Goal: Task Accomplishment & Management: Use online tool/utility

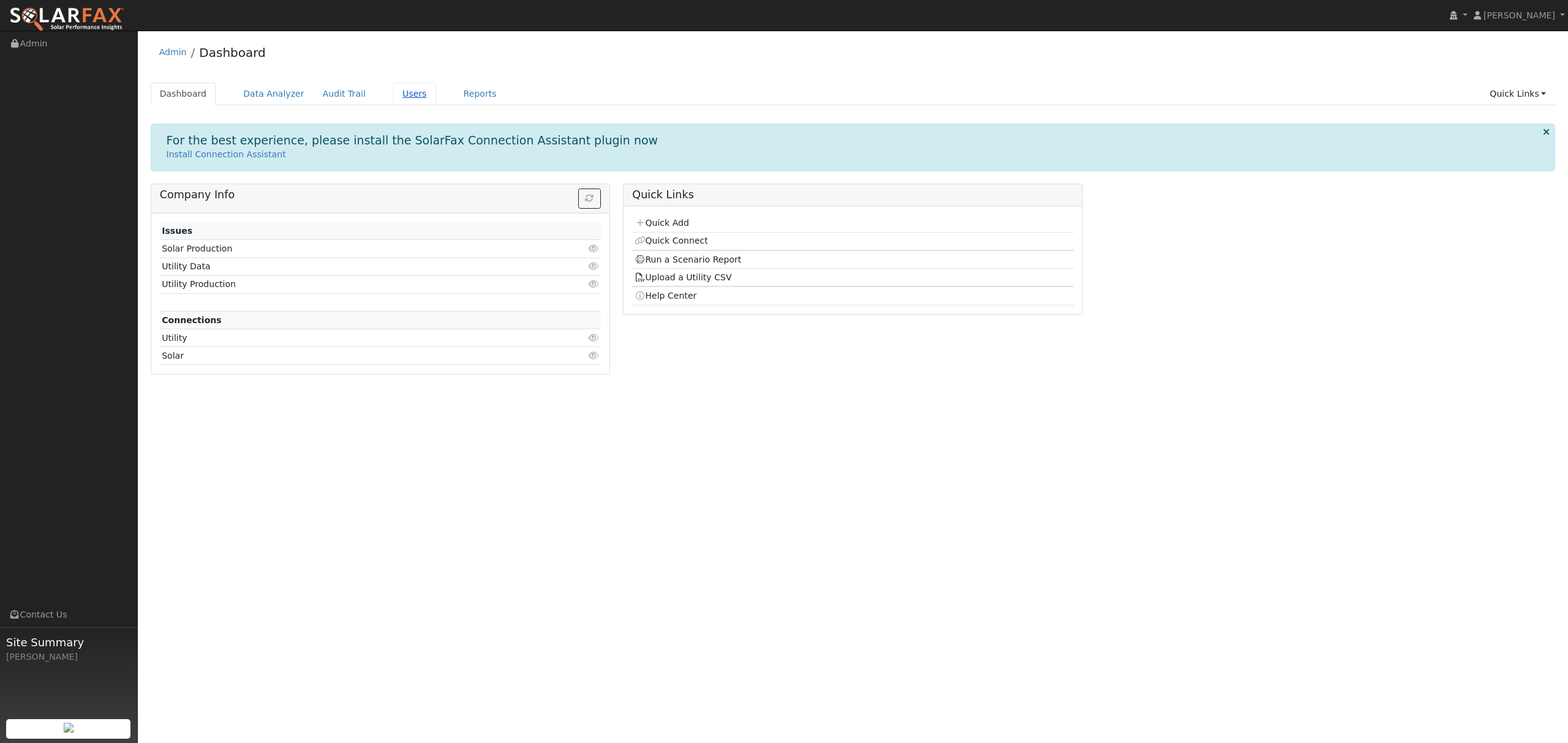
click at [405, 89] on link "Users" at bounding box center [415, 94] width 43 height 23
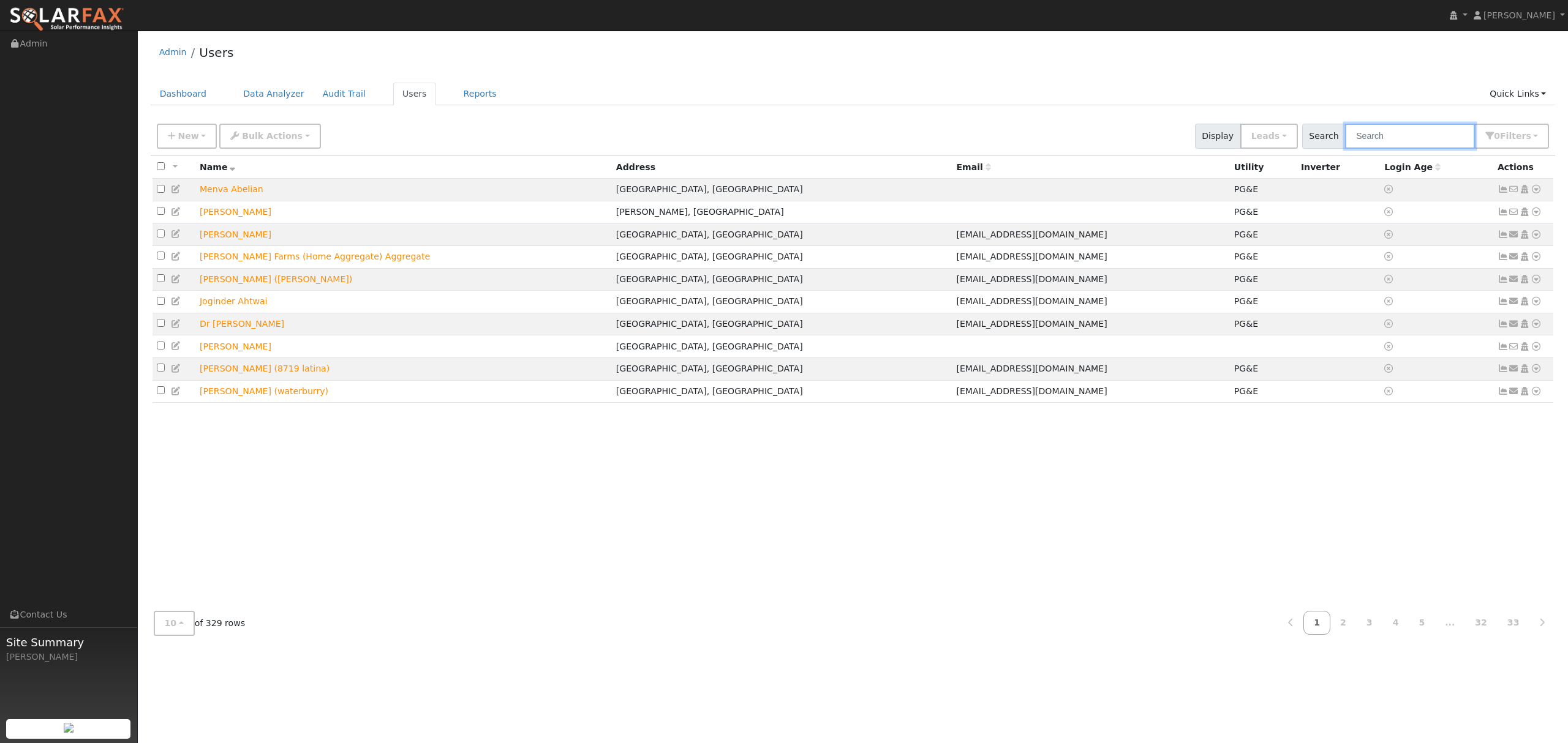
click at [1413, 138] on input "text" at bounding box center [1410, 136] width 130 height 25
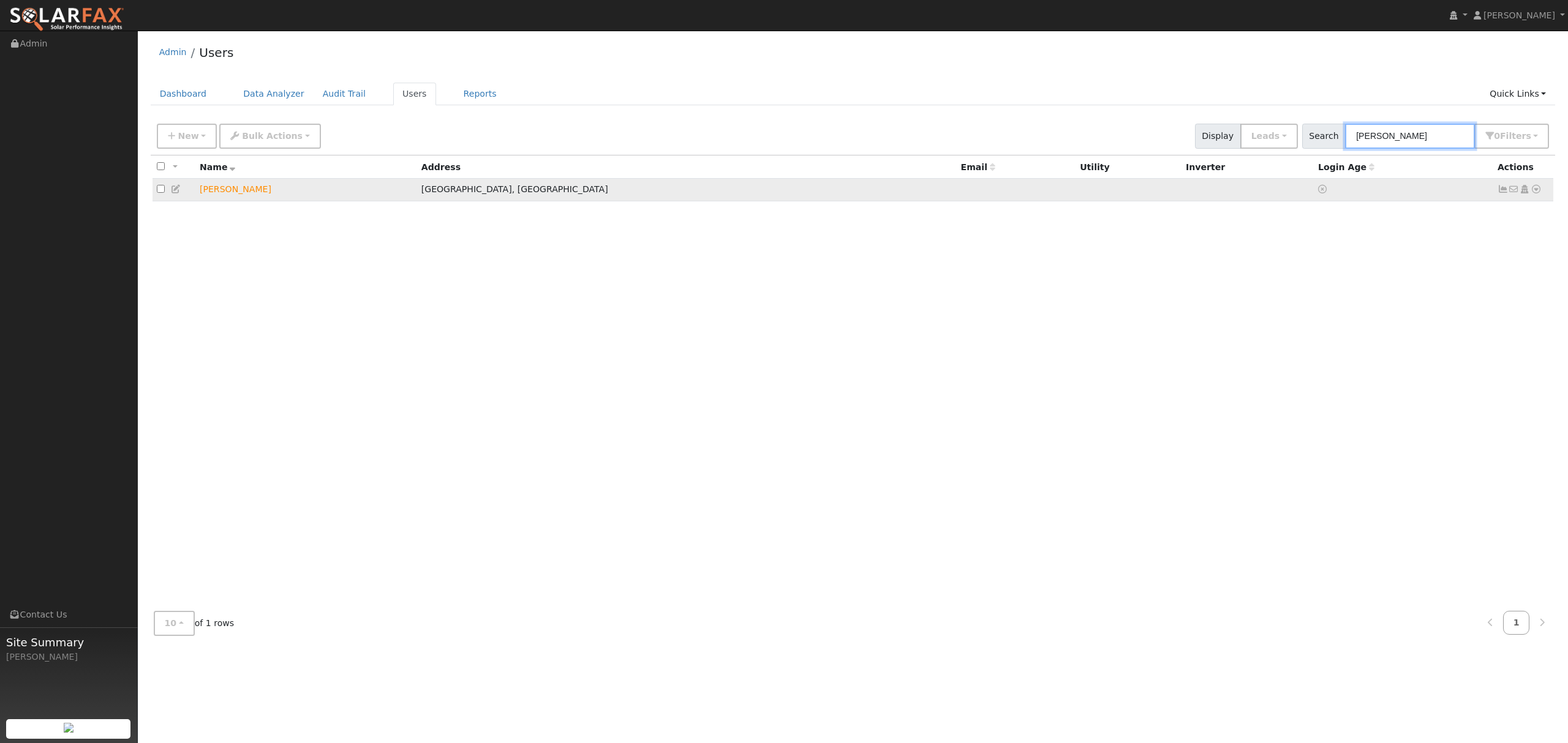
type input "ARTHUR"
click at [1538, 191] on icon at bounding box center [1537, 189] width 11 height 9
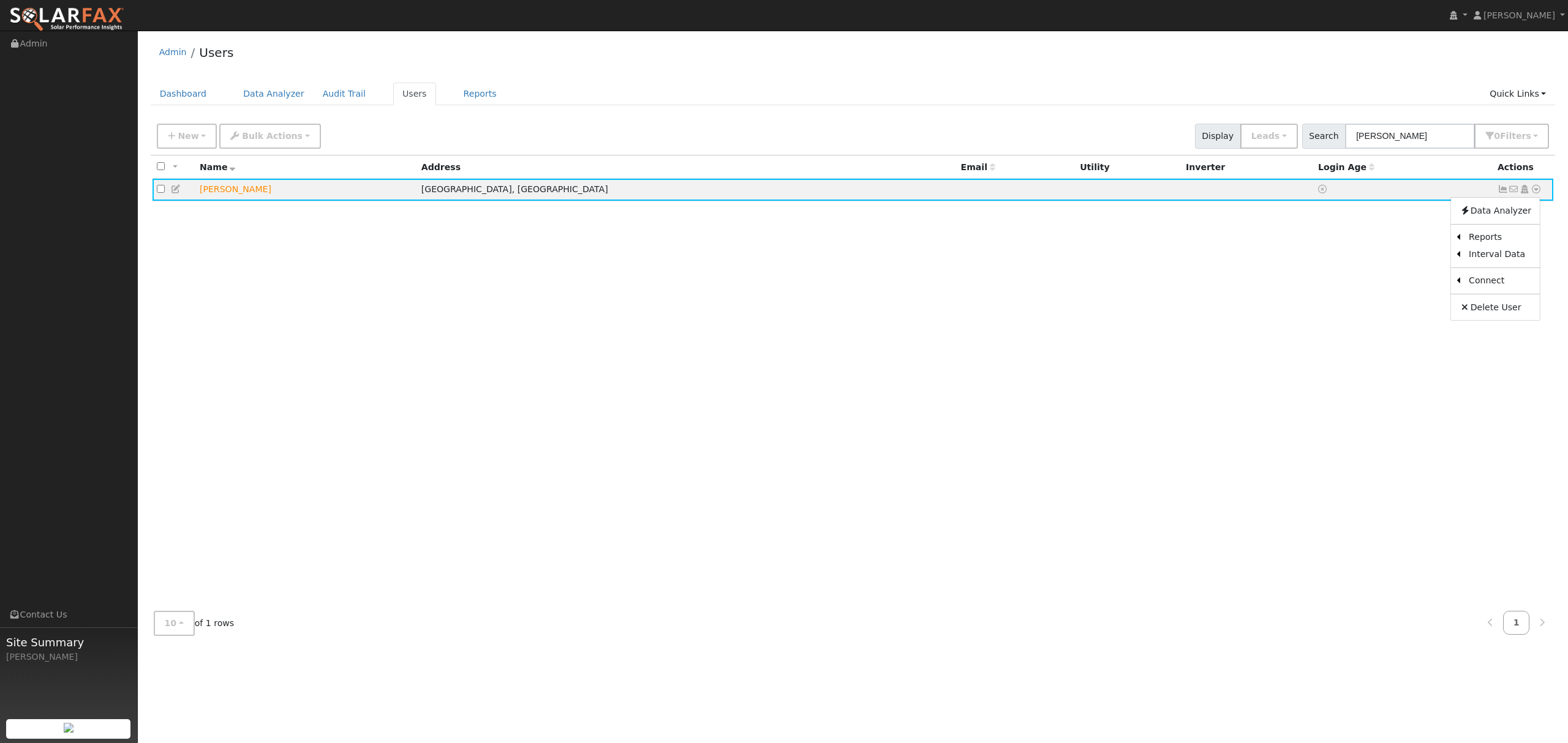
click at [1496, 215] on link "Data Analyzer" at bounding box center [1496, 210] width 89 height 17
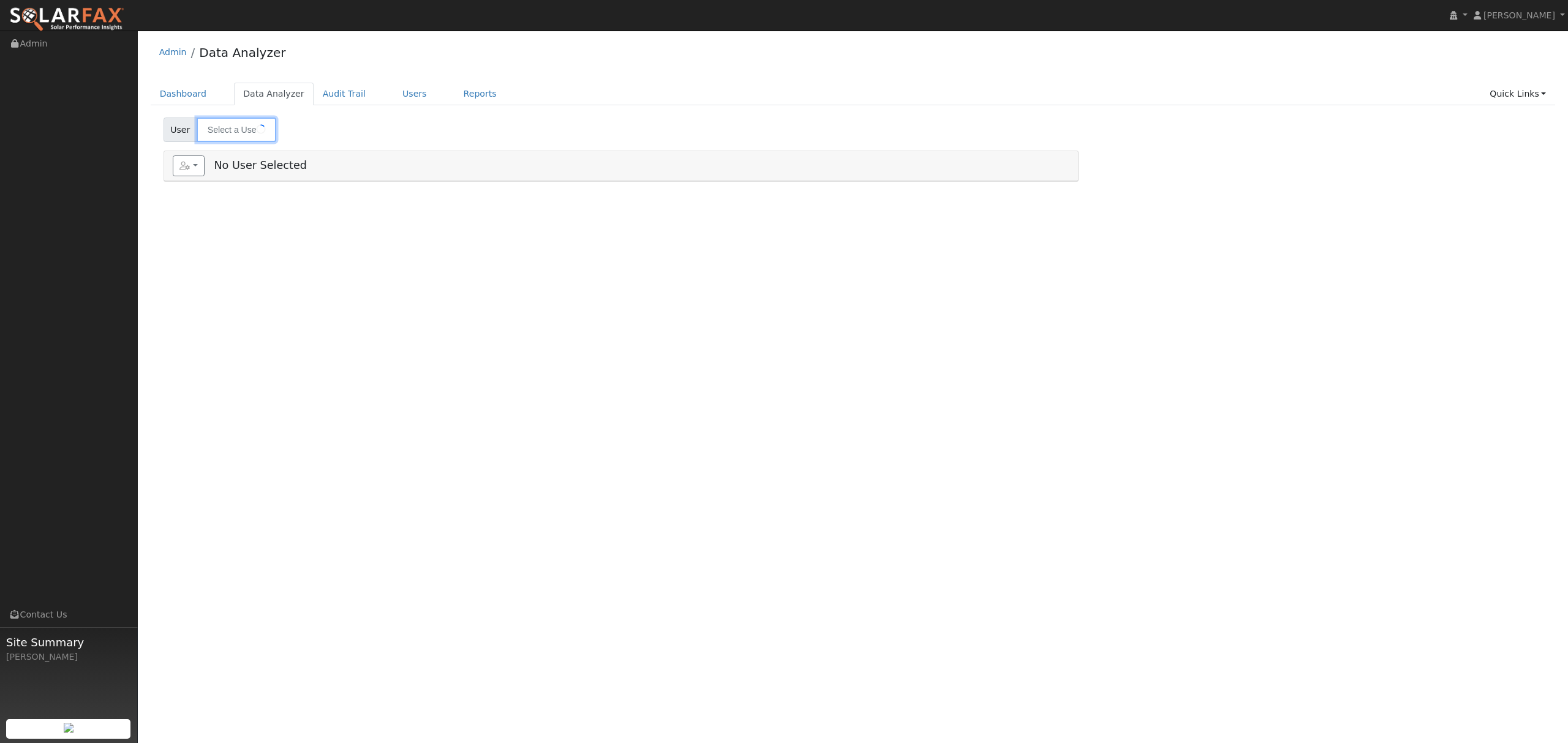
type input "[PERSON_NAME]"
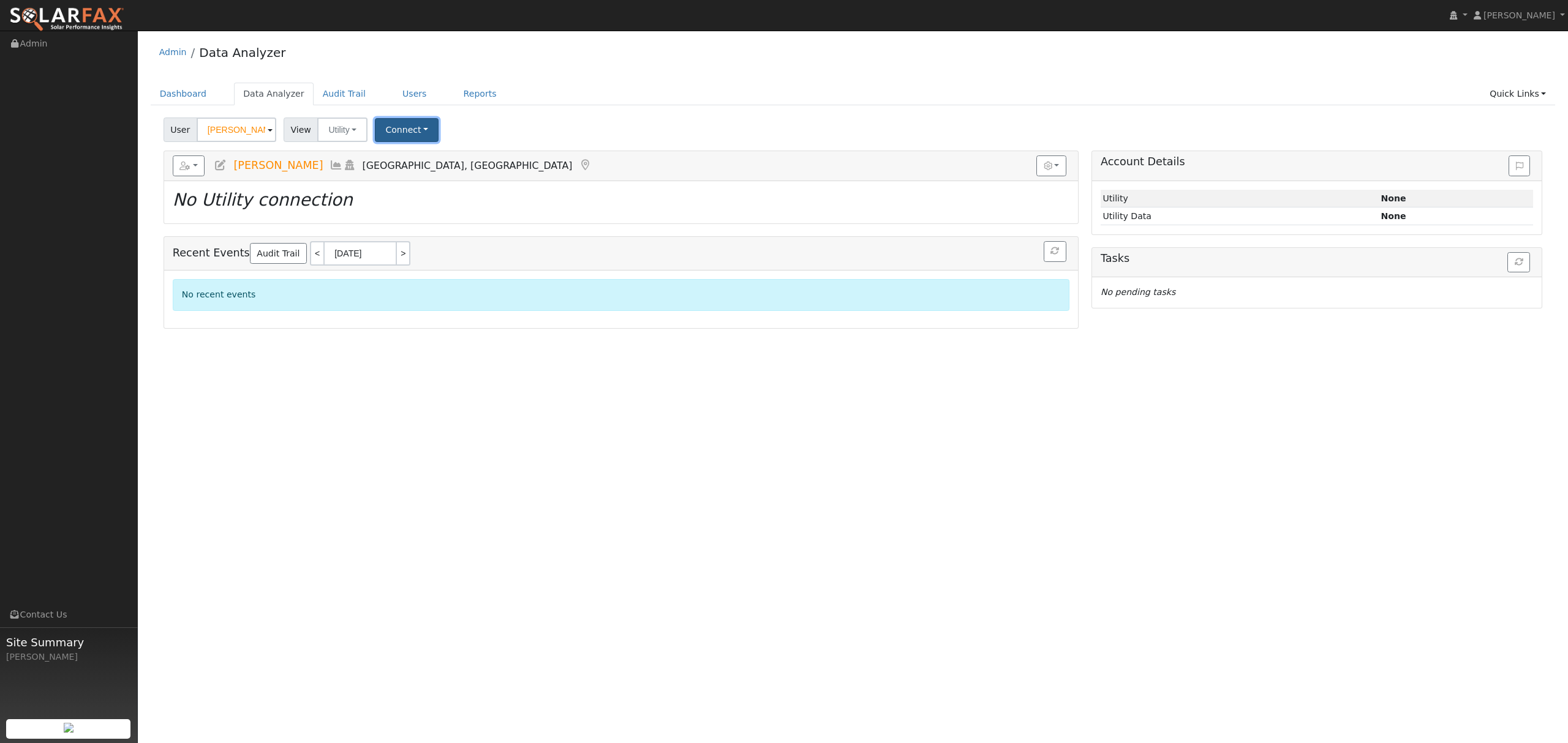
click at [405, 126] on button "Connect" at bounding box center [407, 130] width 64 height 24
click at [427, 155] on link "Select a Provider" at bounding box center [424, 156] width 96 height 17
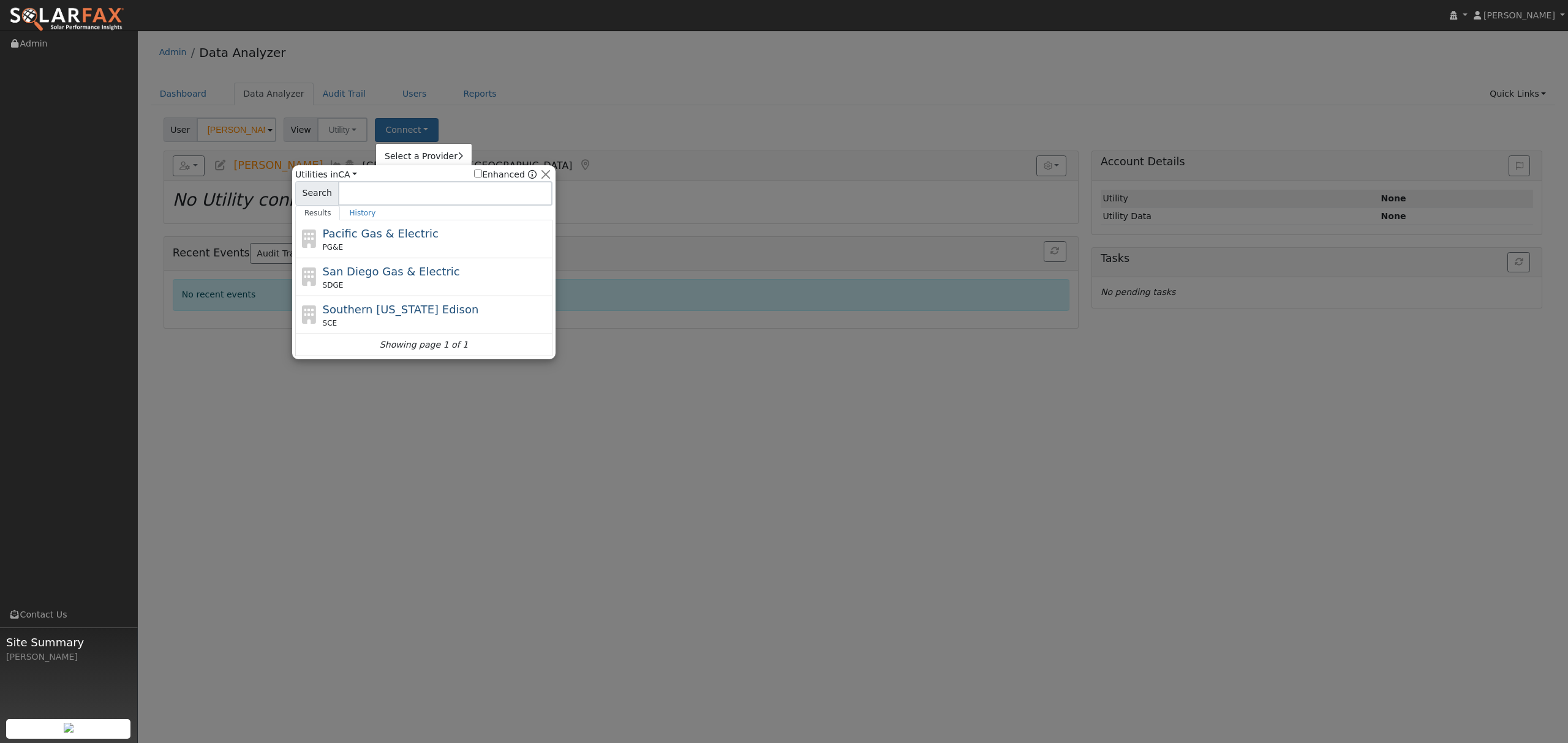
click at [402, 247] on div "PG&E" at bounding box center [437, 247] width 227 height 11
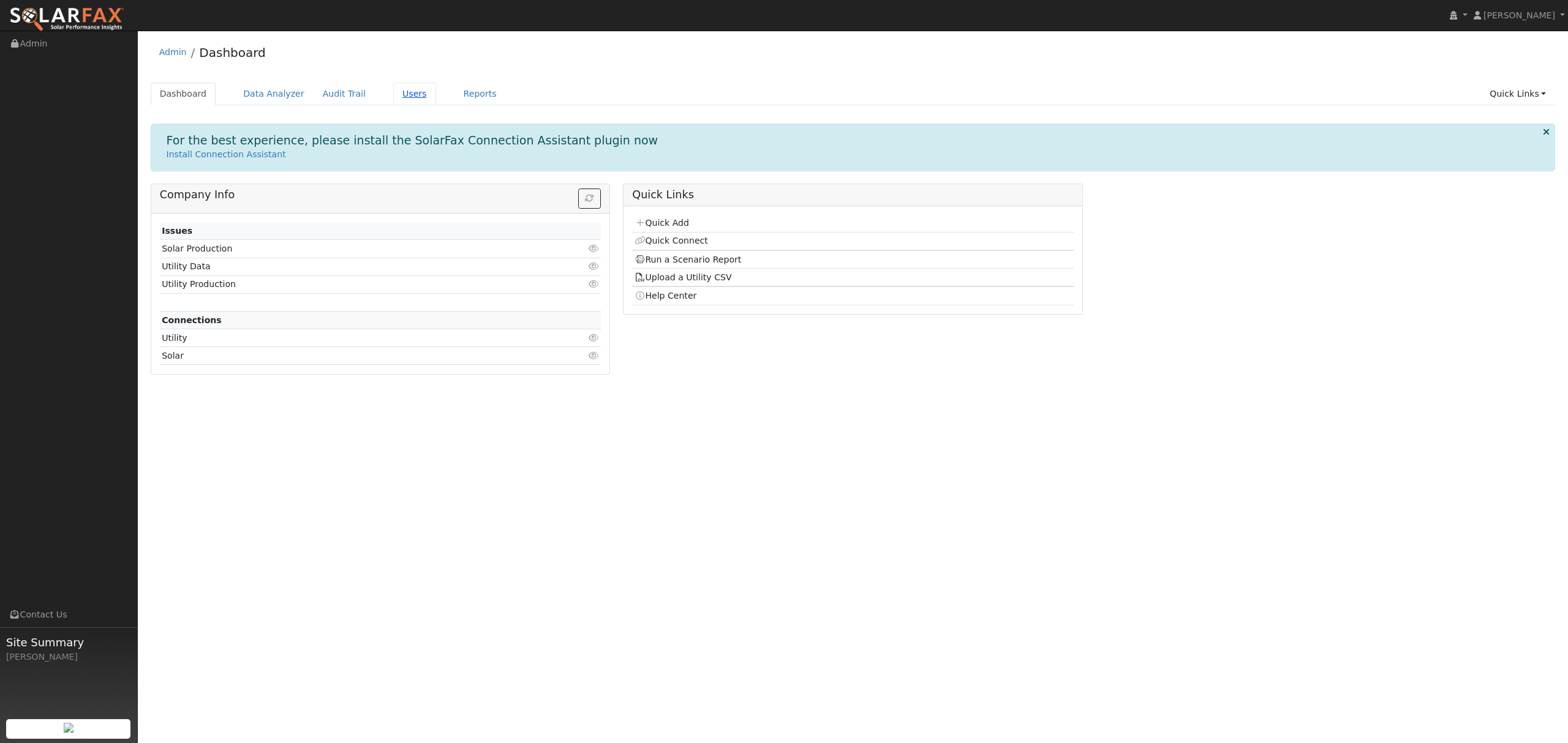
click at [398, 90] on link "Users" at bounding box center [415, 94] width 43 height 23
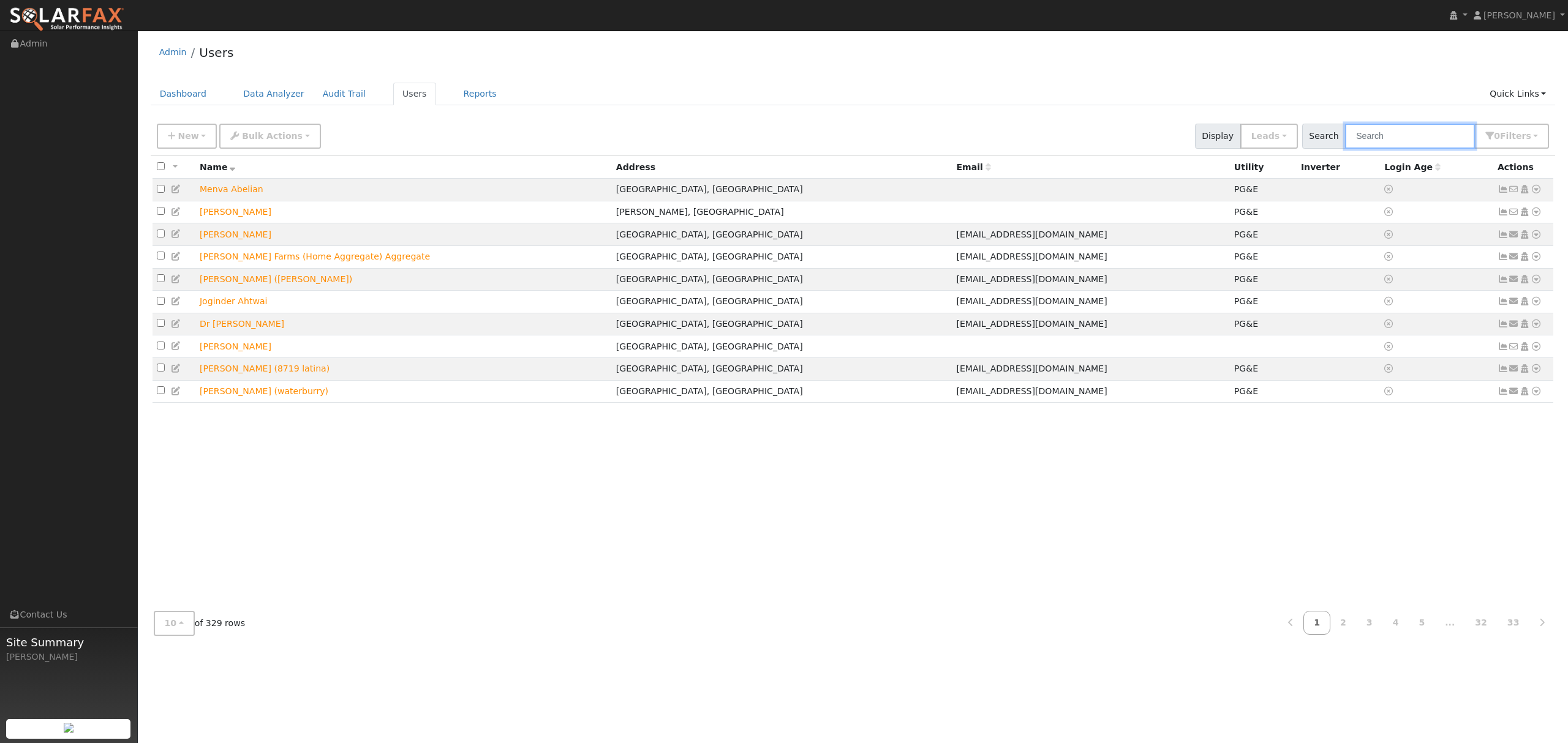
click at [1425, 131] on input "text" at bounding box center [1410, 136] width 130 height 25
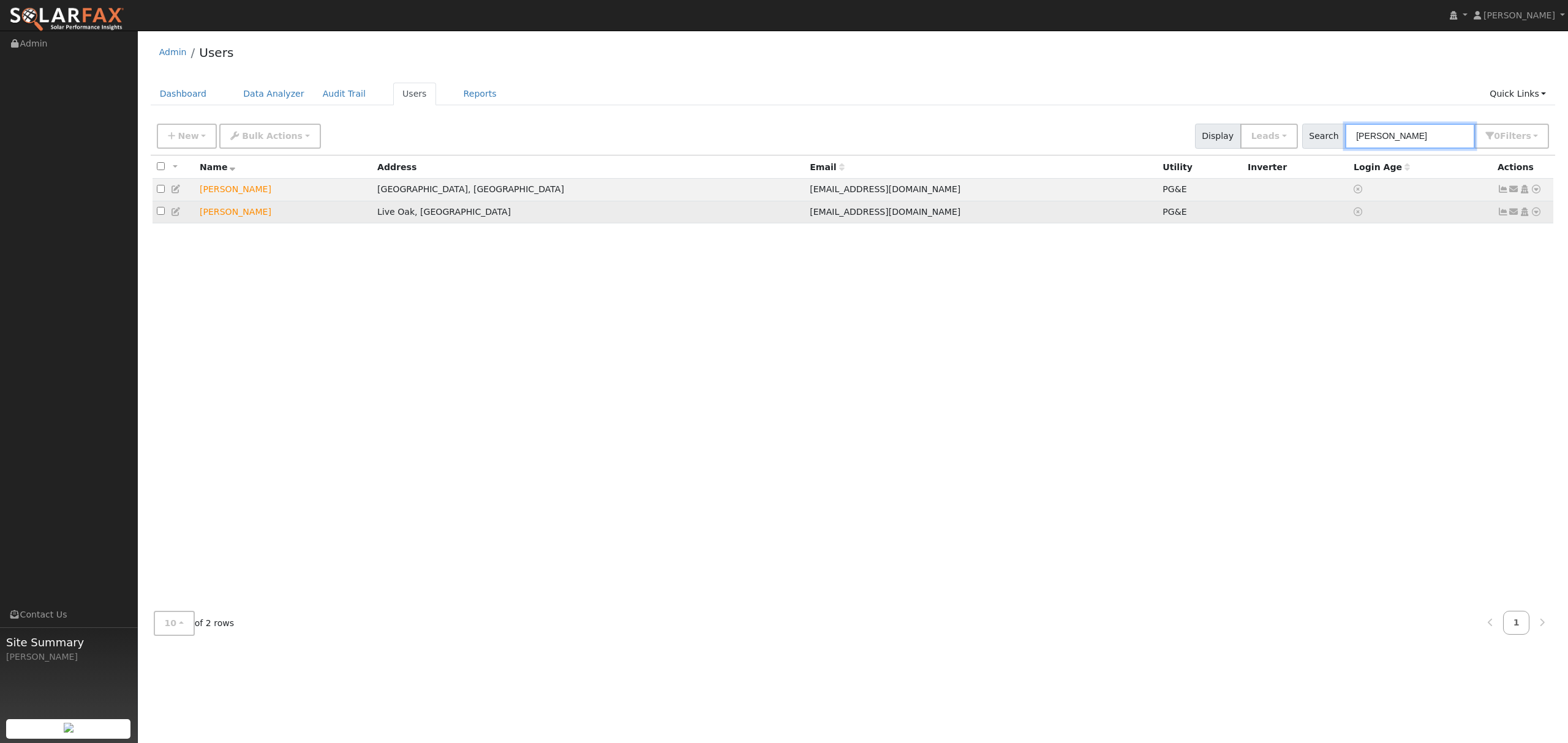
type input "ginda"
click at [1540, 214] on icon at bounding box center [1537, 212] width 11 height 9
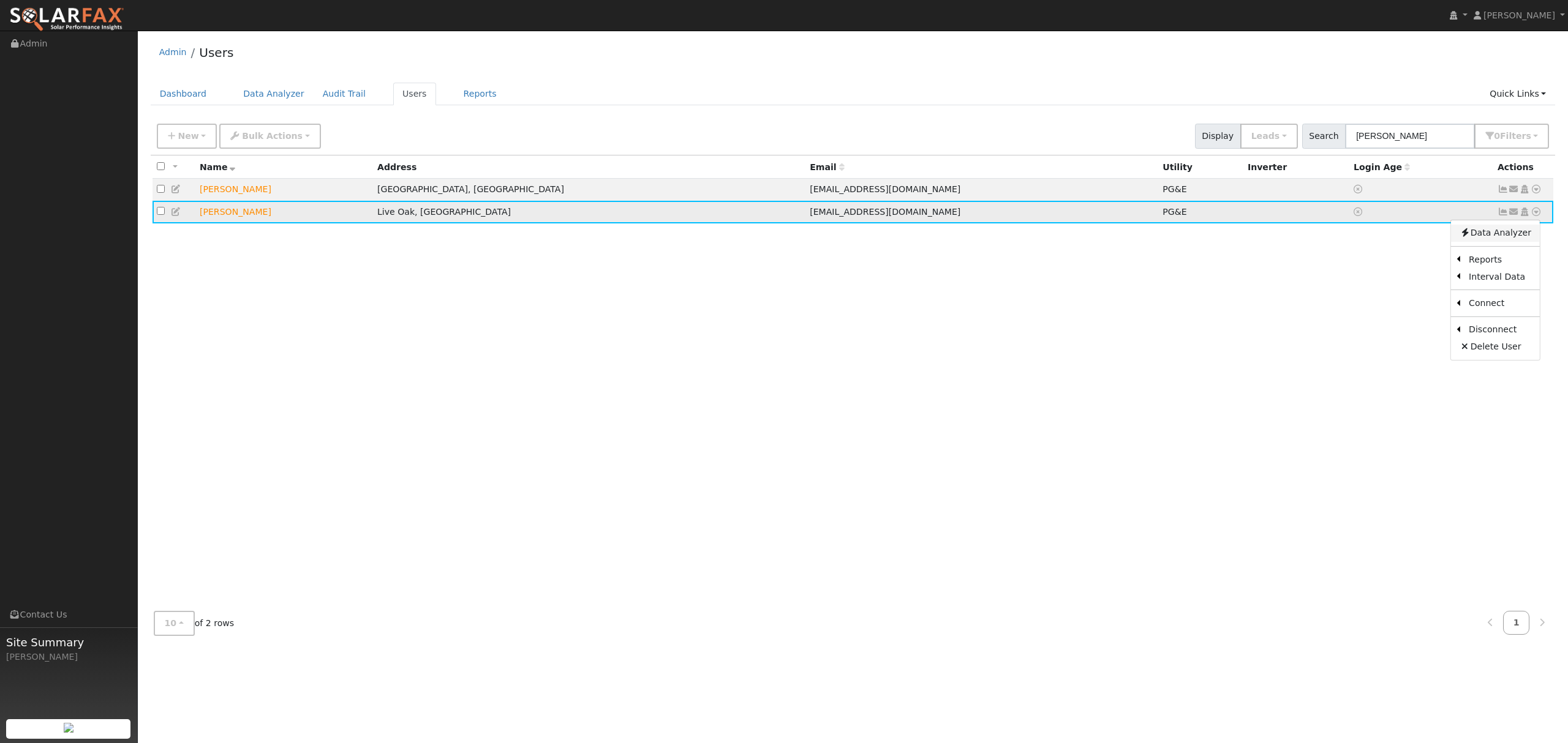
click at [1501, 239] on link "Data Analyzer" at bounding box center [1496, 233] width 89 height 17
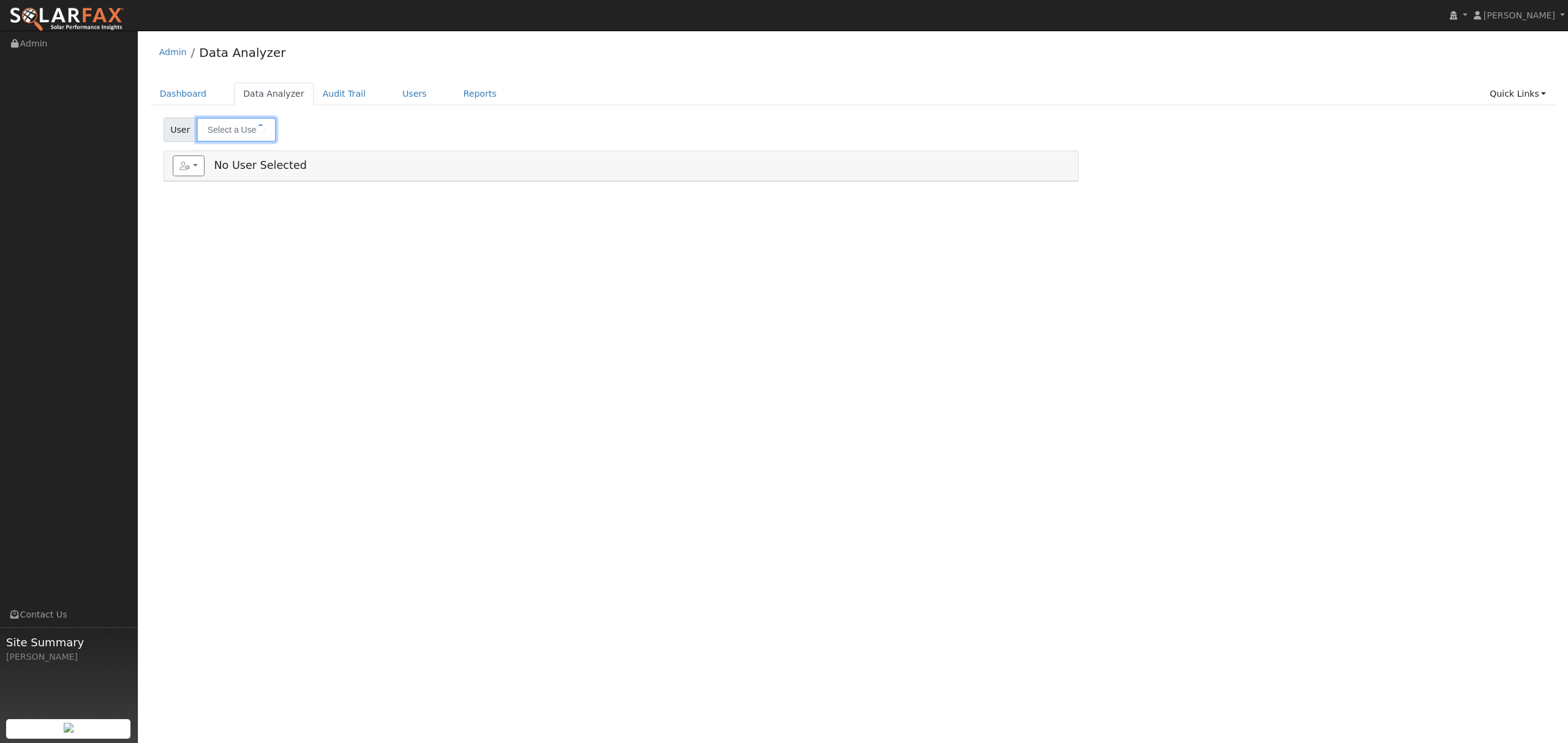
type input "Rajdeep Ginda"
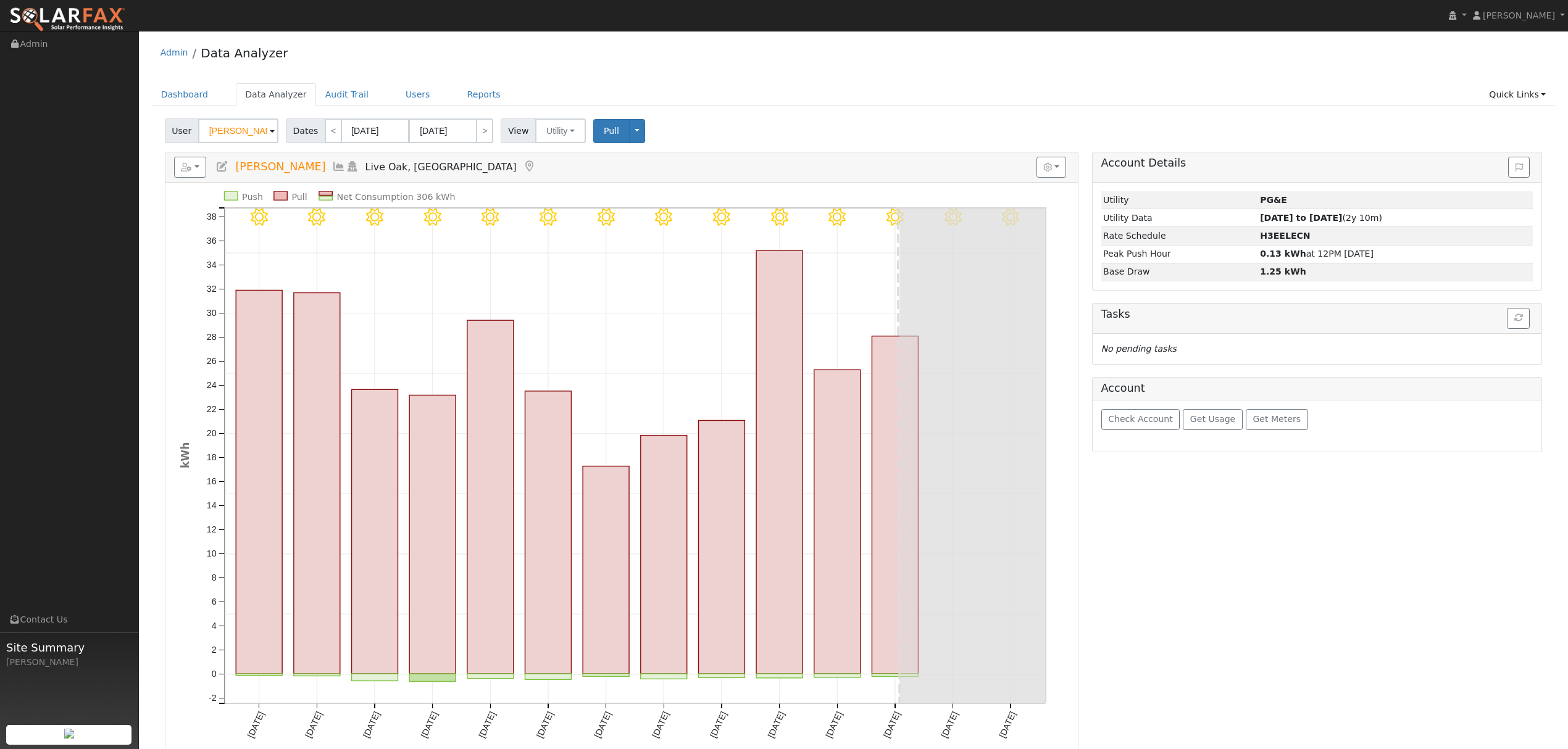
scroll to position [82, 0]
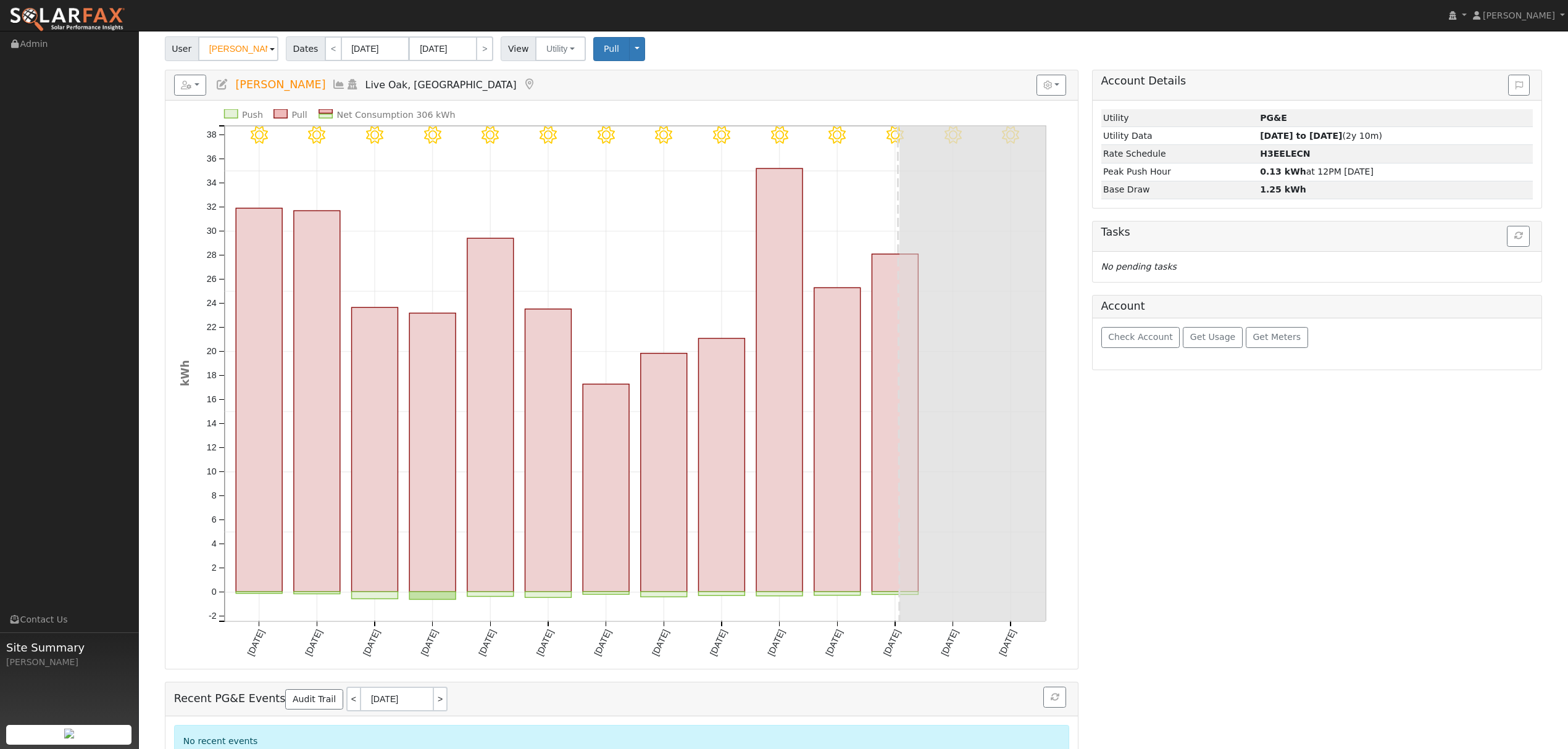
click at [332, 87] on icon at bounding box center [339, 85] width 14 height 11
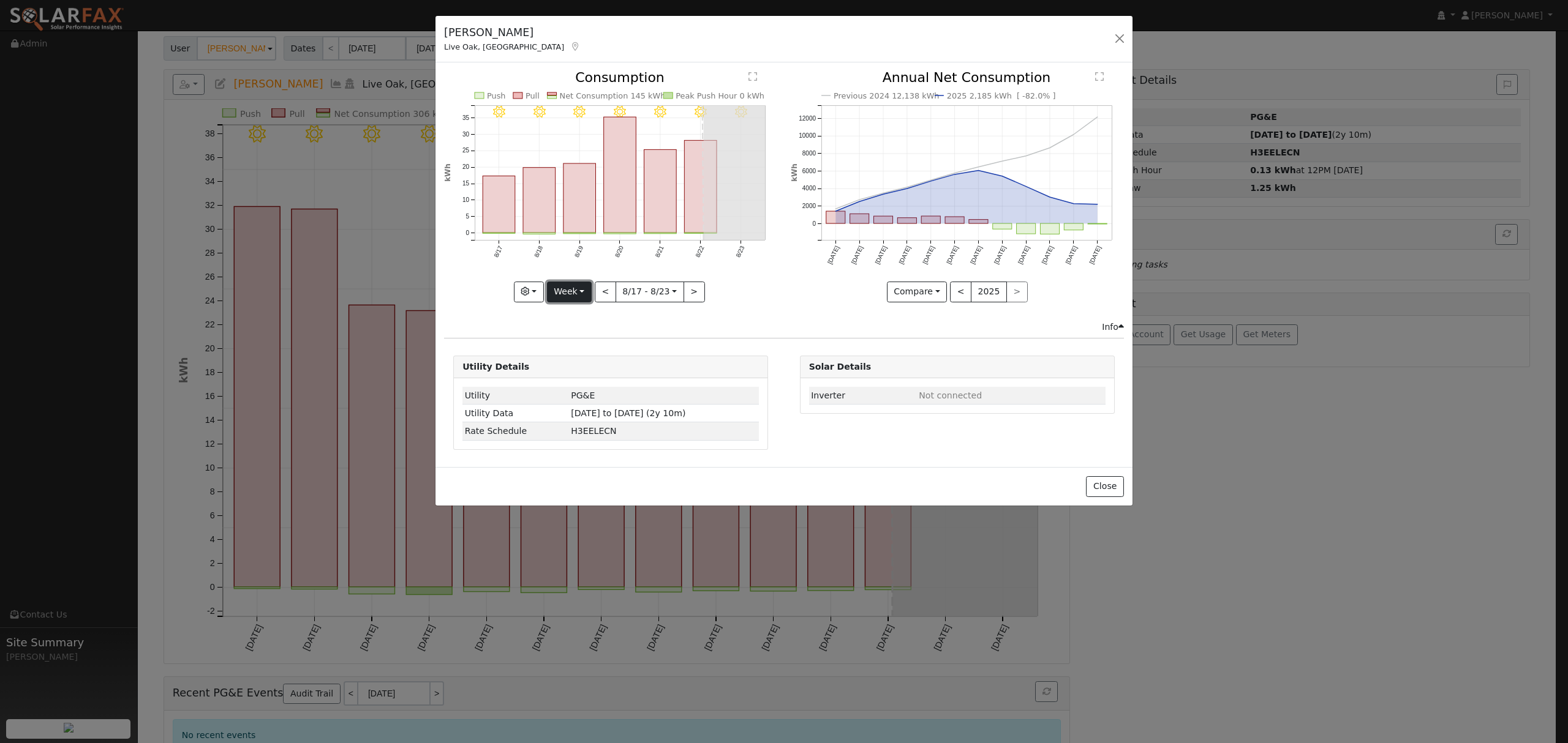
click at [584, 299] on button "Week" at bounding box center [569, 292] width 45 height 21
click at [578, 371] on link "Year" at bounding box center [590, 369] width 85 height 17
type input "[DATE]"
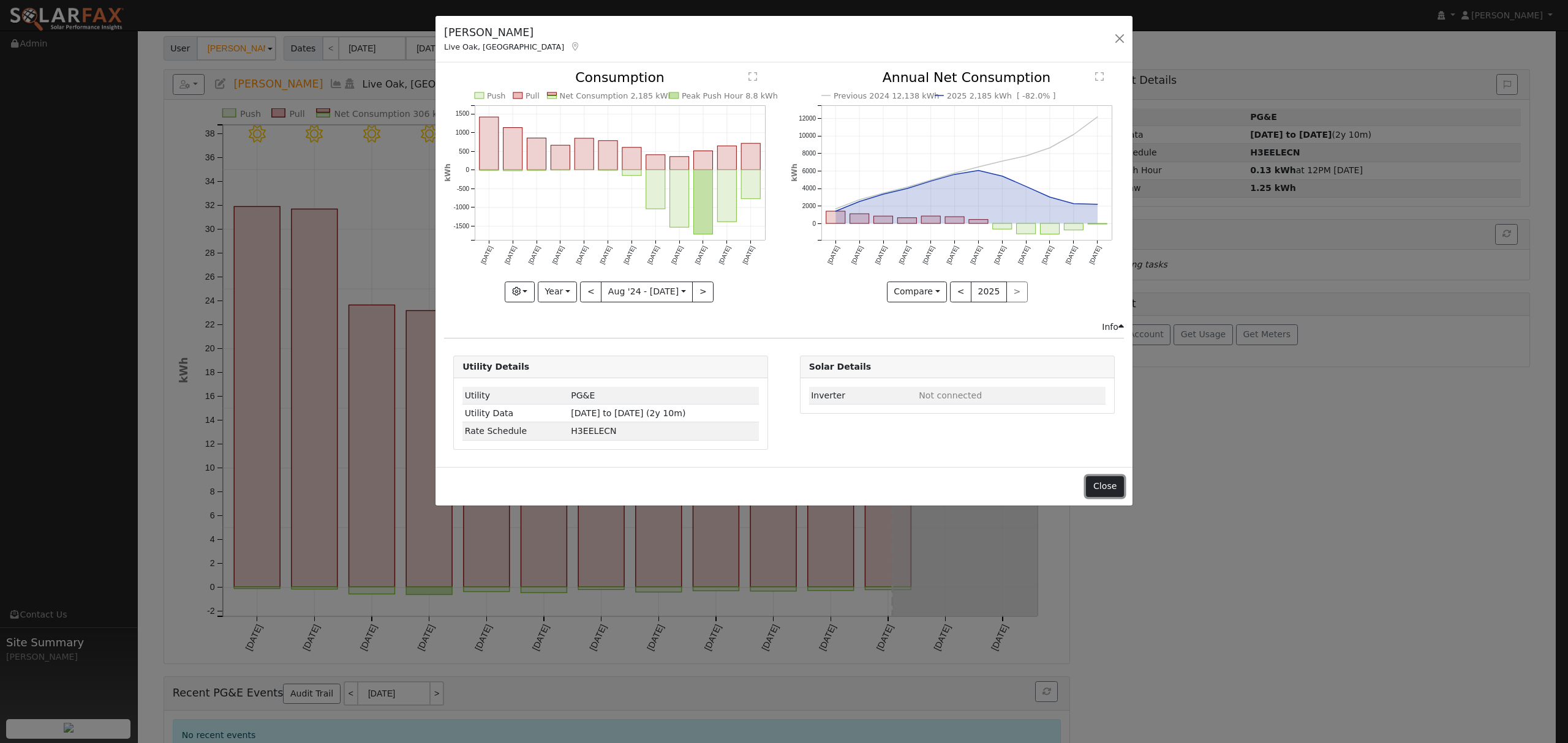
click at [1112, 488] on button "Close" at bounding box center [1104, 487] width 37 height 21
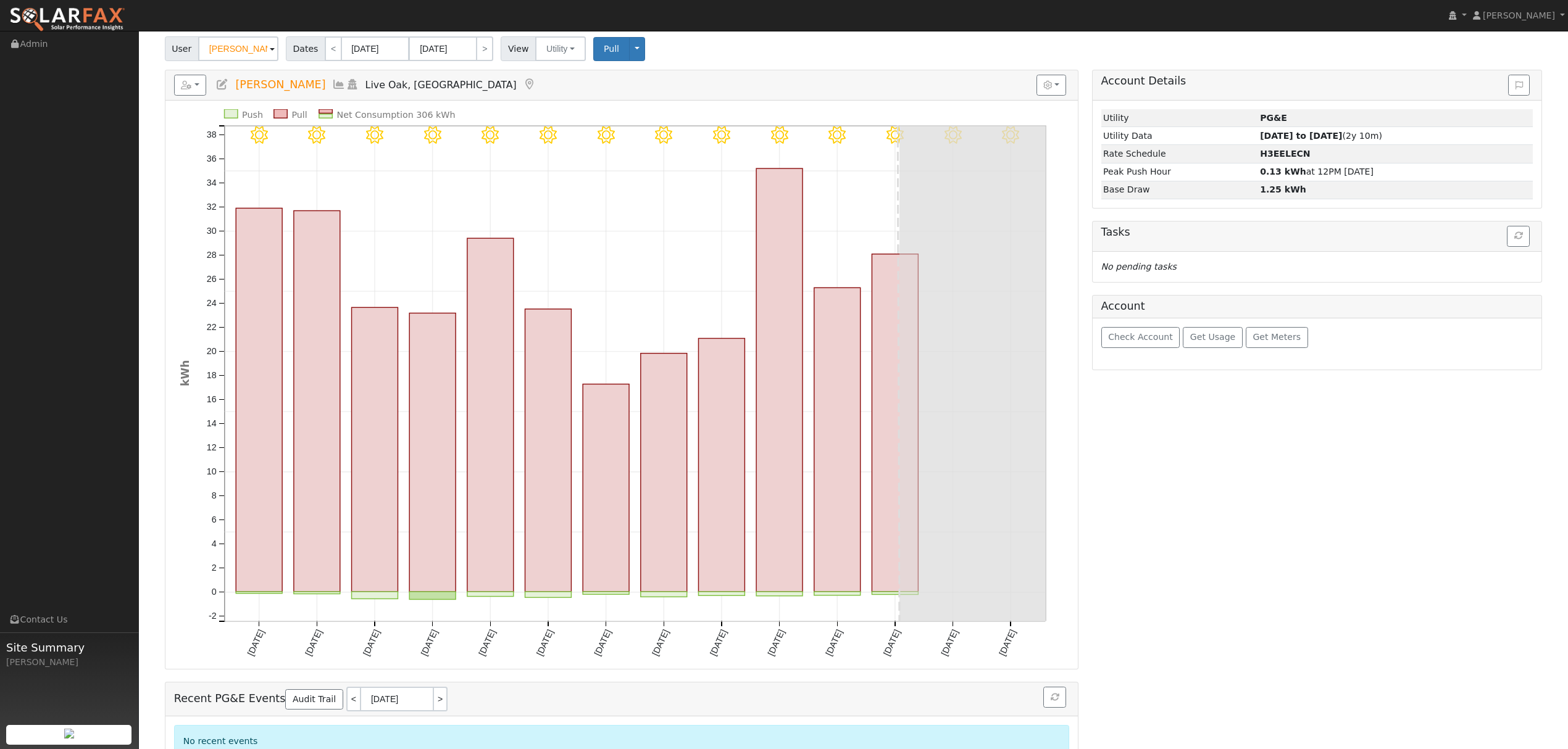
scroll to position [0, 0]
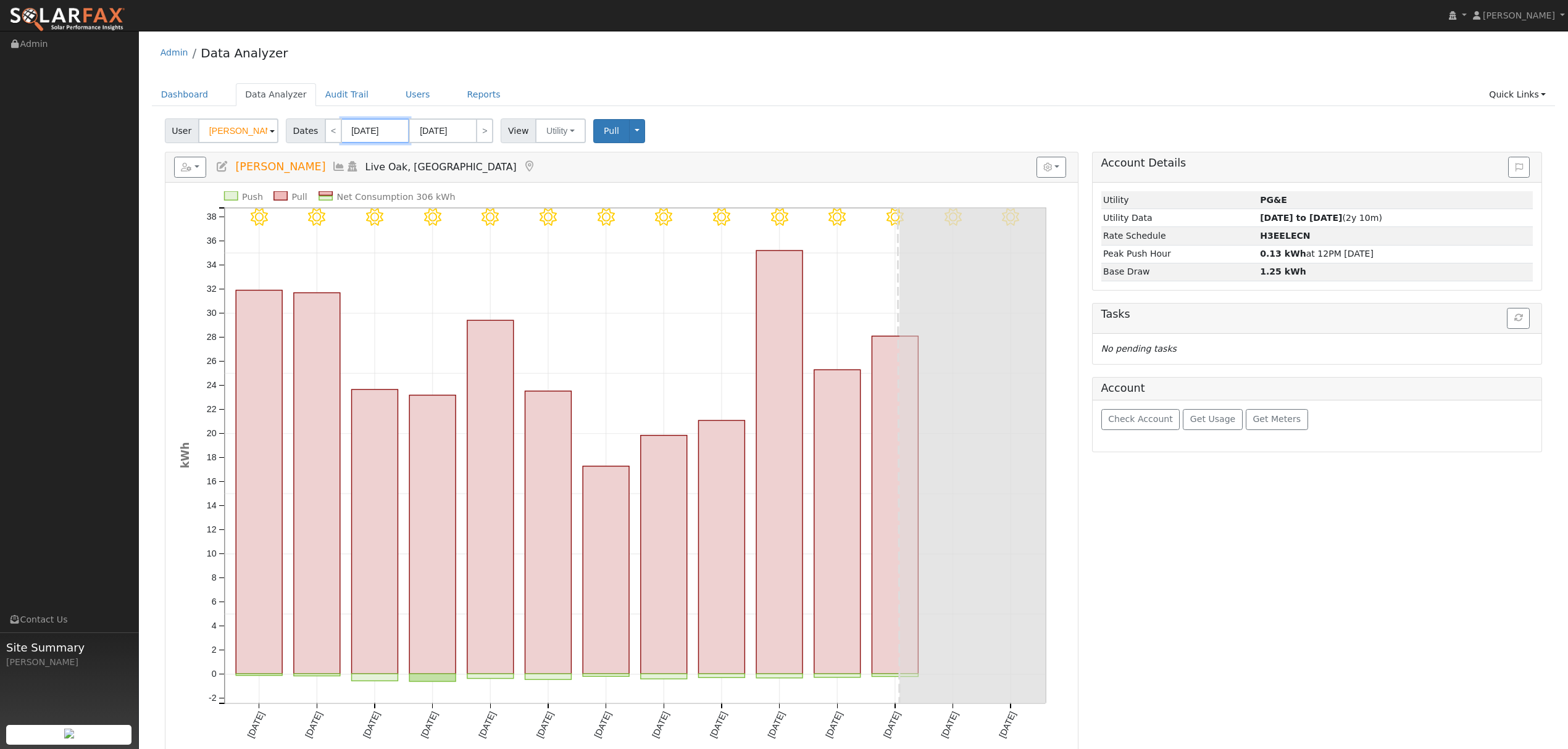
click at [379, 129] on input "[DATE]" at bounding box center [376, 131] width 68 height 25
click at [484, 158] on span at bounding box center [488, 160] width 9 height 7
type input "2024"
click at [442, 153] on select "January February March April May June July August September October November De…" at bounding box center [408, 156] width 81 height 15
select select "0"
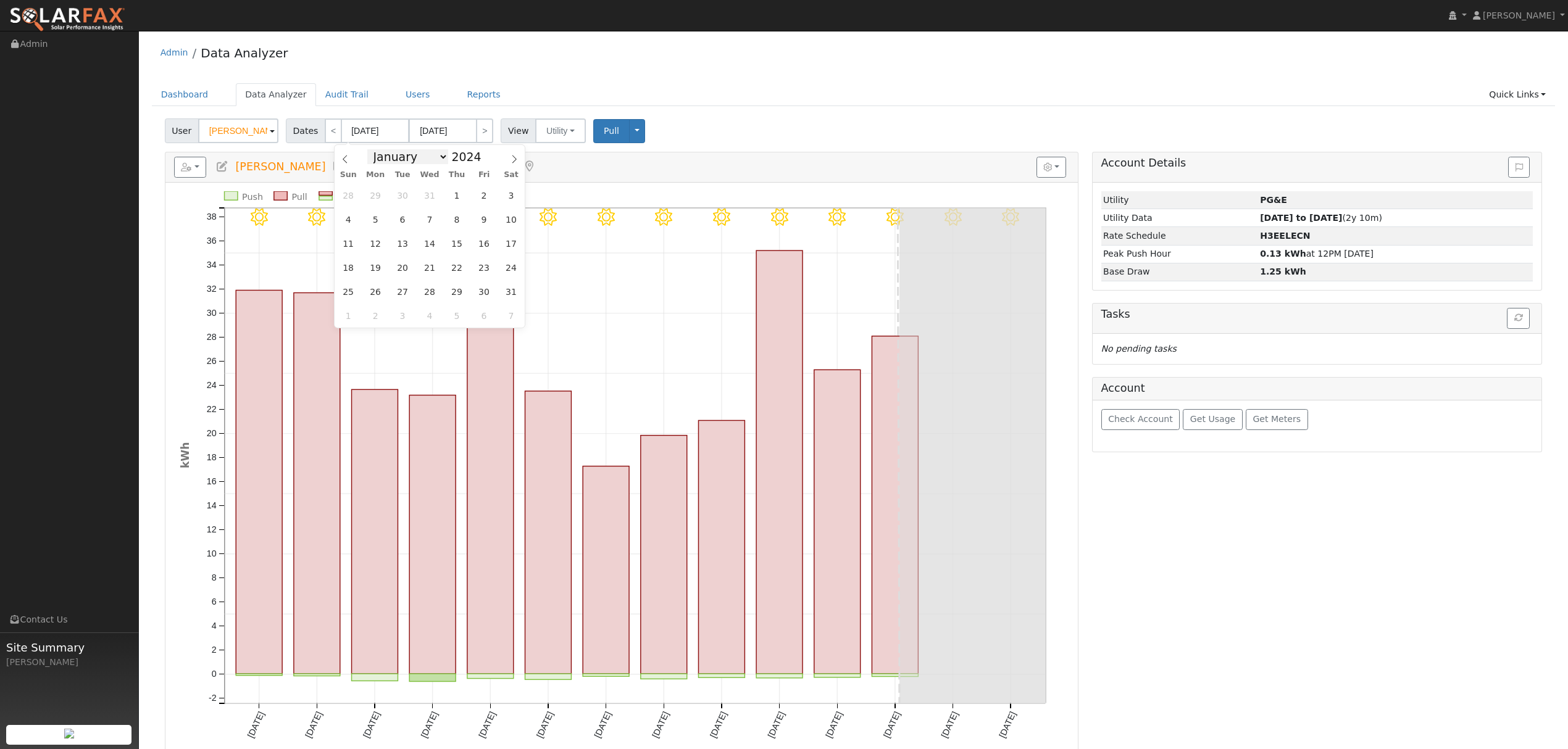
click at [376, 149] on select "January February March April May June July August September October November De…" at bounding box center [408, 156] width 81 height 15
click at [379, 197] on span "1" at bounding box center [376, 195] width 24 height 24
type input "01/01/2024"
type input "01/31/2024"
type input "2024"
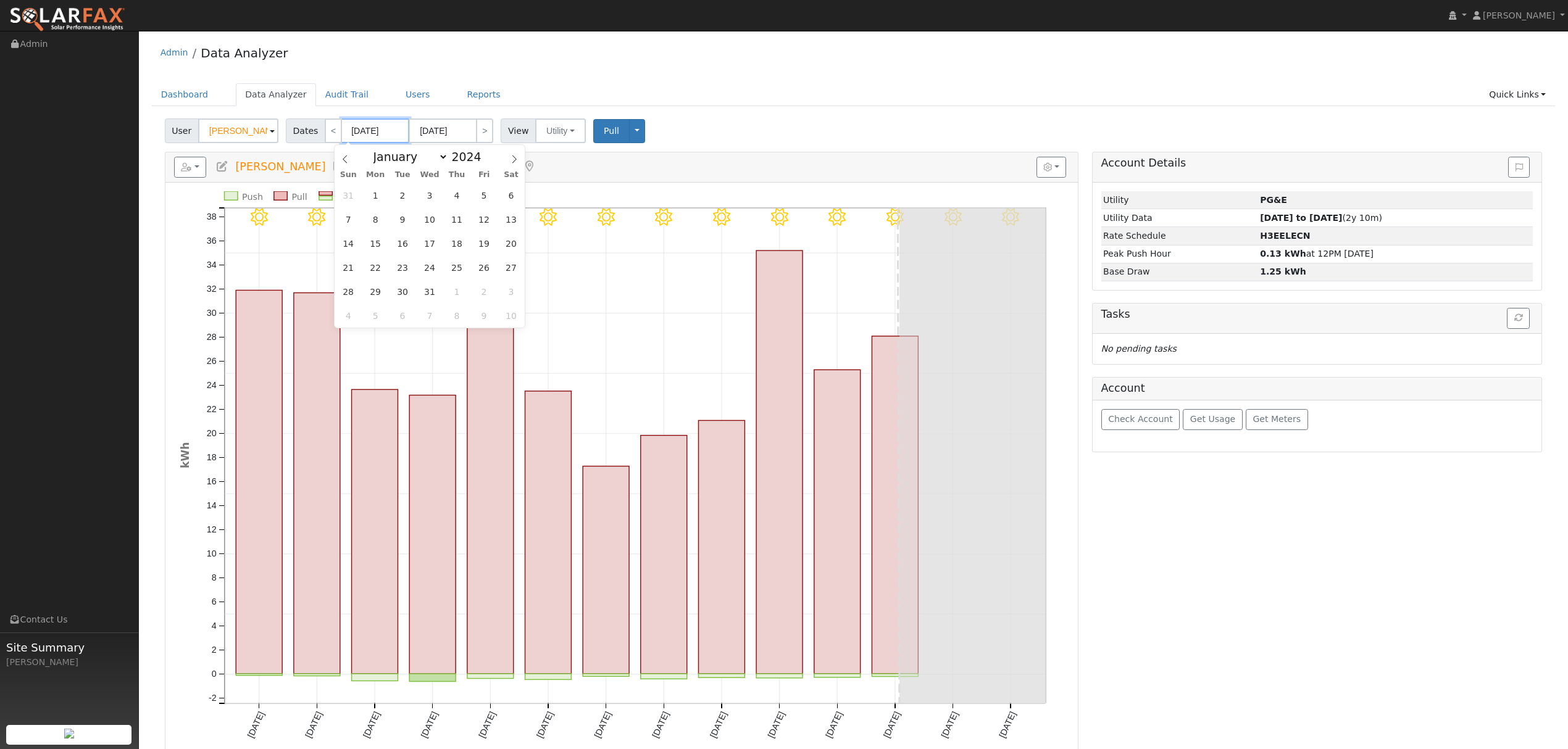
select select "0"
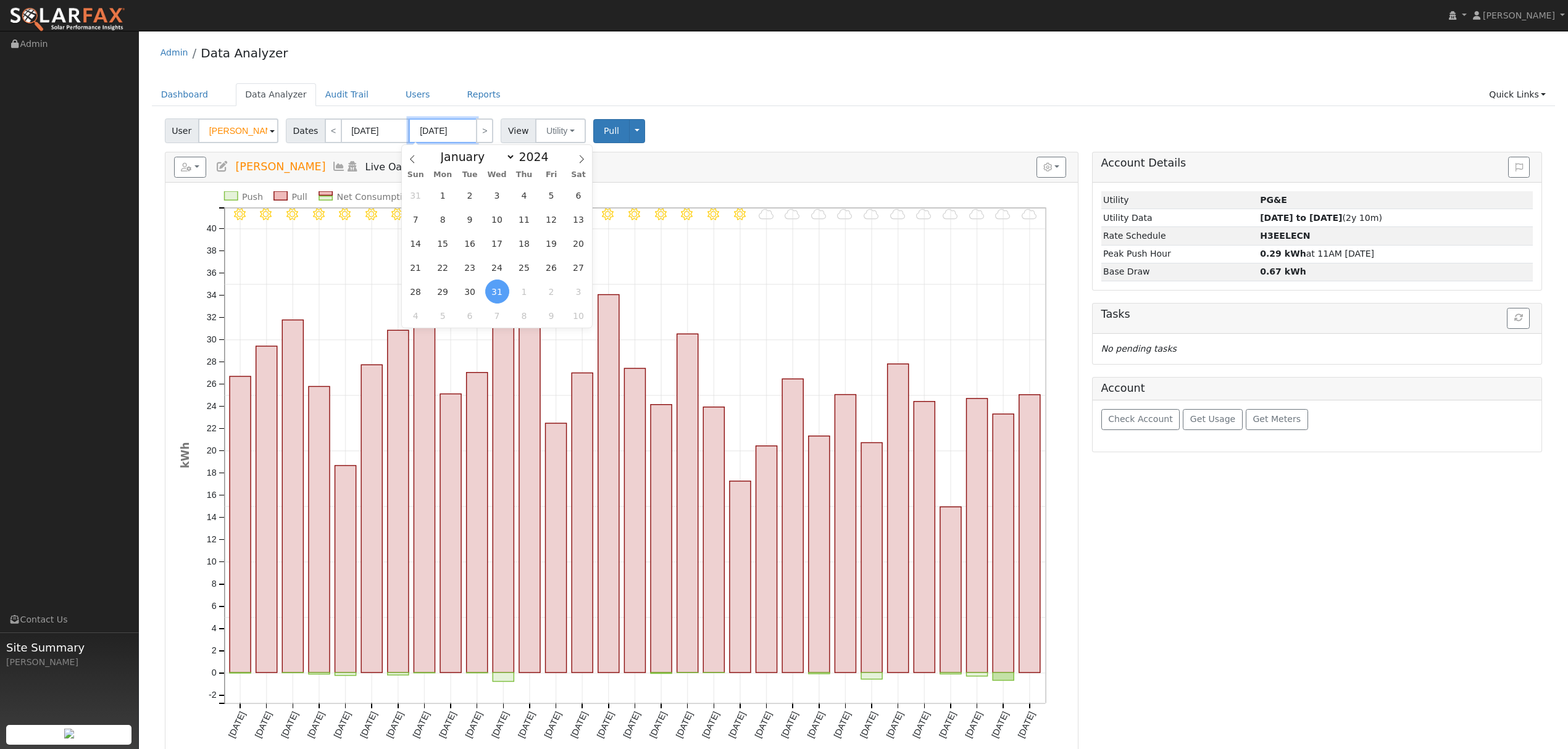
click at [447, 130] on input "01/31/2024" at bounding box center [443, 131] width 68 height 25
click at [551, 153] on span at bounding box center [556, 153] width 9 height 7
type input "2025"
click at [501, 156] on select "January February March April May June July August September October November De…" at bounding box center [475, 156] width 81 height 15
select select "7"
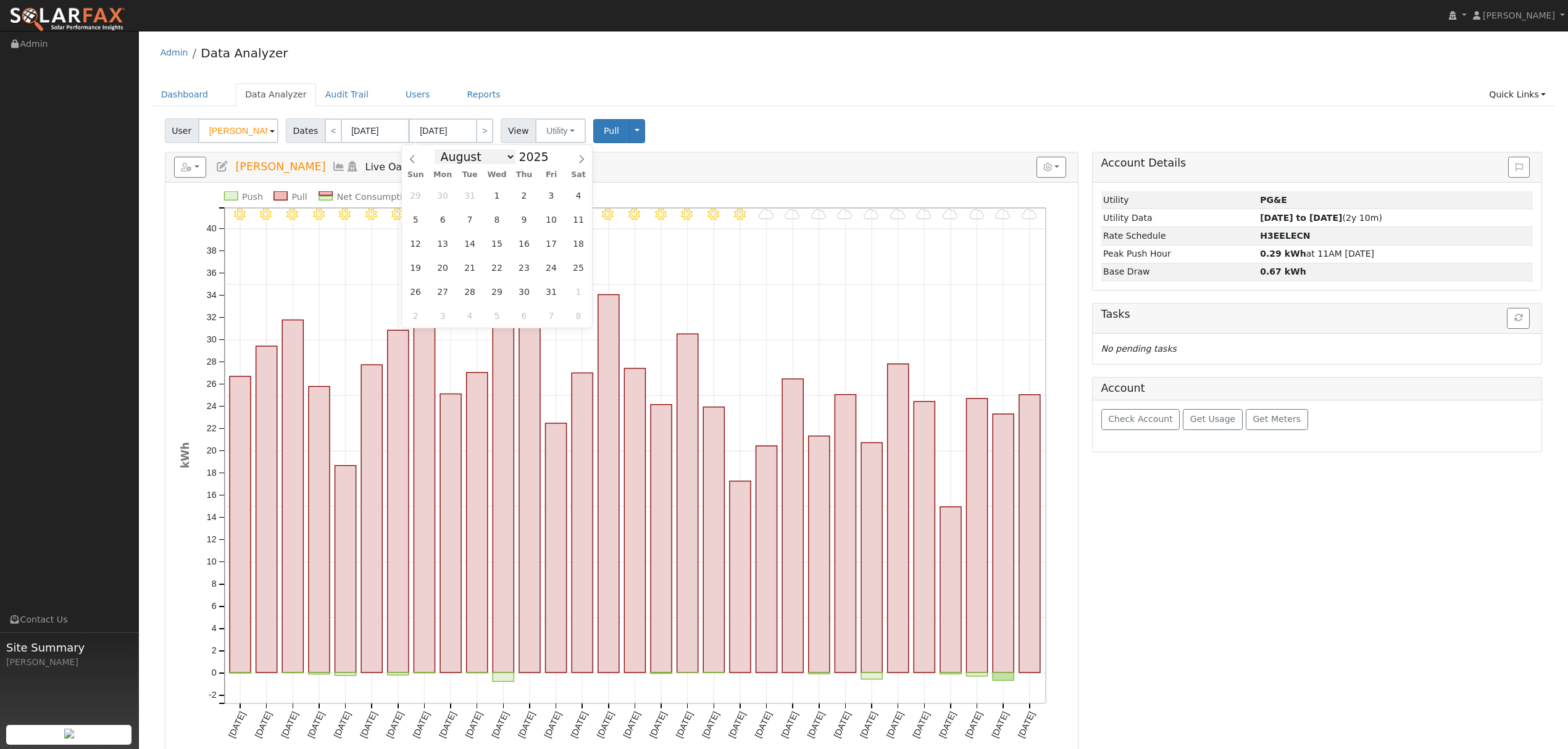
click at [443, 149] on select "January February March April May June July August September October November De…" at bounding box center [475, 156] width 81 height 15
click at [416, 291] on span "24" at bounding box center [416, 291] width 24 height 24
type input "[DATE]"
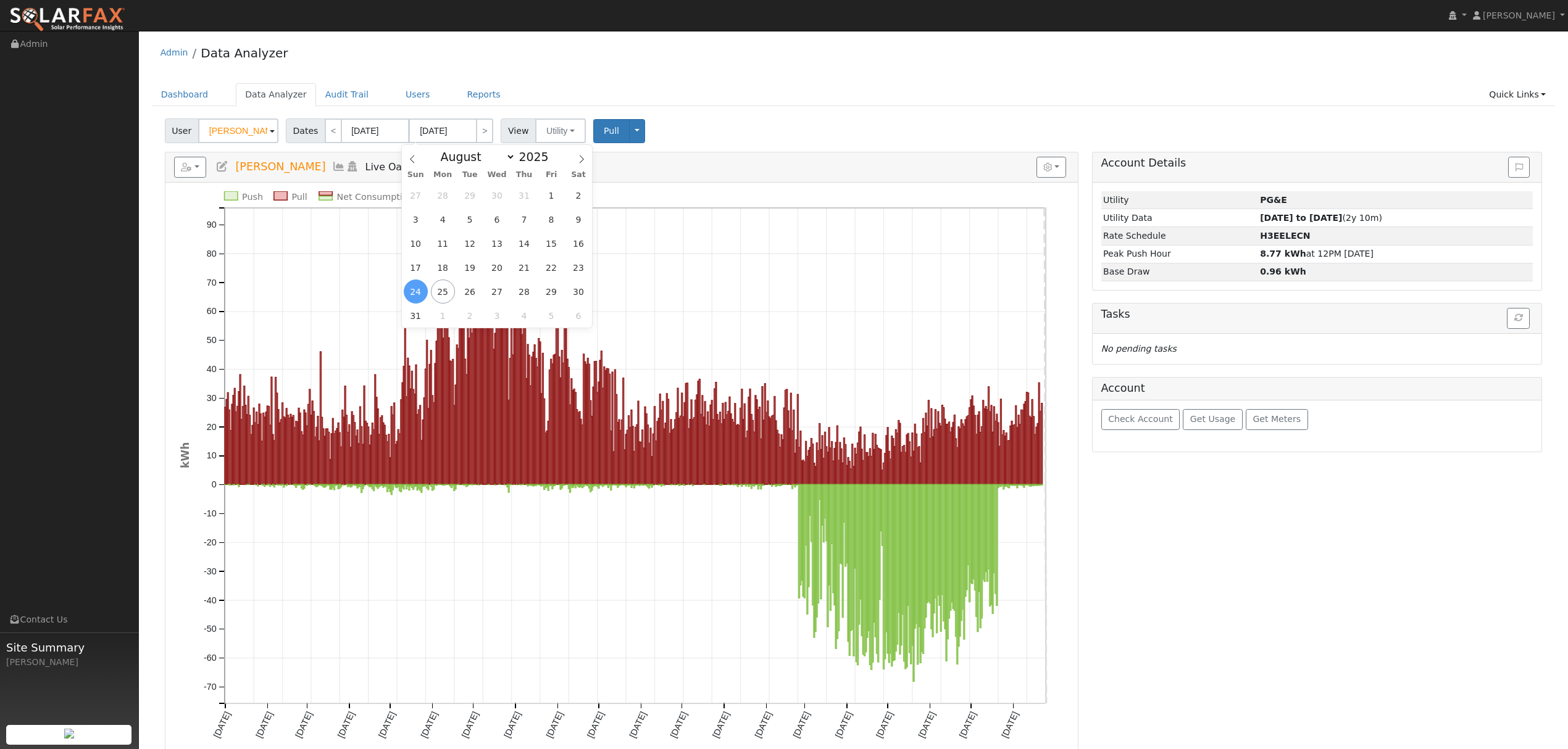
click at [616, 71] on div "Admin Data Analyzer" at bounding box center [853, 56] width 1404 height 38
click at [361, 136] on body "Dustin Carey Dustin Carey Profile My Company Help Center Terms Of Service See W…" at bounding box center [784, 447] width 1568 height 832
click at [484, 161] on span at bounding box center [488, 160] width 9 height 7
type input "2023"
click at [347, 190] on span "1" at bounding box center [348, 195] width 24 height 24
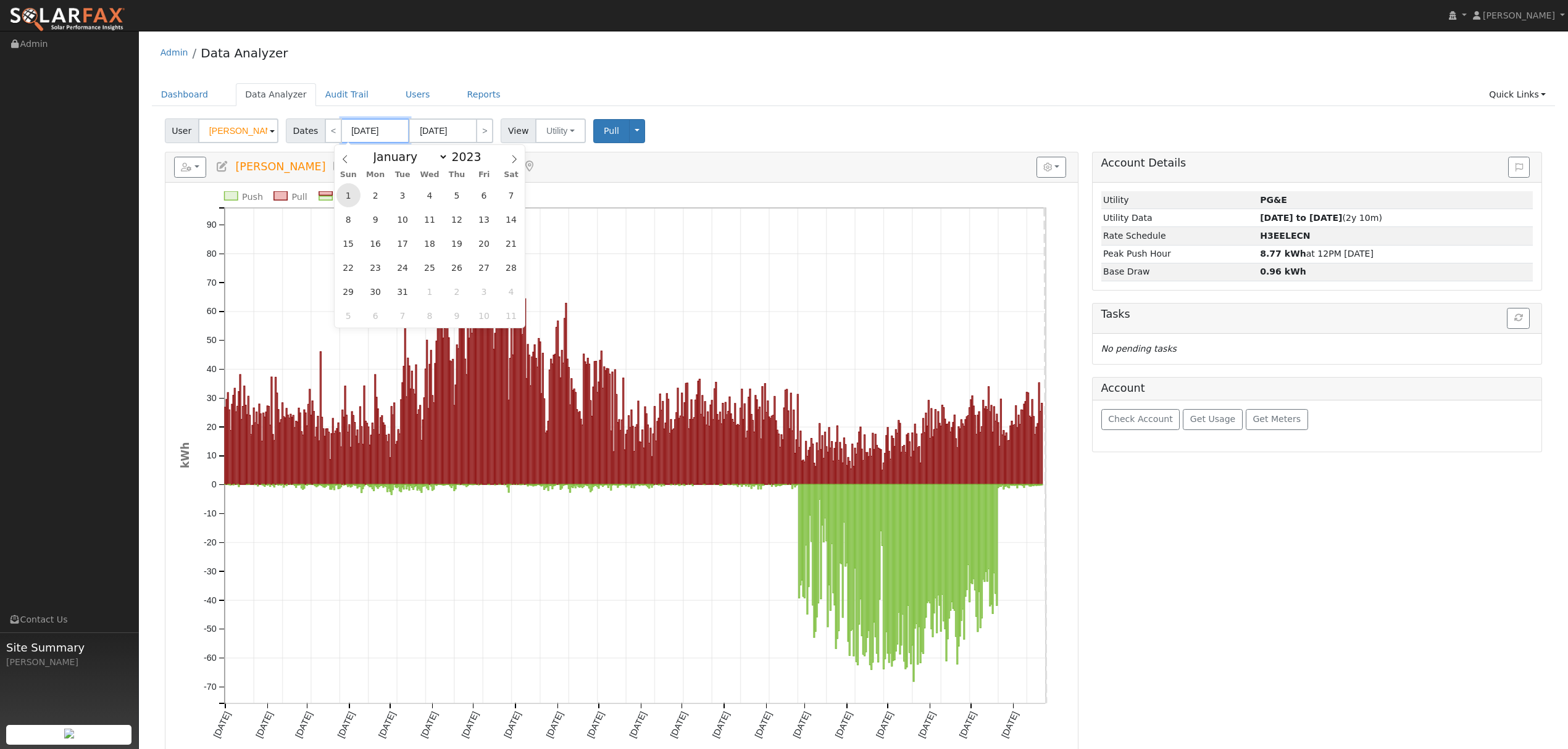
type input "01/01/2023"
type input "01/31/2023"
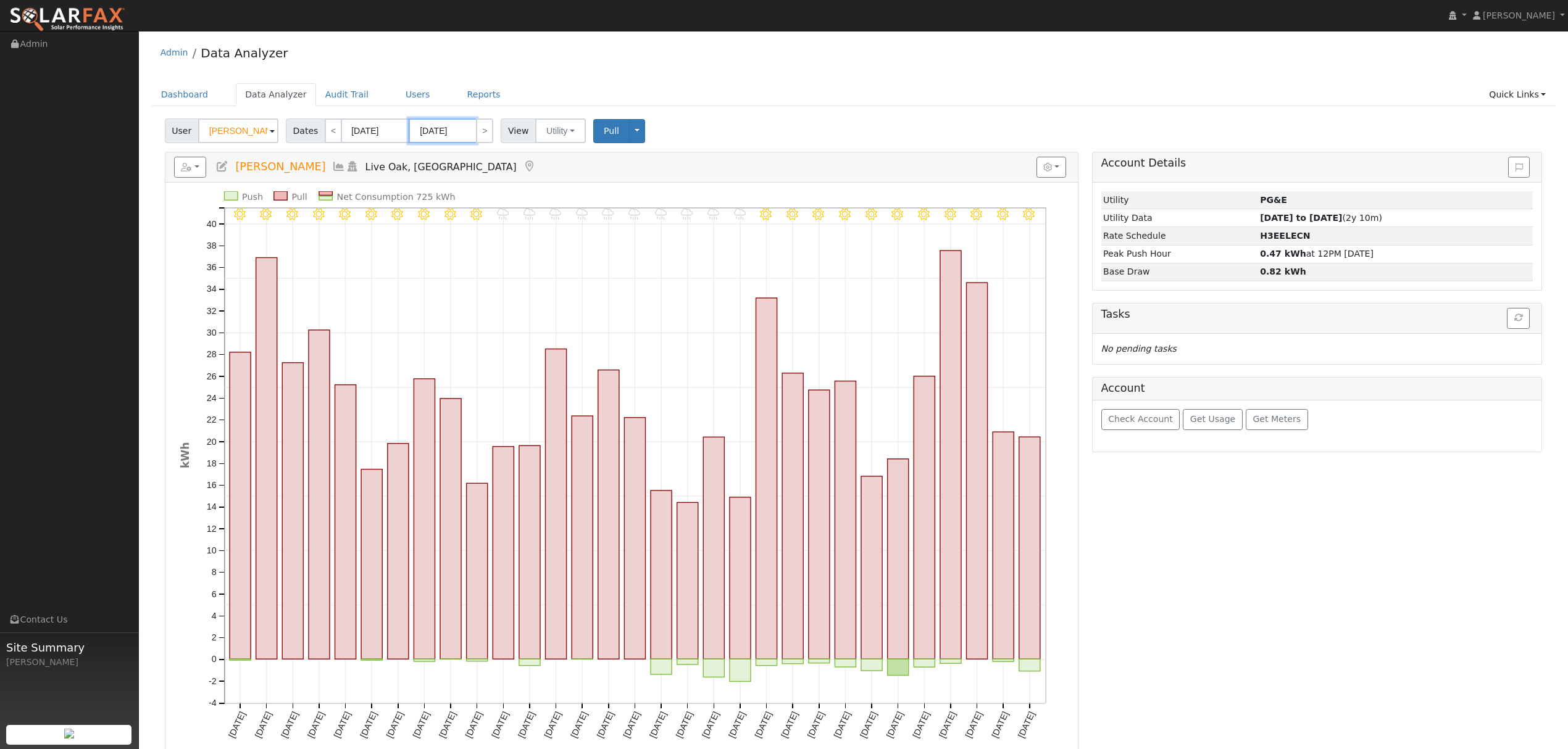
click at [442, 134] on input "01/31/2023" at bounding box center [443, 131] width 68 height 25
click at [551, 153] on span at bounding box center [556, 153] width 9 height 7
type input "2025"
click at [496, 156] on select "January February March April May June July August September October November De…" at bounding box center [475, 156] width 81 height 15
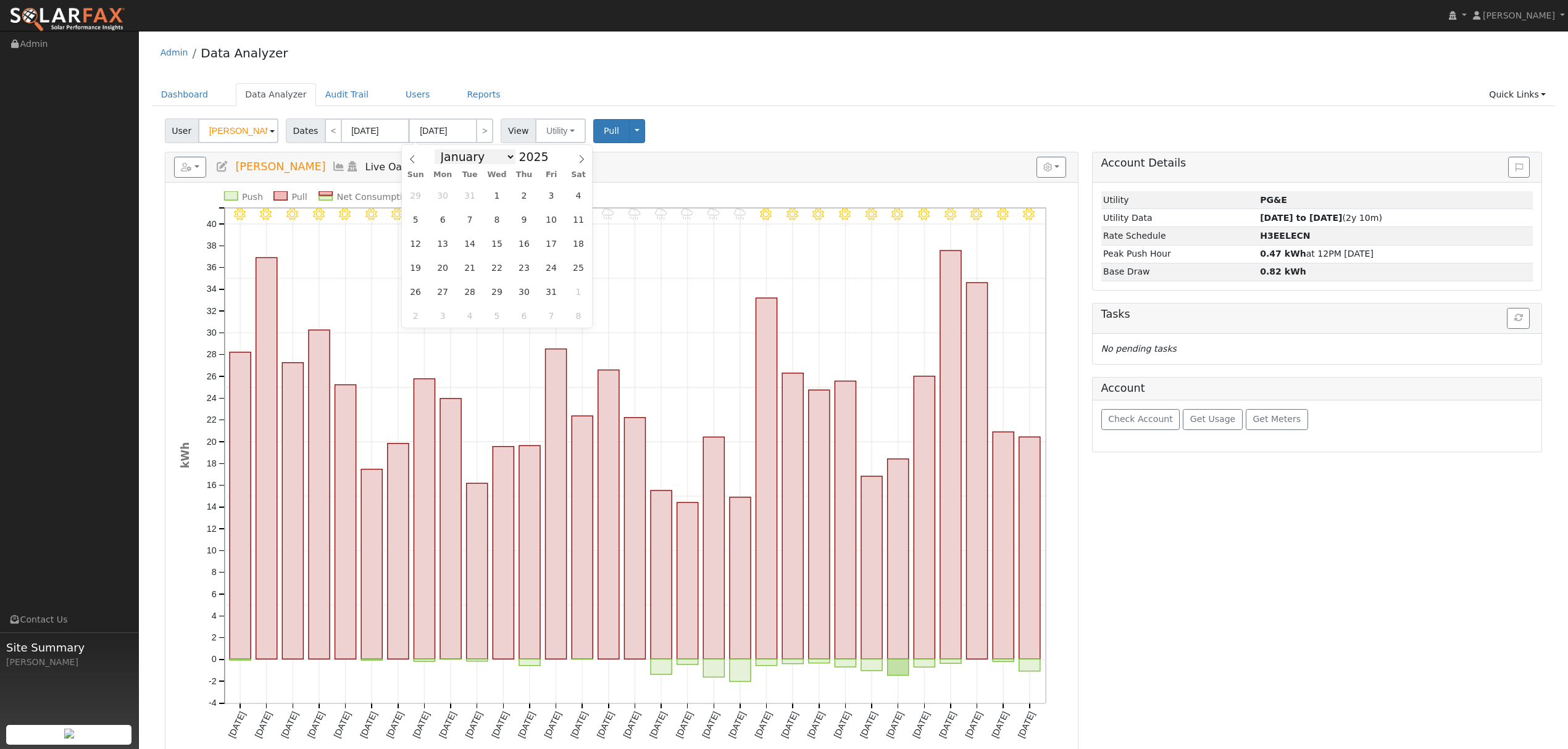
select select "7"
click at [443, 149] on select "January February March April May June July August September October November De…" at bounding box center [475, 156] width 81 height 15
click at [419, 291] on span "24" at bounding box center [416, 291] width 24 height 24
type input "[DATE]"
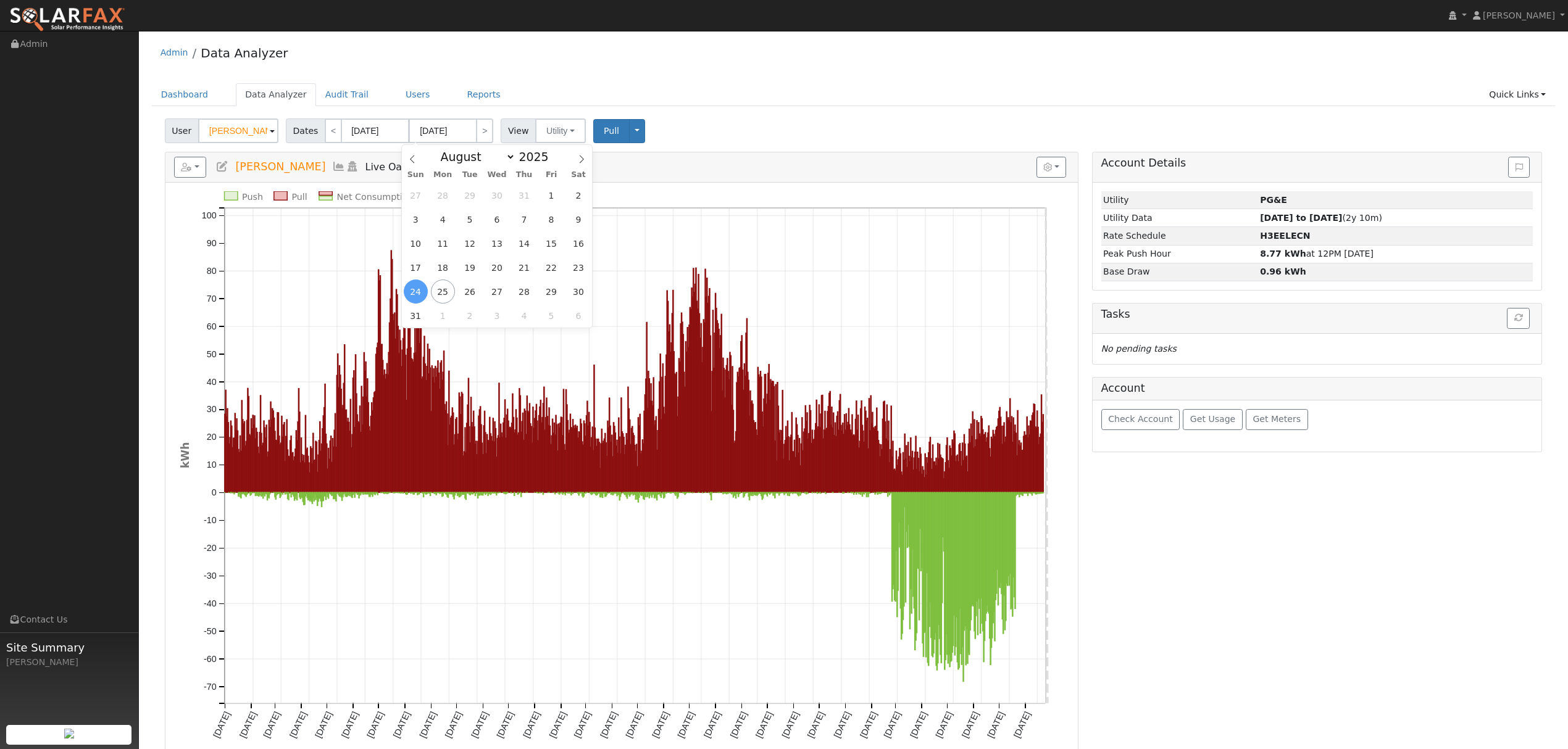
click at [890, 121] on div "User Rajdeep Ginda Account Default Account Default Account 10749 Virginia Way, …" at bounding box center [853, 129] width 1382 height 29
click at [390, 131] on input "01/01/2023" at bounding box center [376, 131] width 68 height 25
click at [436, 154] on select "January February March April May June July August September October November De…" at bounding box center [408, 156] width 81 height 15
select select "6"
click at [376, 149] on select "January February March April May June July August September October November De…" at bounding box center [408, 156] width 81 height 15
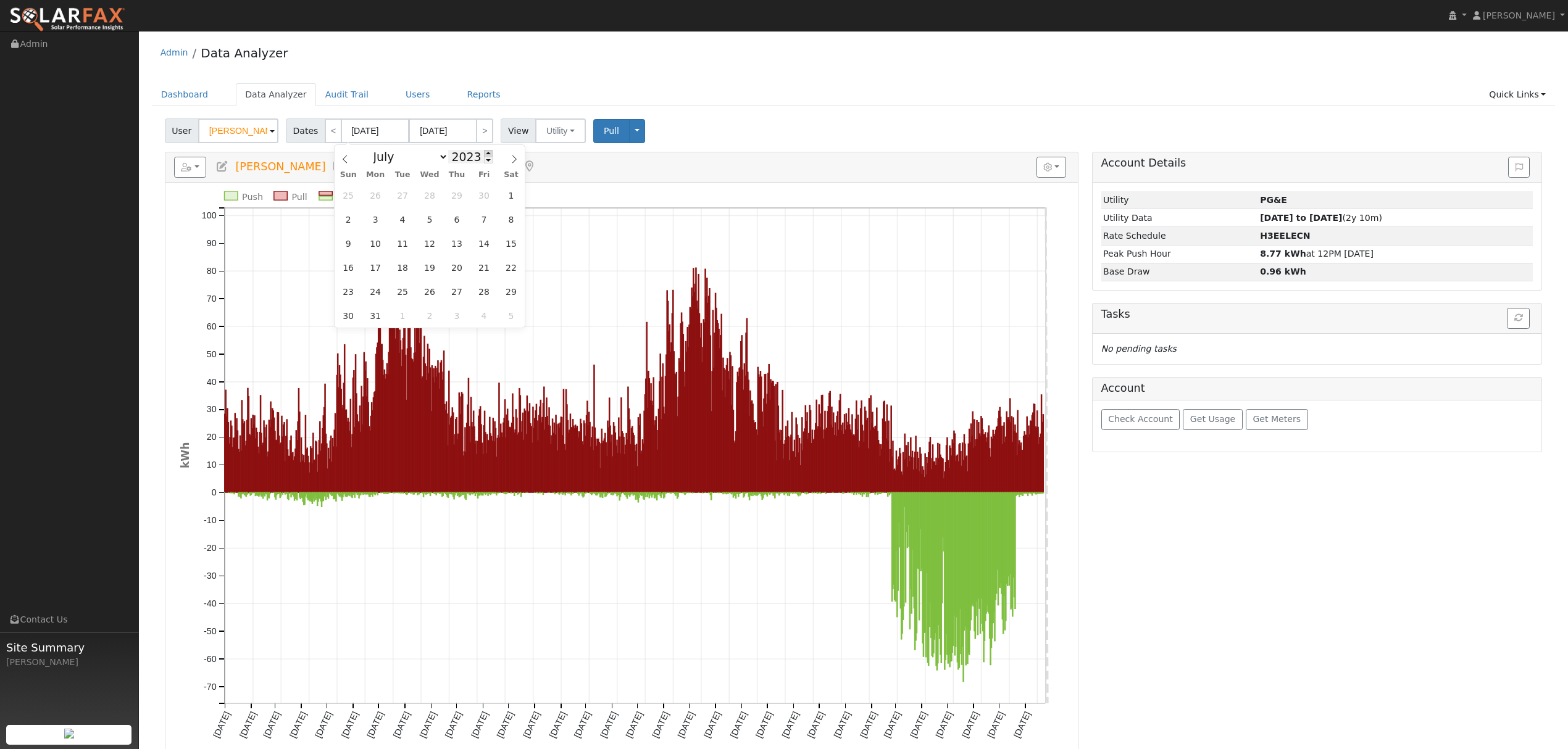
click at [484, 153] on span at bounding box center [488, 153] width 9 height 7
type input "2025"
click at [404, 196] on span "1" at bounding box center [403, 195] width 24 height 24
type input "[DATE]"
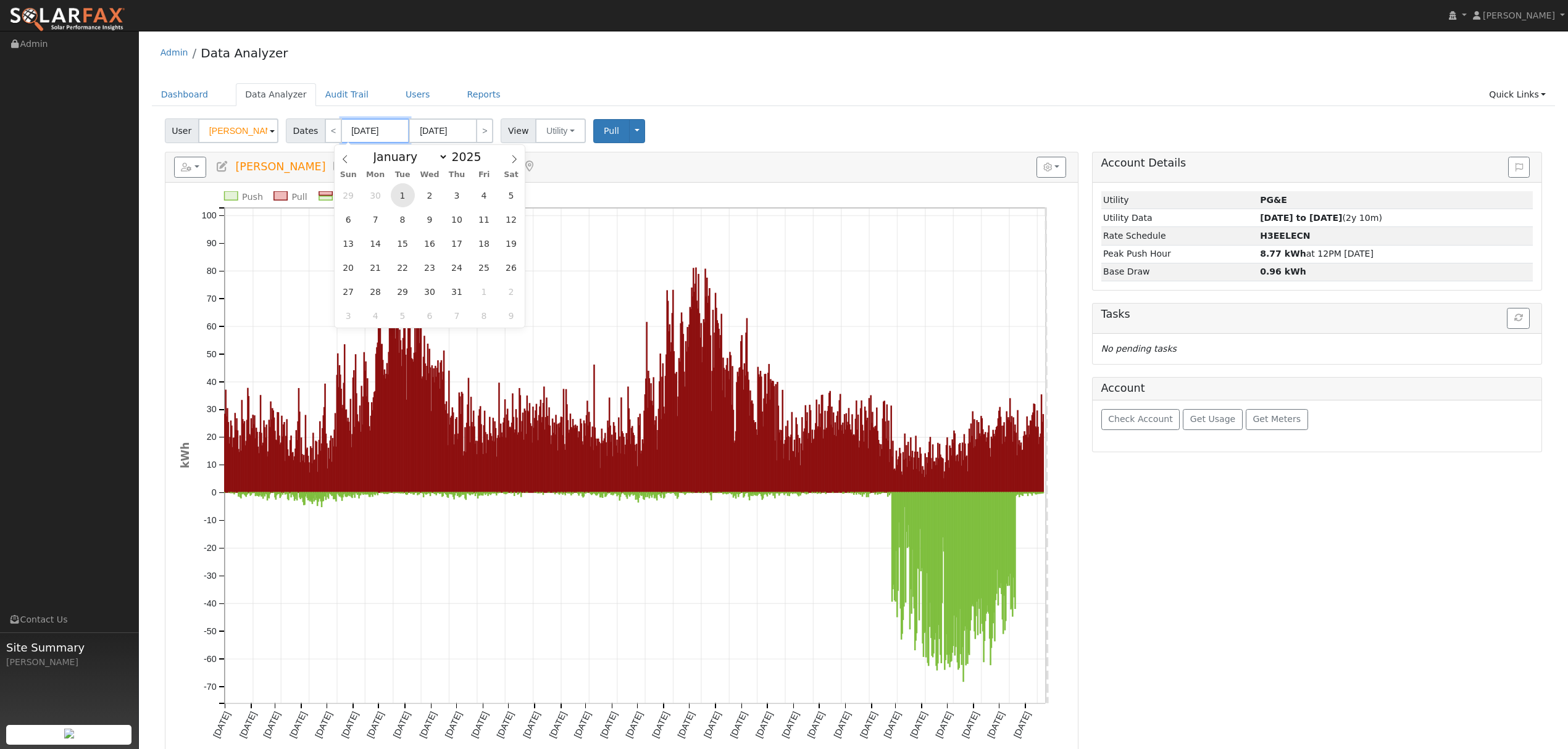
type input "07/31/2025"
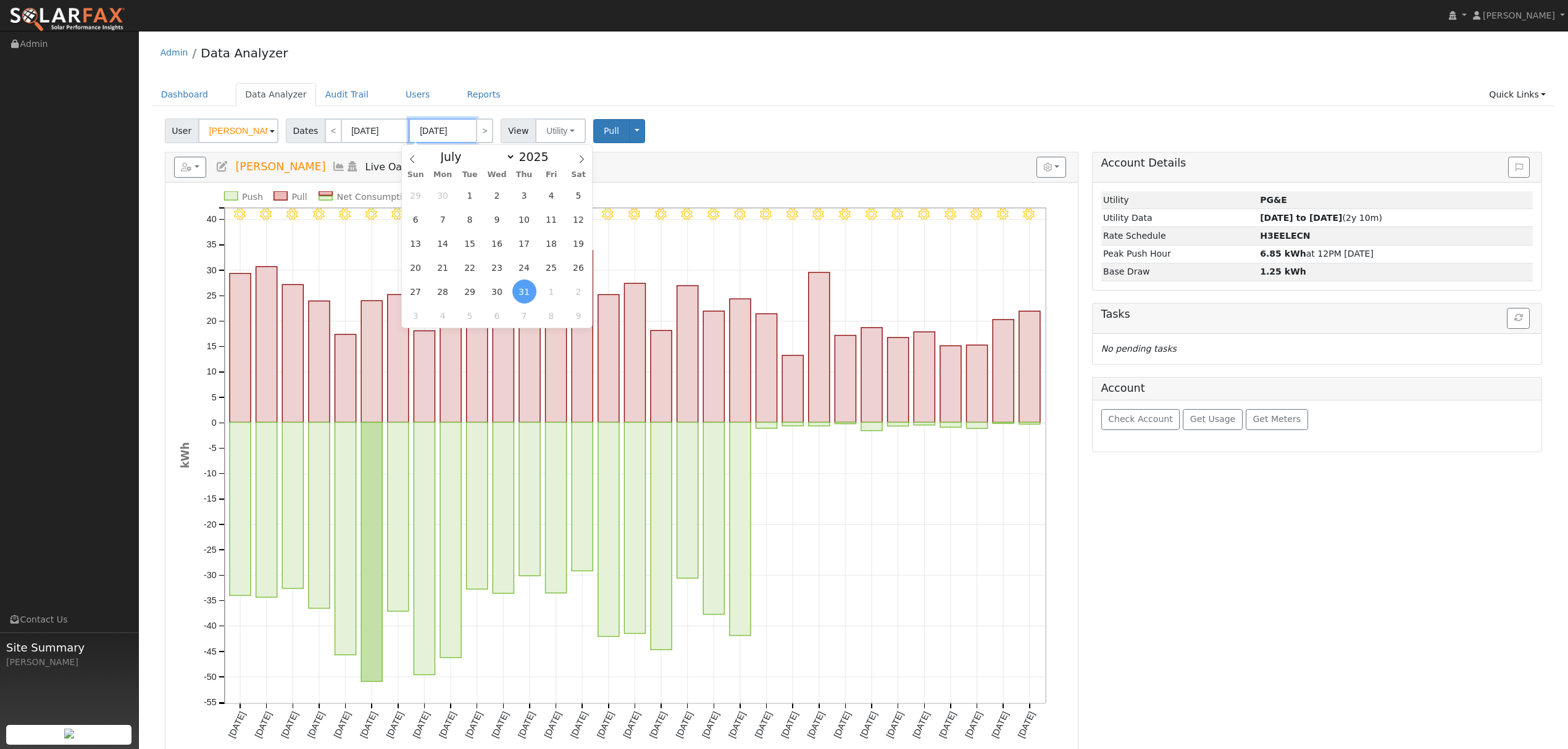
click at [459, 131] on input "07/31/2025" at bounding box center [443, 131] width 68 height 25
click at [510, 156] on select "January February March April May June July August September October November De…" at bounding box center [475, 156] width 81 height 15
select select "7"
click at [443, 149] on select "January February March April May June July August September October November De…" at bounding box center [475, 156] width 81 height 15
click at [415, 294] on span "24" at bounding box center [416, 291] width 24 height 24
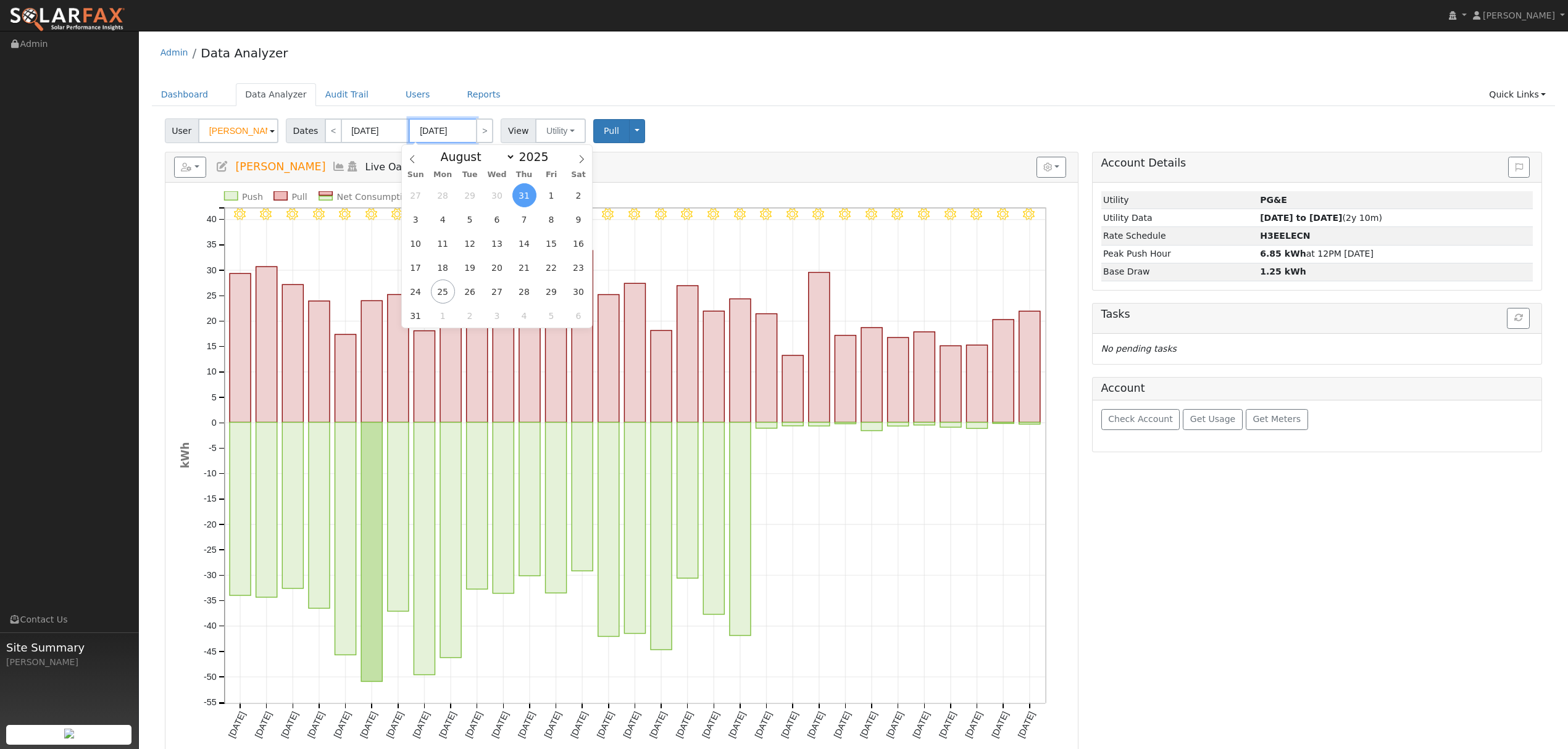
type input "[DATE]"
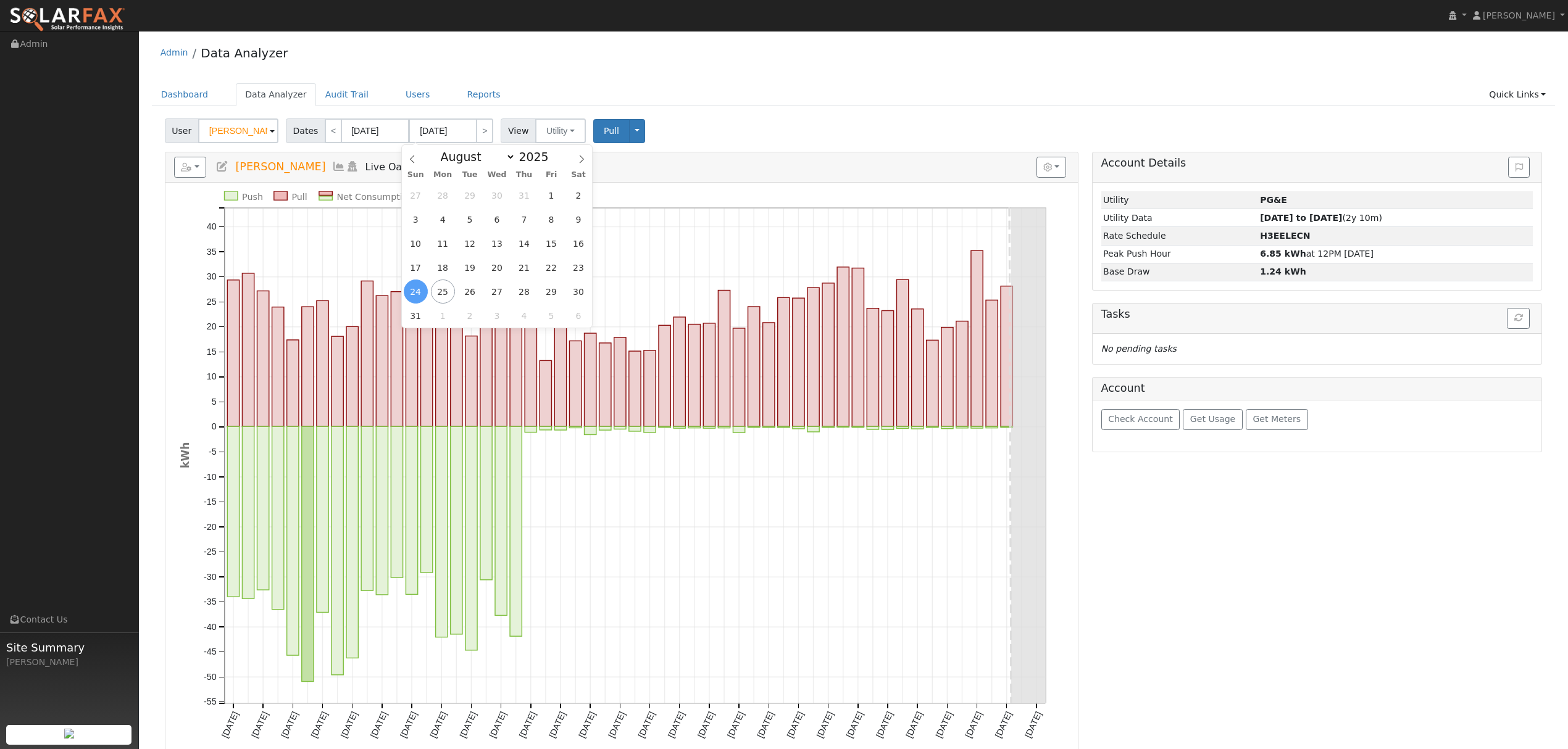
click at [641, 87] on ul "Dashboard Data Analyzer Audit Trail Users Reports Quick Links Quick Add Quick C…" at bounding box center [853, 95] width 1404 height 23
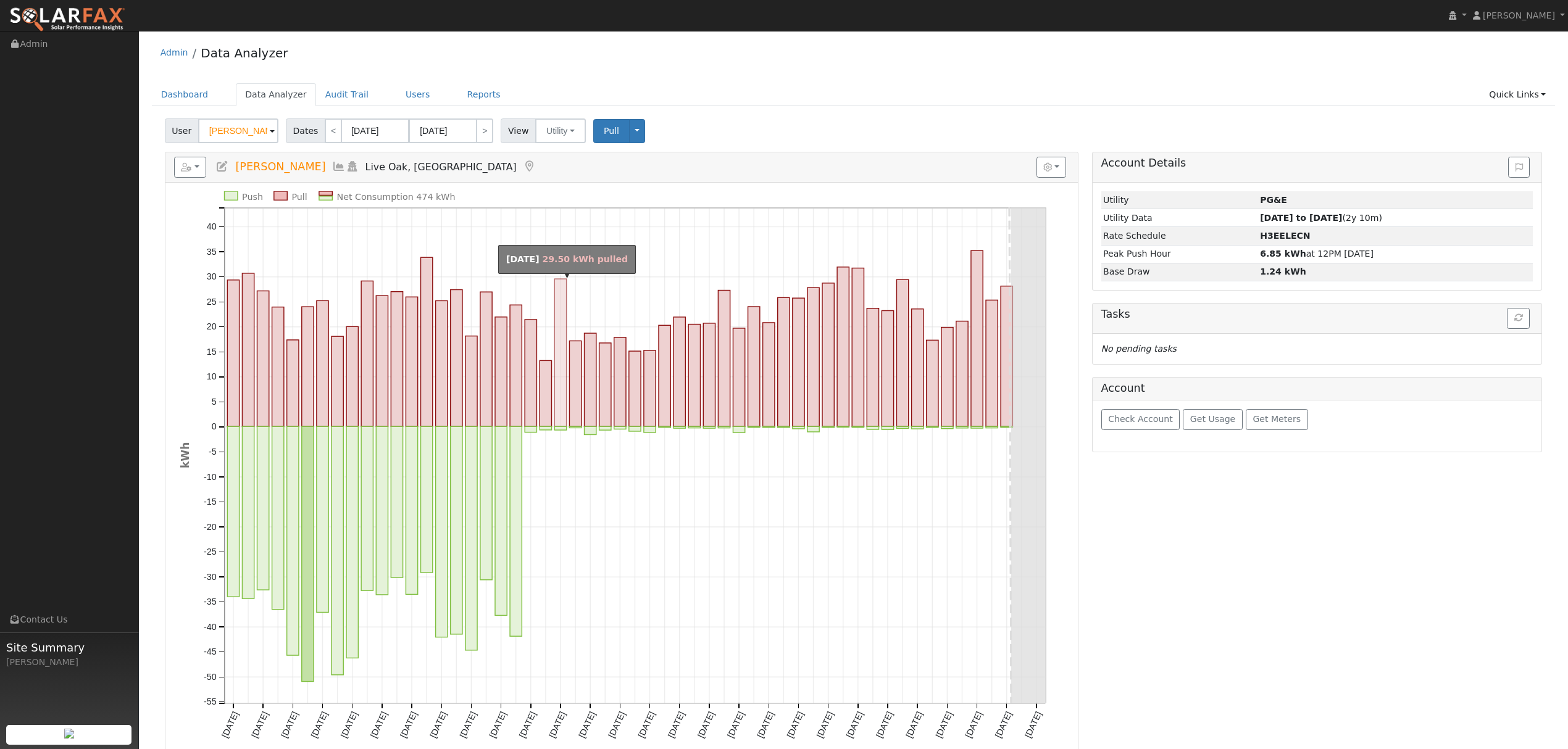
click at [559, 356] on rect "onclick=""" at bounding box center [560, 353] width 12 height 147
type input "07/23/2025"
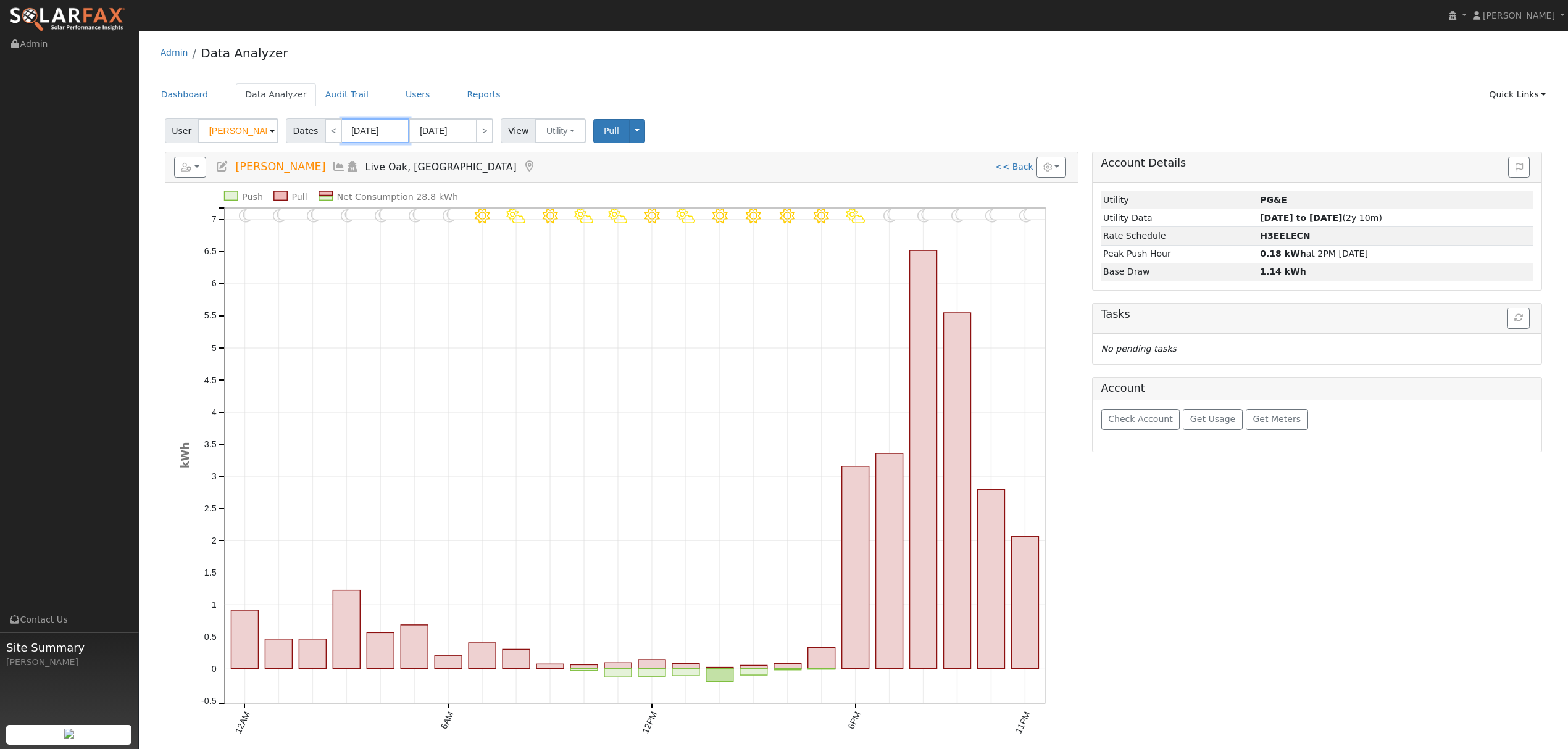
click at [371, 137] on body "Dustin Carey Dustin Carey Profile My Company Help Center Terms Of Service See W…" at bounding box center [784, 447] width 1568 height 832
click at [668, 38] on div "Admin Data Analyzer" at bounding box center [853, 56] width 1404 height 38
click at [332, 169] on icon at bounding box center [339, 166] width 14 height 11
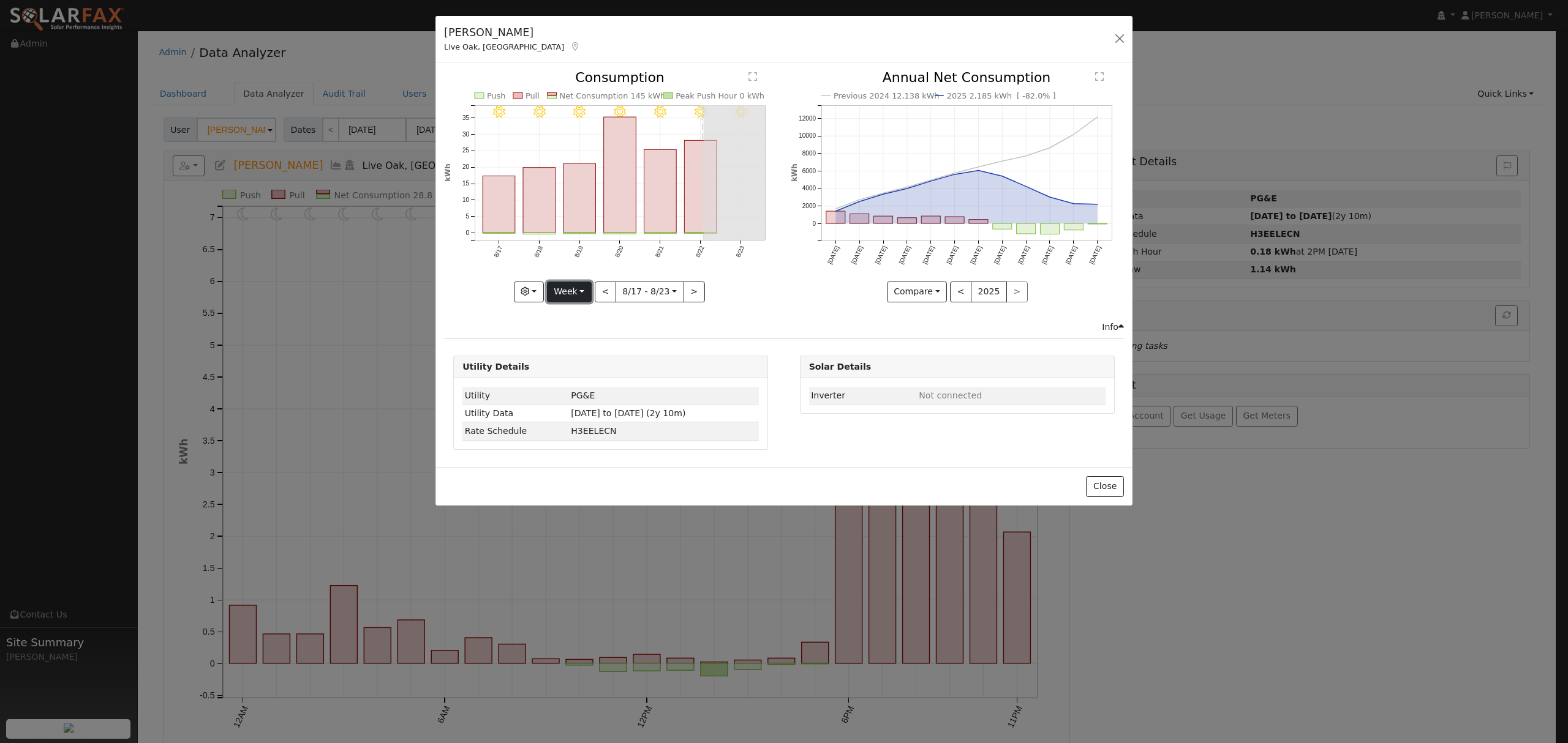
click at [583, 294] on button "Week" at bounding box center [569, 292] width 45 height 21
click at [576, 369] on link "Year" at bounding box center [590, 369] width 85 height 17
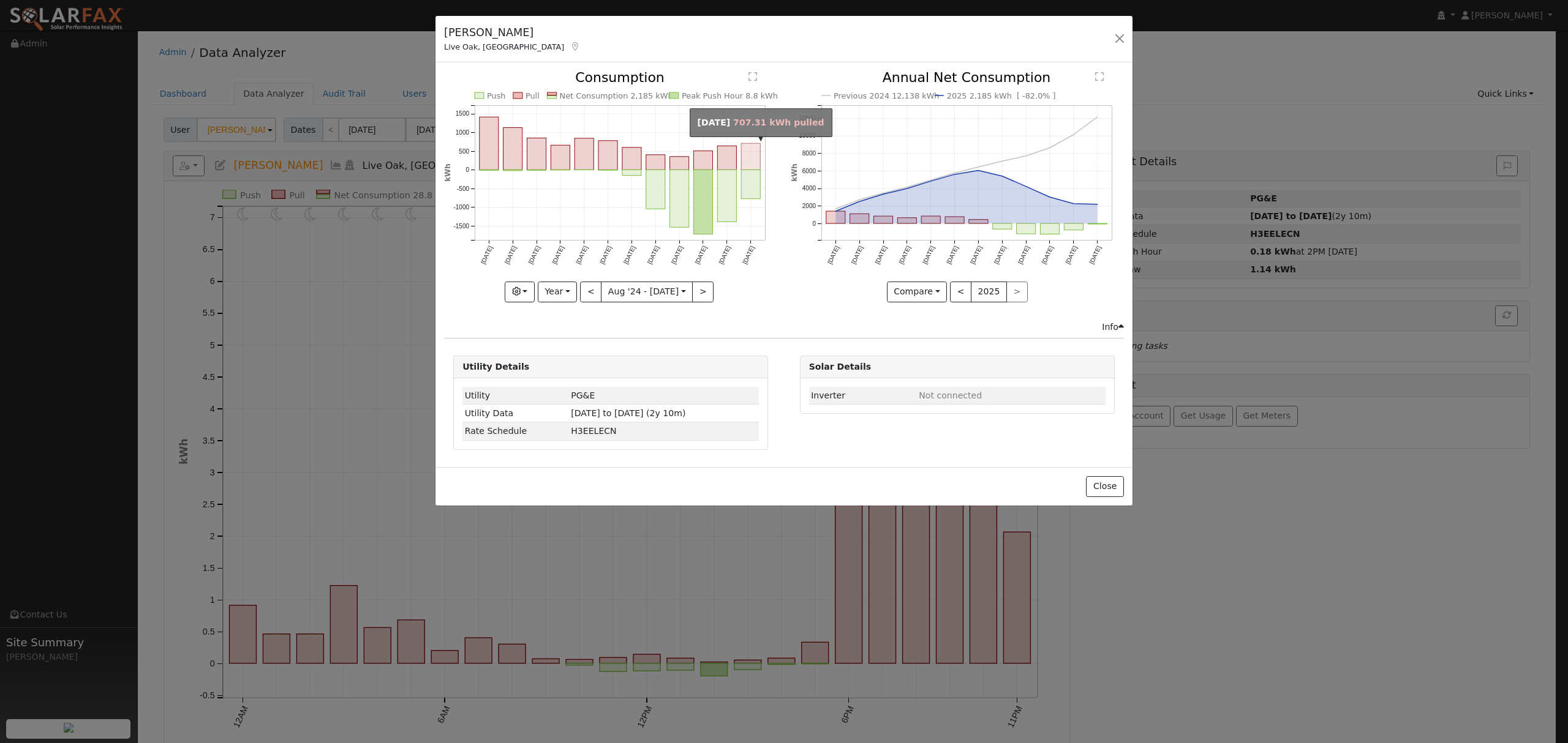
click at [750, 155] on rect "onclick=""" at bounding box center [751, 156] width 19 height 26
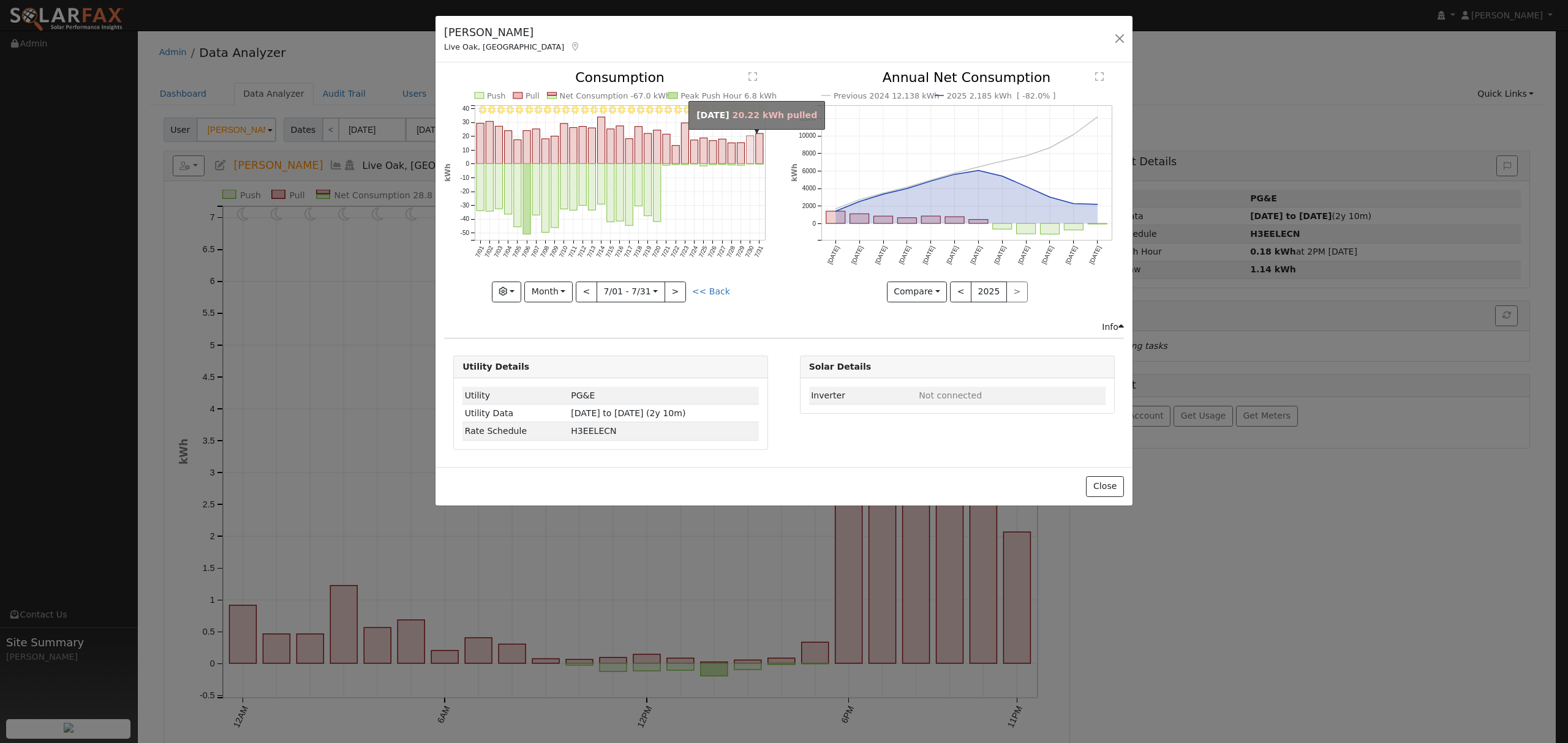
click at [752, 142] on rect "onclick=""" at bounding box center [750, 150] width 7 height 28
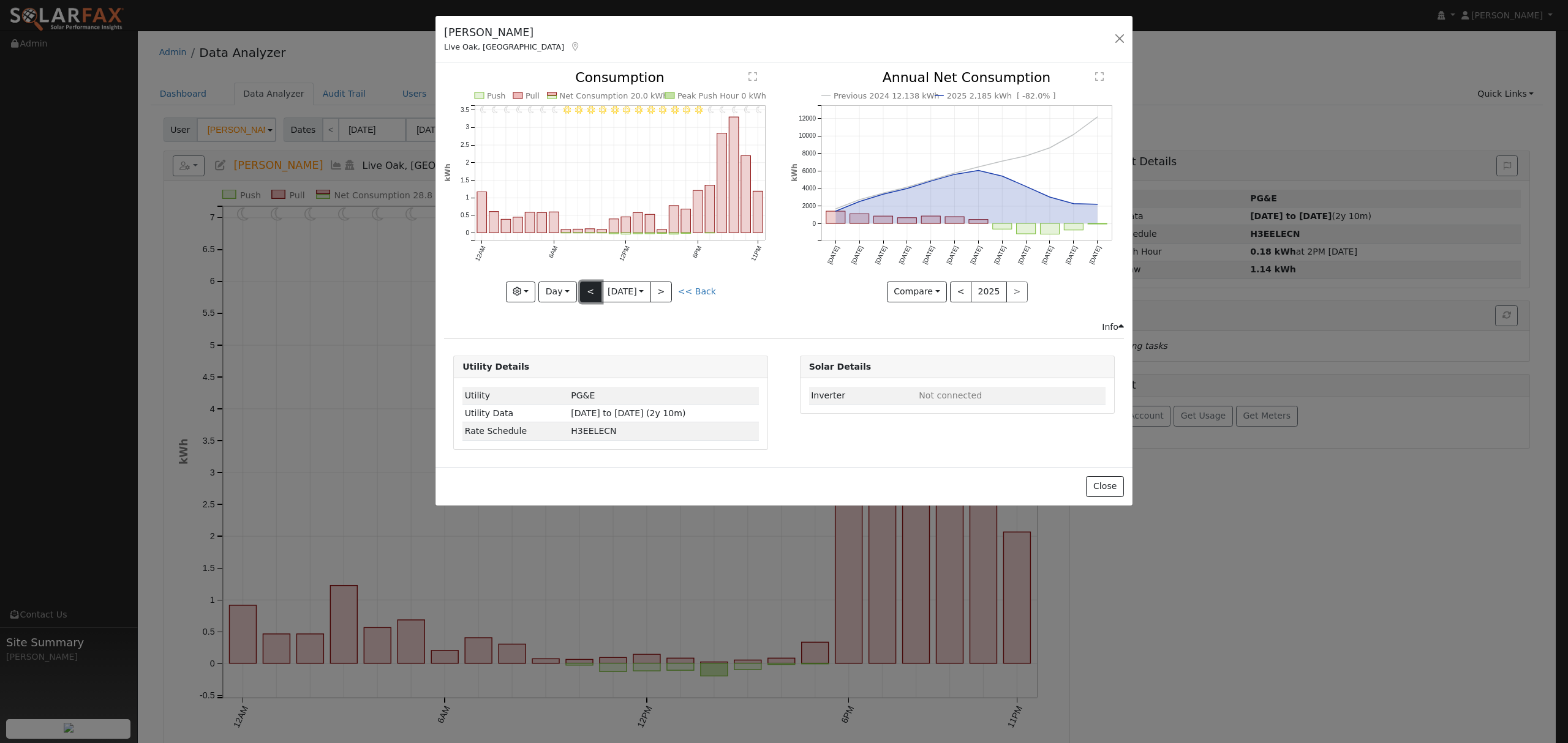
click at [586, 293] on button "<" at bounding box center [591, 292] width 21 height 21
click at [584, 293] on button "<" at bounding box center [591, 292] width 21 height 21
click at [672, 283] on button ">" at bounding box center [661, 292] width 21 height 21
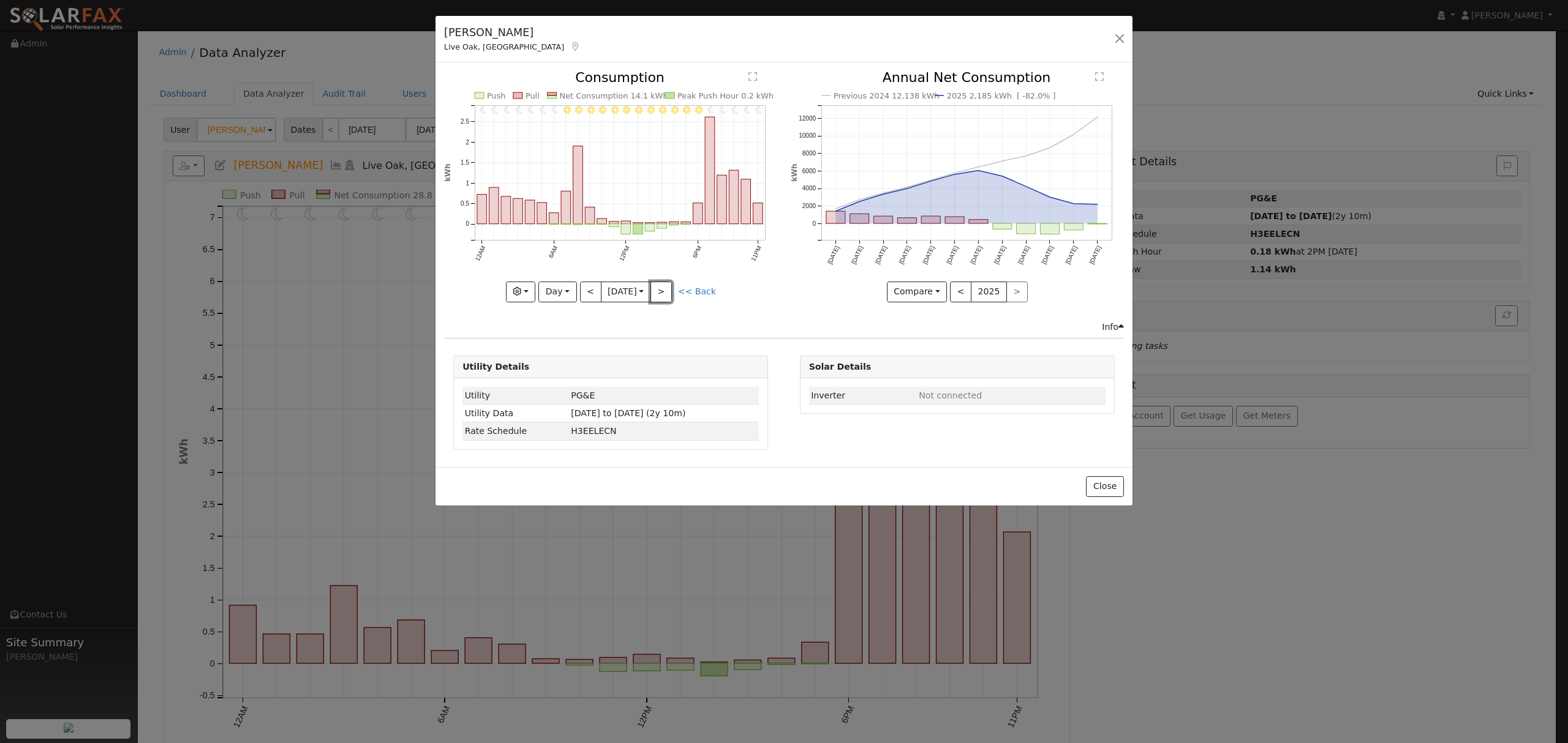
click at [670, 284] on button ">" at bounding box center [661, 292] width 21 height 21
type input "2025-07-29"
click at [1106, 483] on button "Close" at bounding box center [1104, 487] width 37 height 21
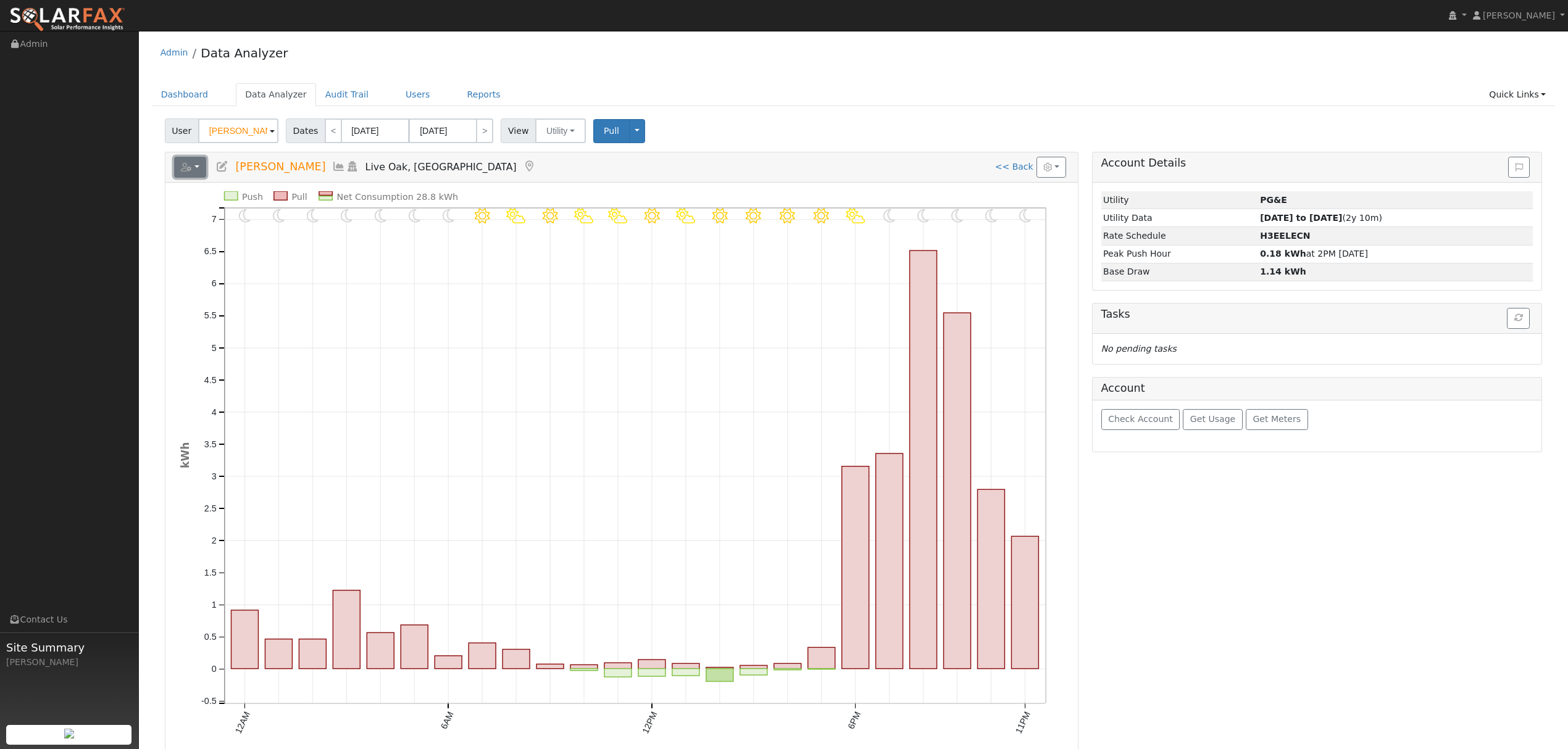
click at [205, 165] on button "button" at bounding box center [190, 167] width 33 height 21
click at [303, 217] on link "Export to CSV" at bounding box center [342, 223] width 90 height 15
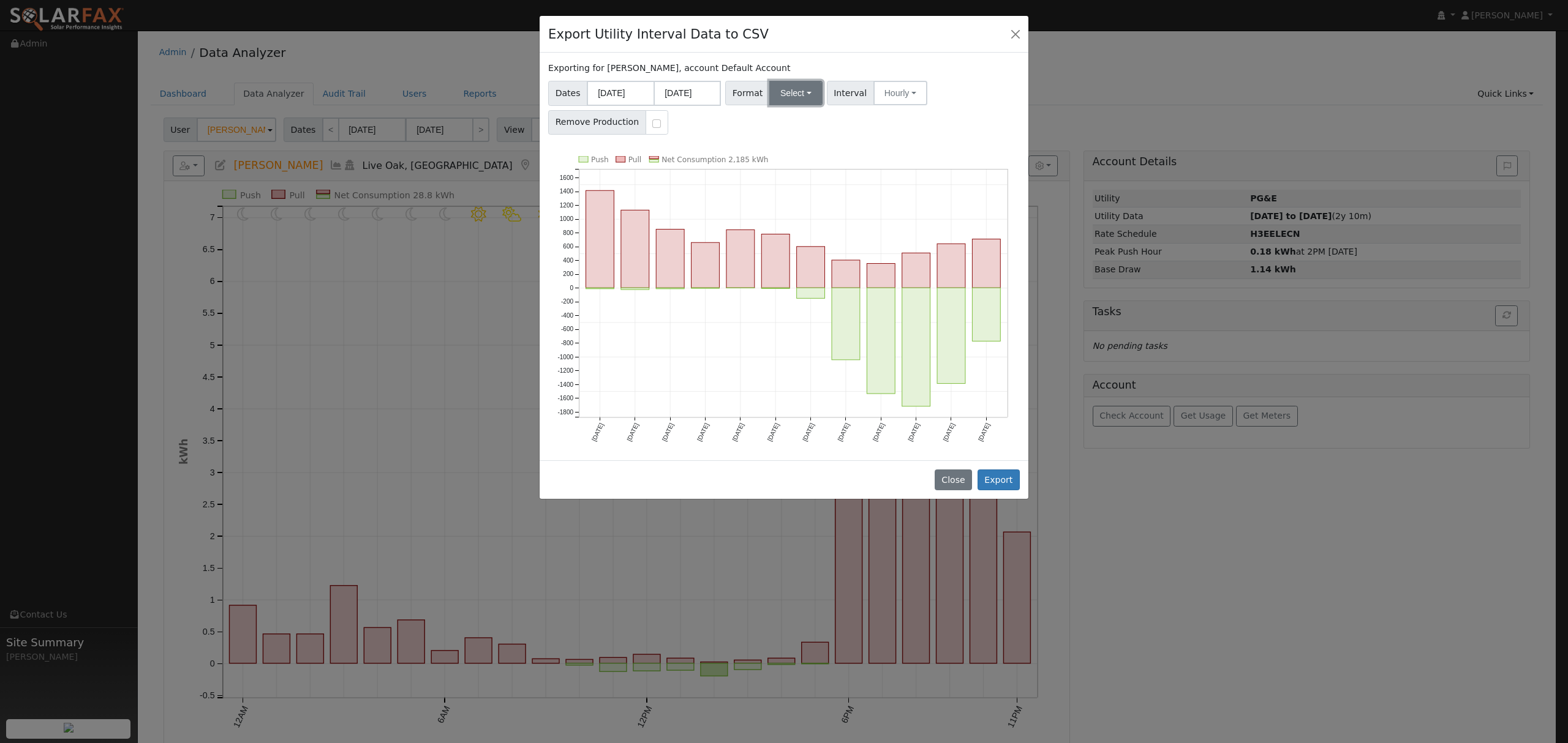
click at [799, 93] on button "Select" at bounding box center [796, 93] width 53 height 25
click at [794, 255] on link "Solargraf" at bounding box center [810, 250] width 88 height 17
click at [1003, 475] on button "Export" at bounding box center [999, 480] width 42 height 21
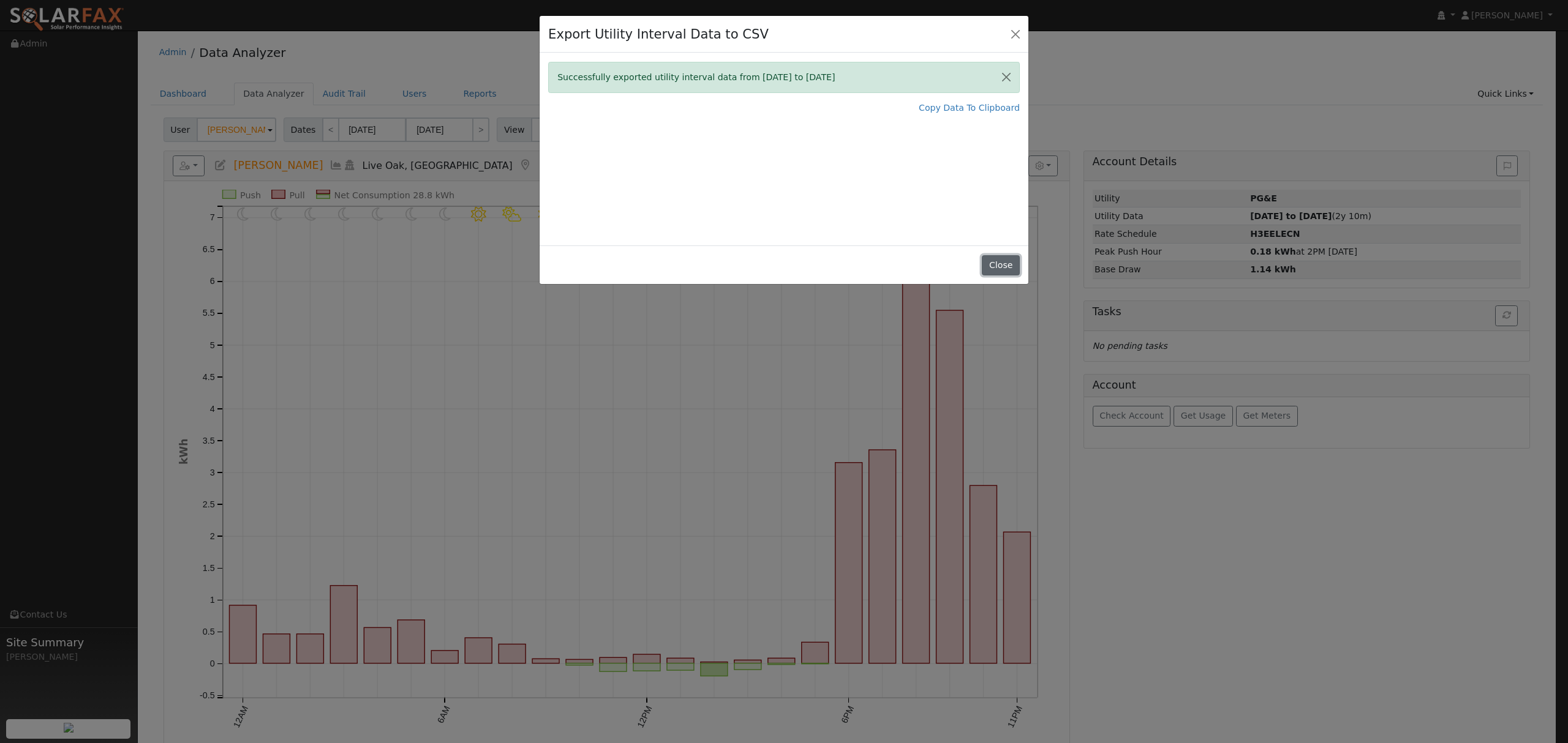
click at [1001, 260] on button "Close" at bounding box center [1000, 266] width 37 height 21
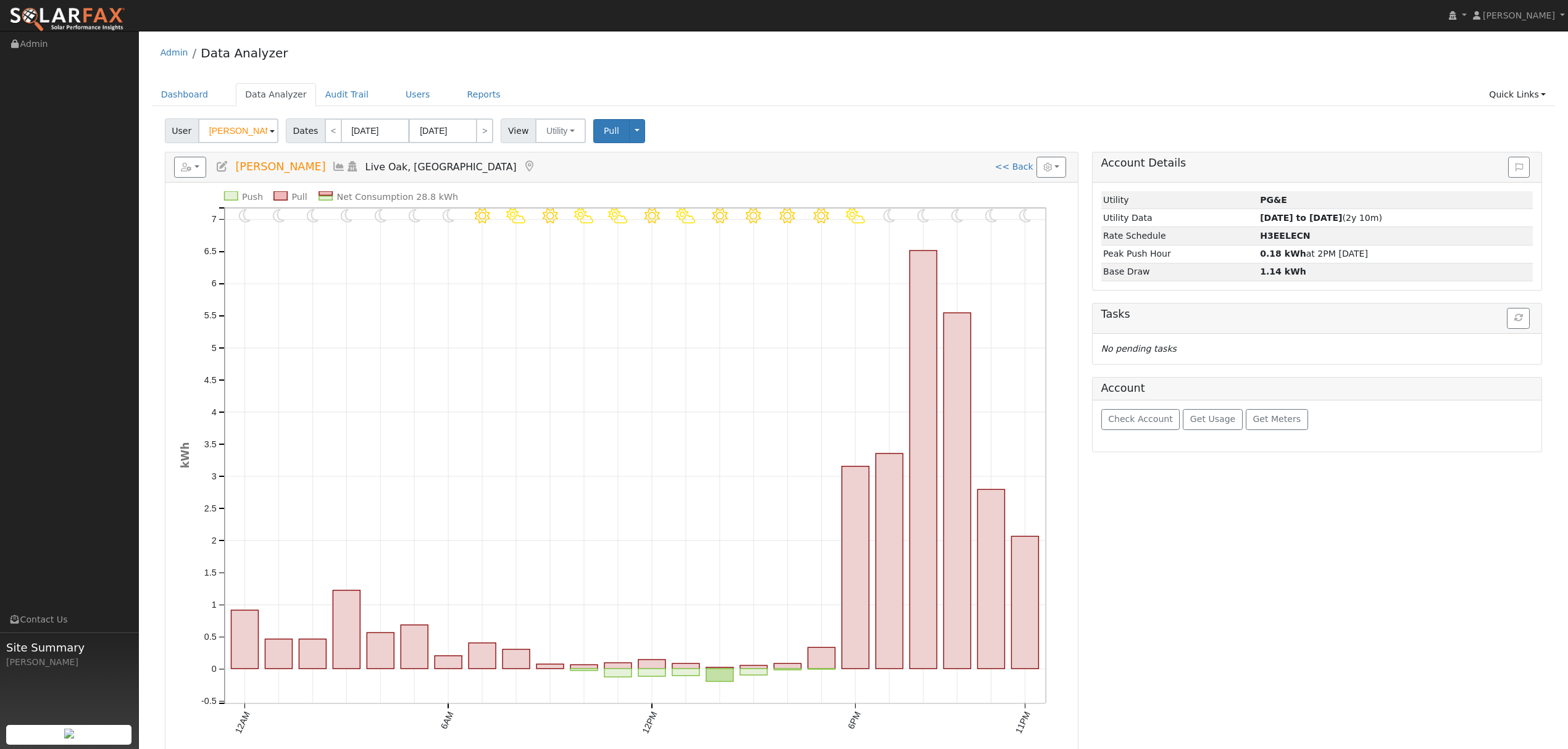
click at [332, 171] on icon at bounding box center [339, 166] width 14 height 11
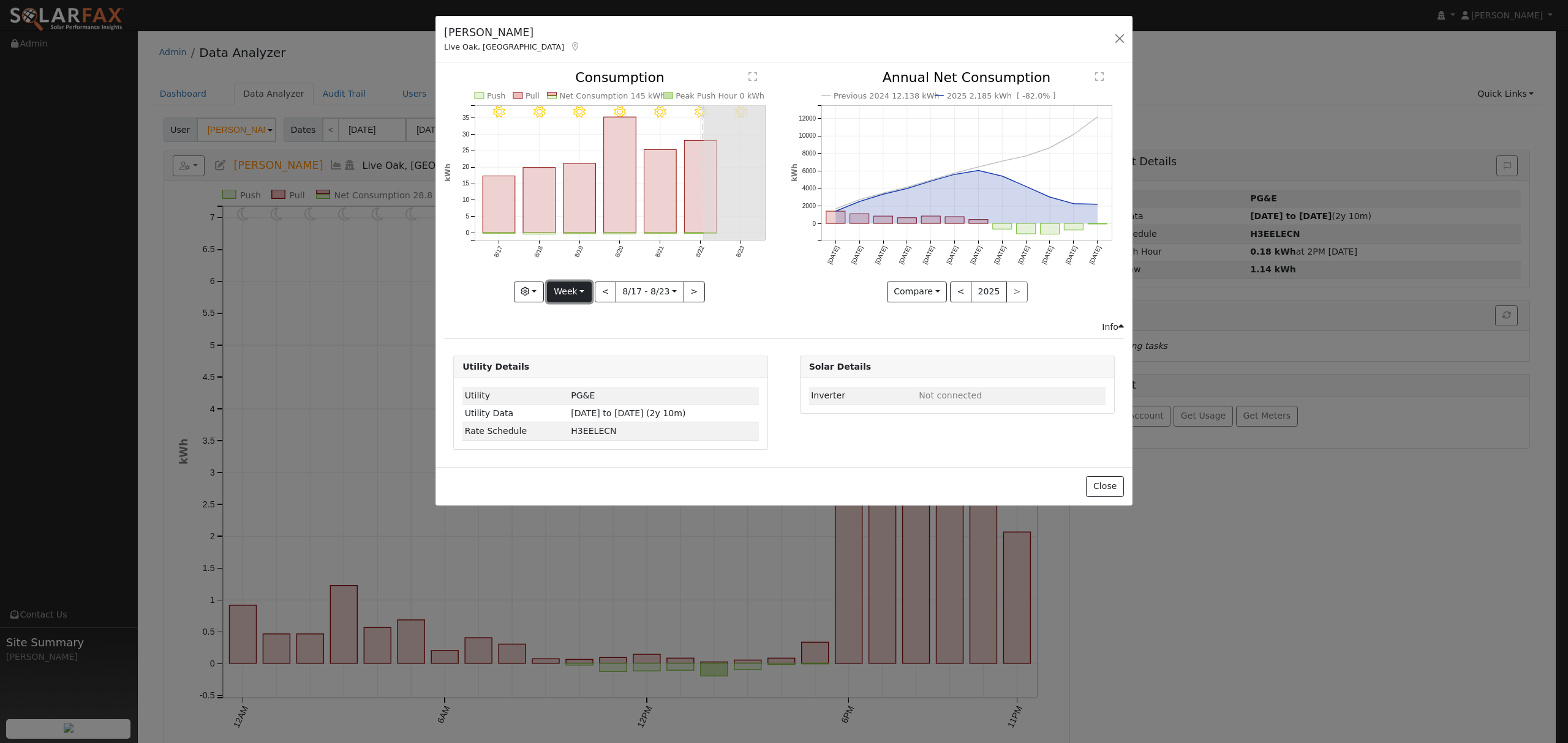
click at [567, 291] on button "Week" at bounding box center [569, 292] width 45 height 21
click at [580, 370] on link "Year" at bounding box center [590, 369] width 85 height 17
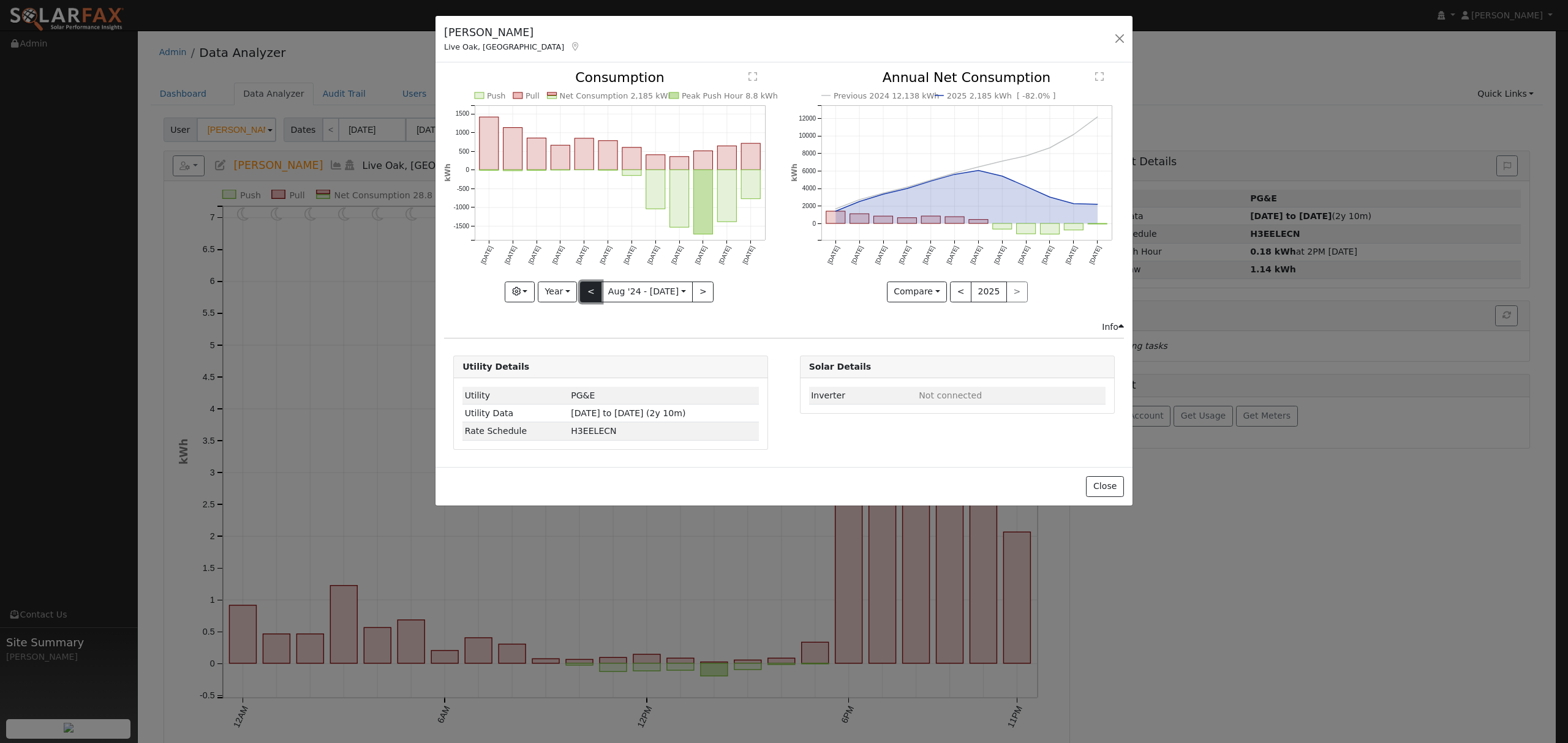
click at [592, 295] on button "<" at bounding box center [591, 292] width 21 height 21
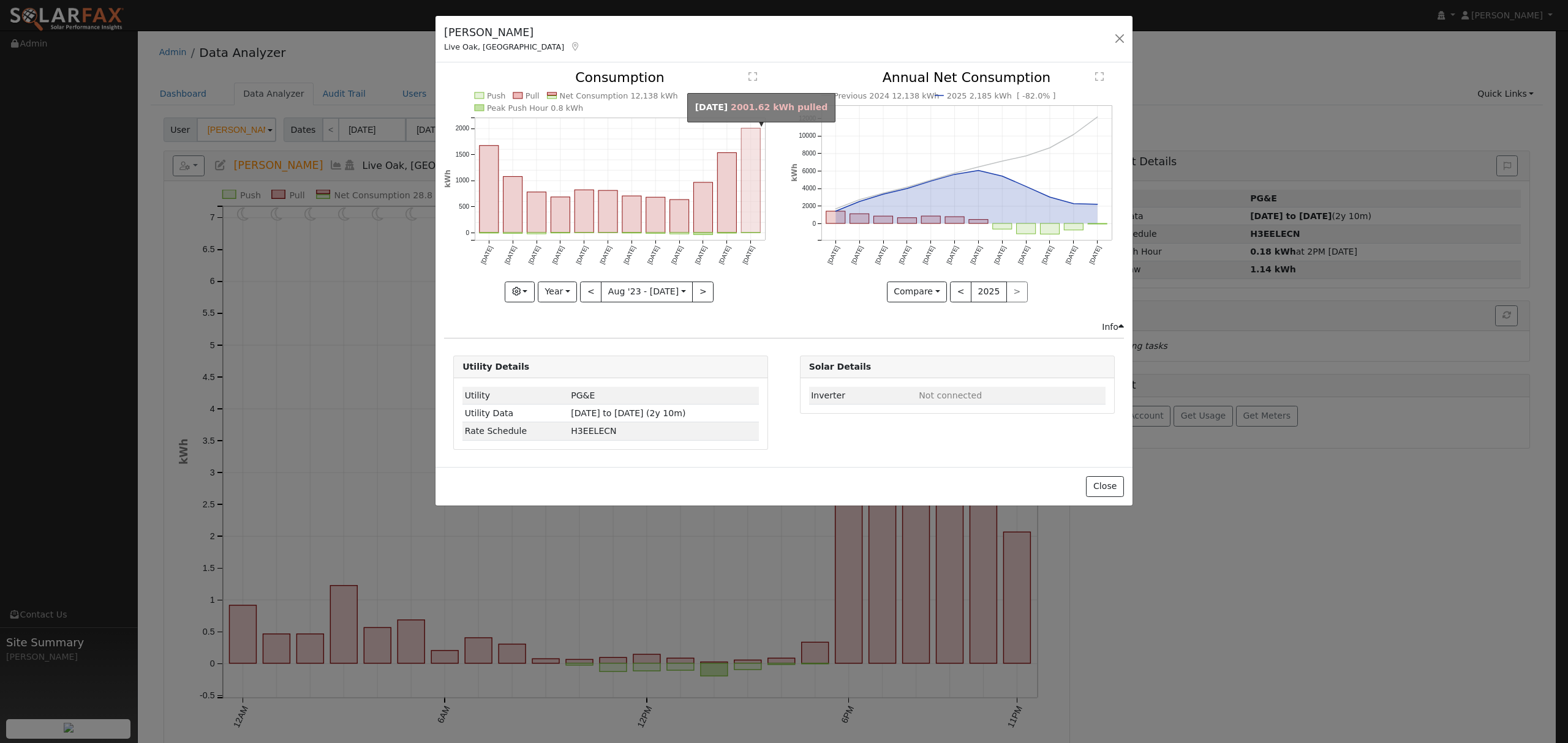
click at [750, 162] on rect "onclick=""" at bounding box center [751, 181] width 19 height 105
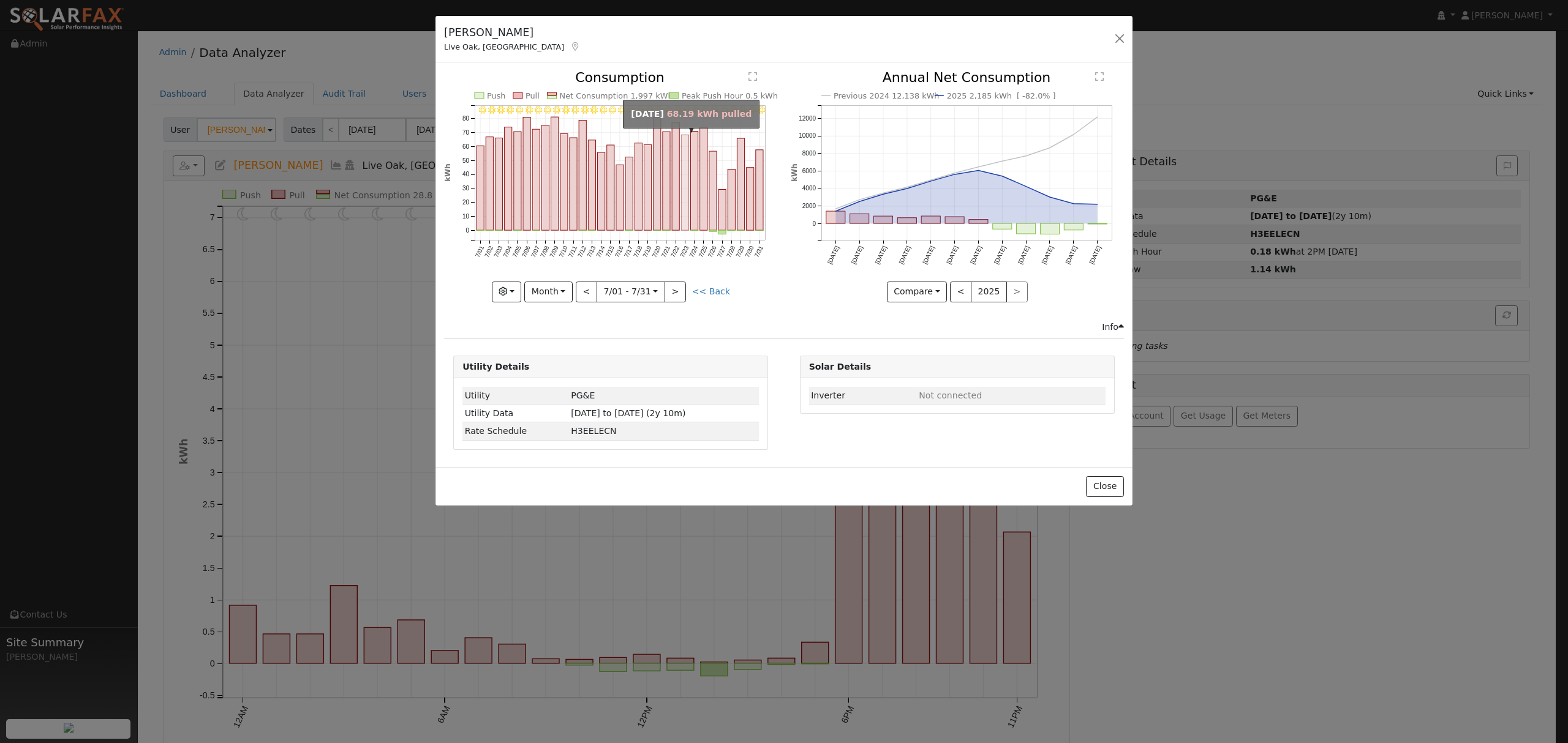
click at [688, 143] on rect "onclick=""" at bounding box center [686, 183] width 7 height 96
type input "2024-07-23"
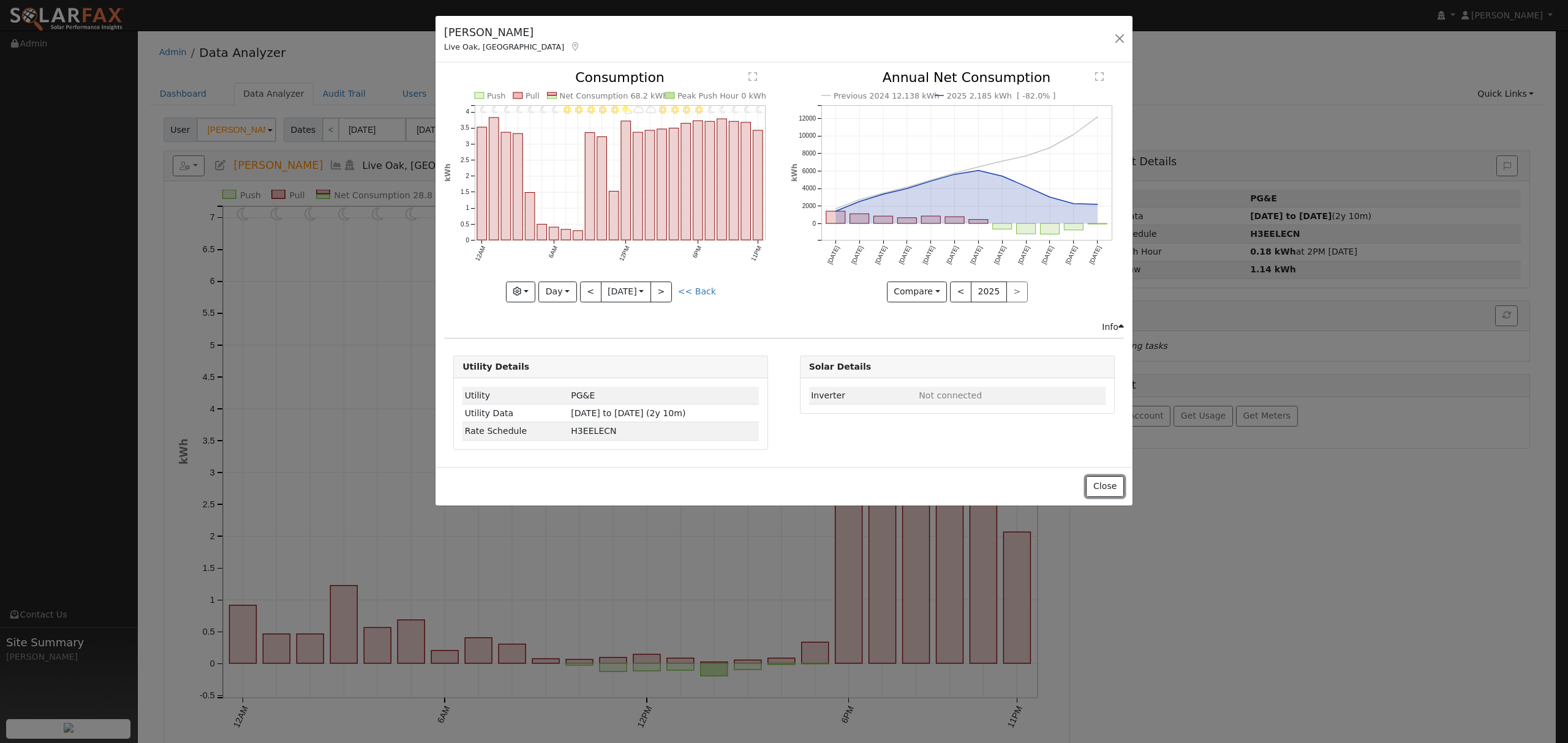
click at [1109, 490] on button "Close" at bounding box center [1104, 487] width 37 height 21
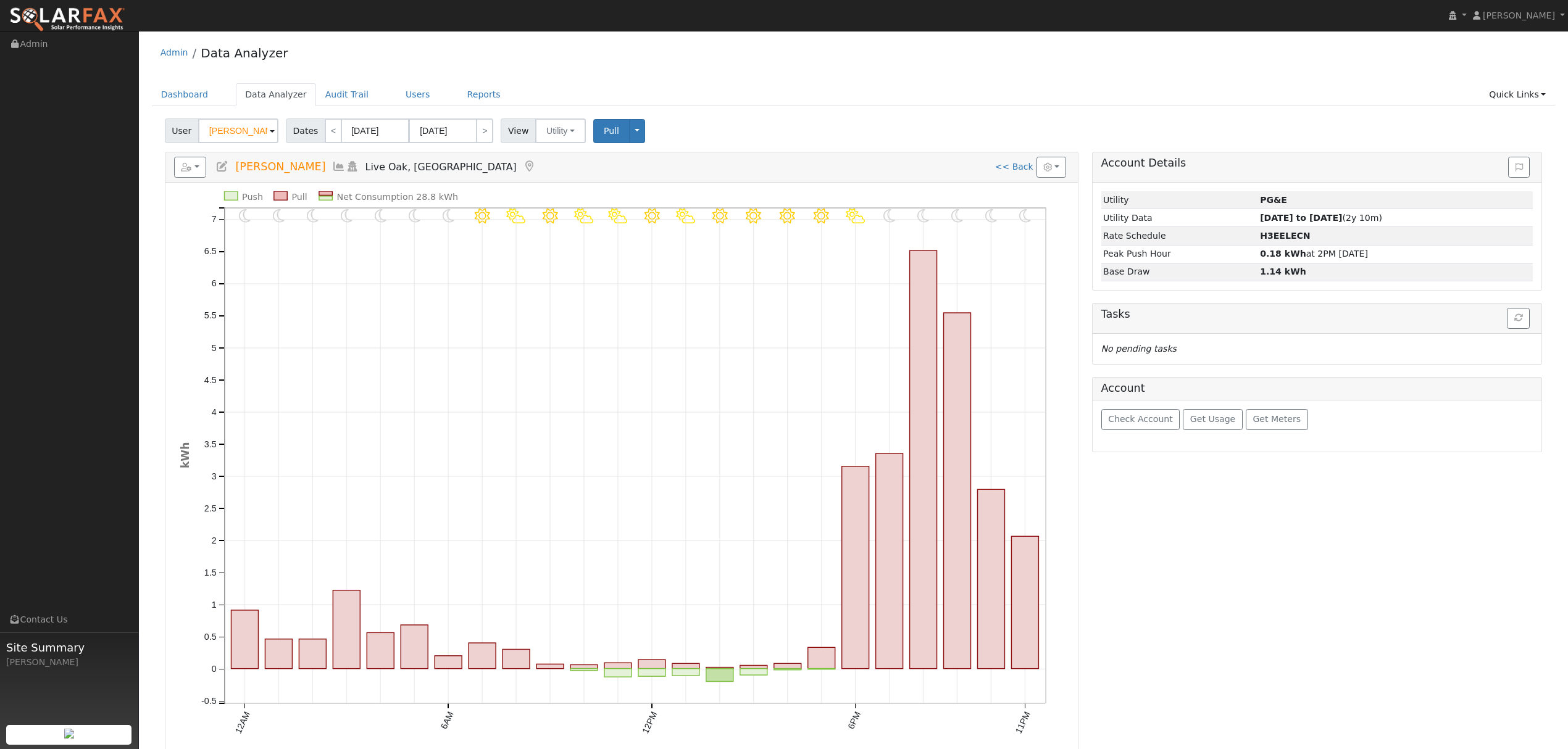
click at [332, 166] on icon at bounding box center [339, 166] width 14 height 11
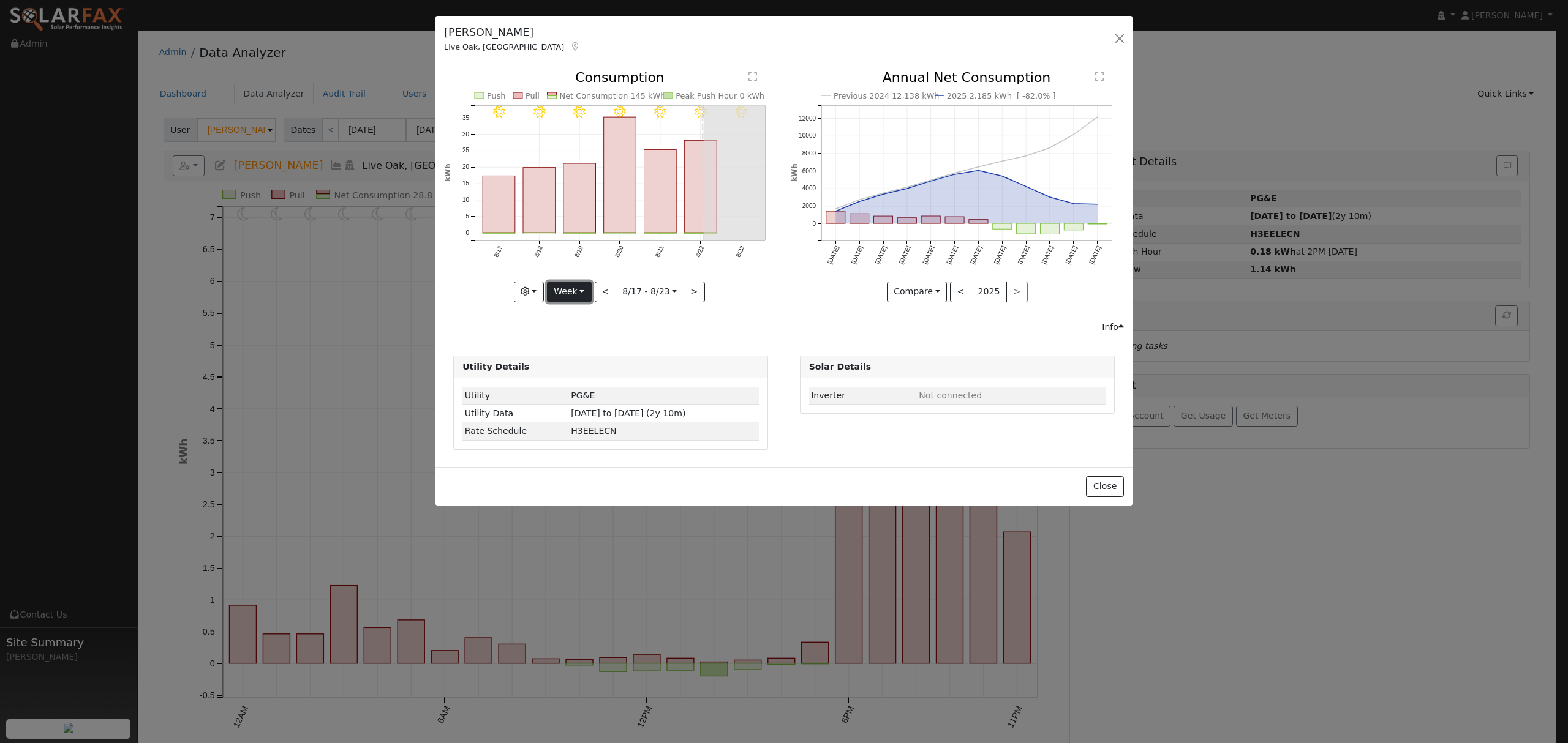
click at [572, 287] on button "Week" at bounding box center [569, 292] width 45 height 21
click at [576, 359] on link "Month" at bounding box center [590, 352] width 85 height 17
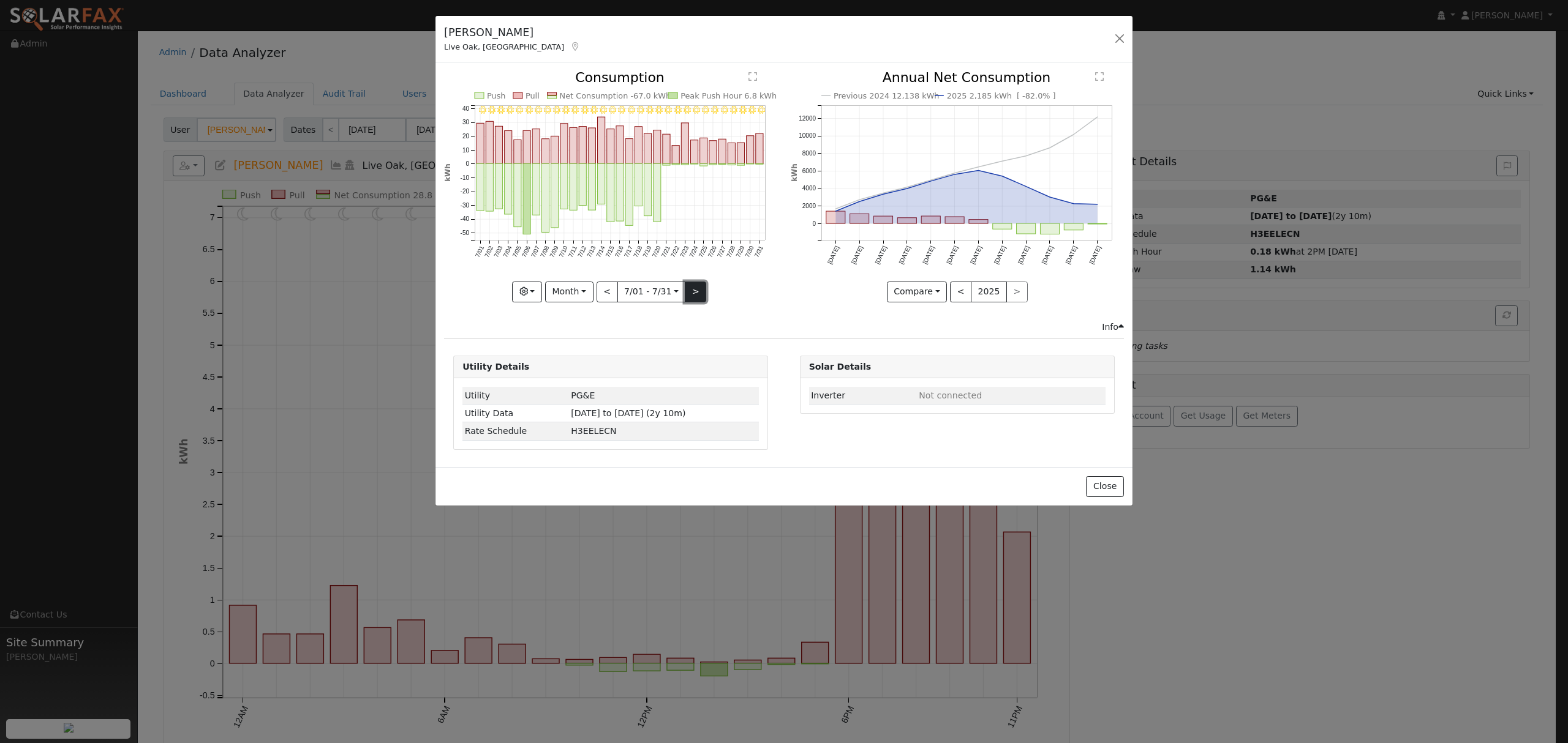
click at [697, 294] on button ">" at bounding box center [696, 292] width 21 height 21
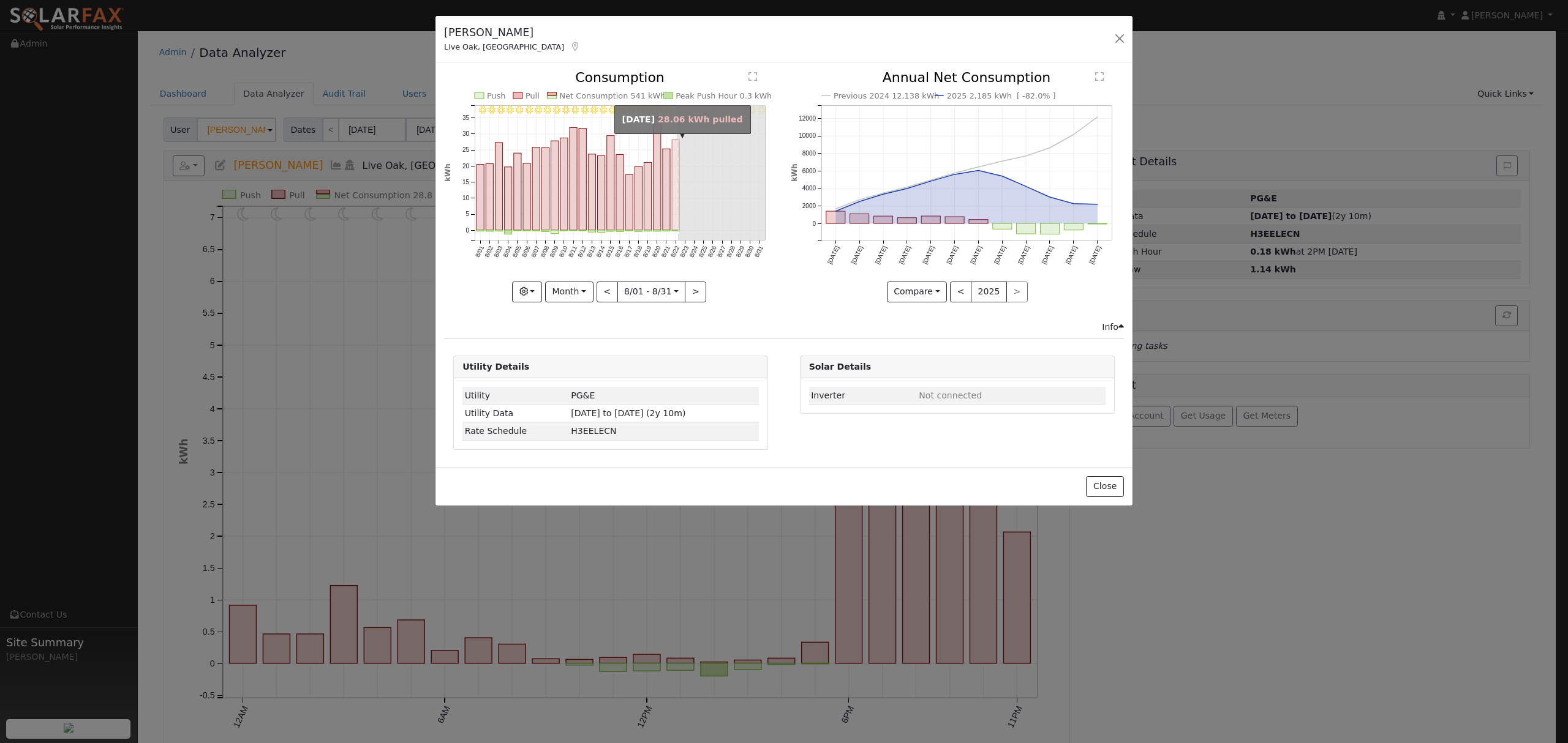
click at [677, 176] on rect "onclick=""" at bounding box center [676, 185] width 7 height 91
type input "2025-08-22"
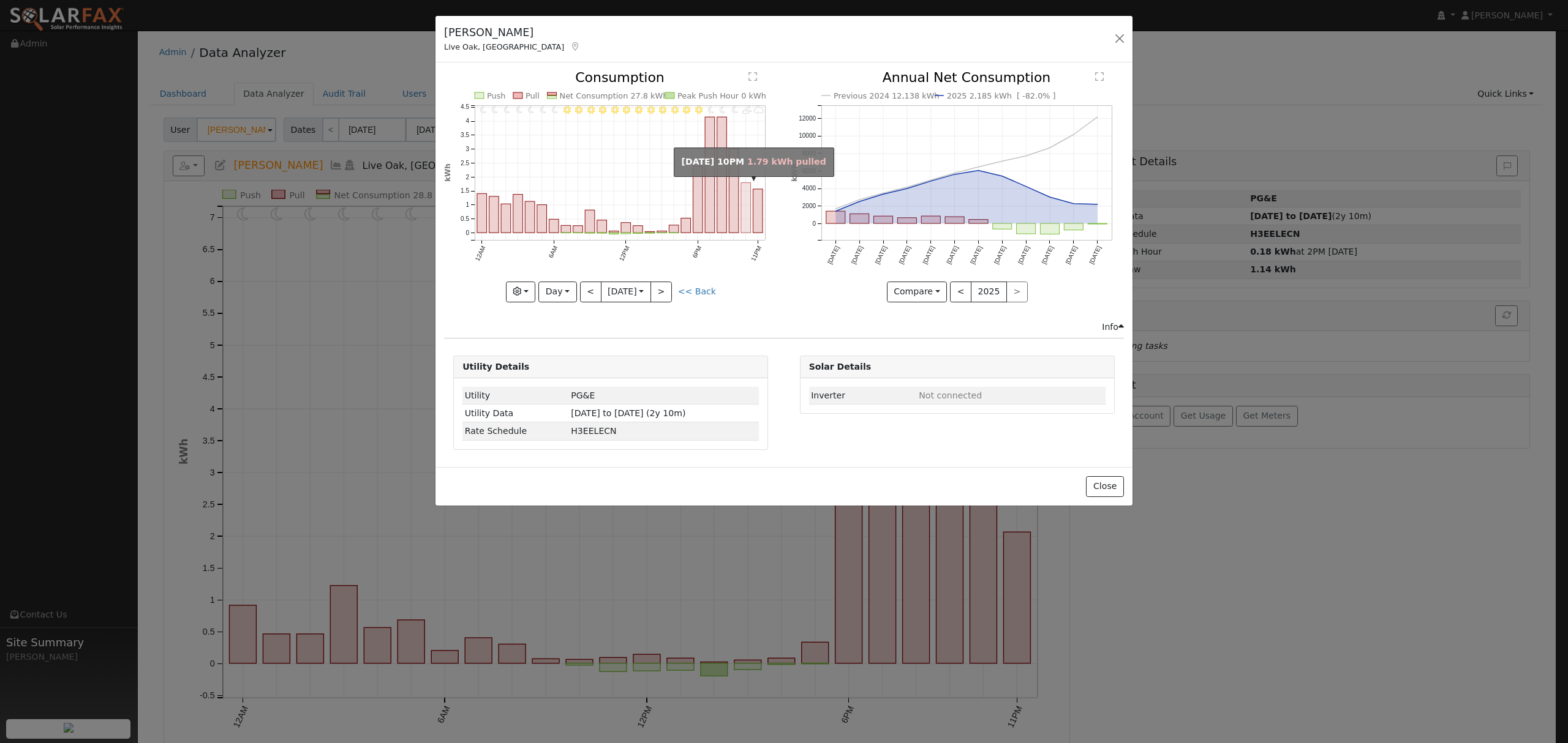
click at [745, 196] on rect "onclick=""" at bounding box center [746, 208] width 10 height 50
drag, startPoint x: 1116, startPoint y: 40, endPoint x: 1103, endPoint y: 40, distance: 13.0
click at [1116, 40] on button "button" at bounding box center [1120, 39] width 17 height 17
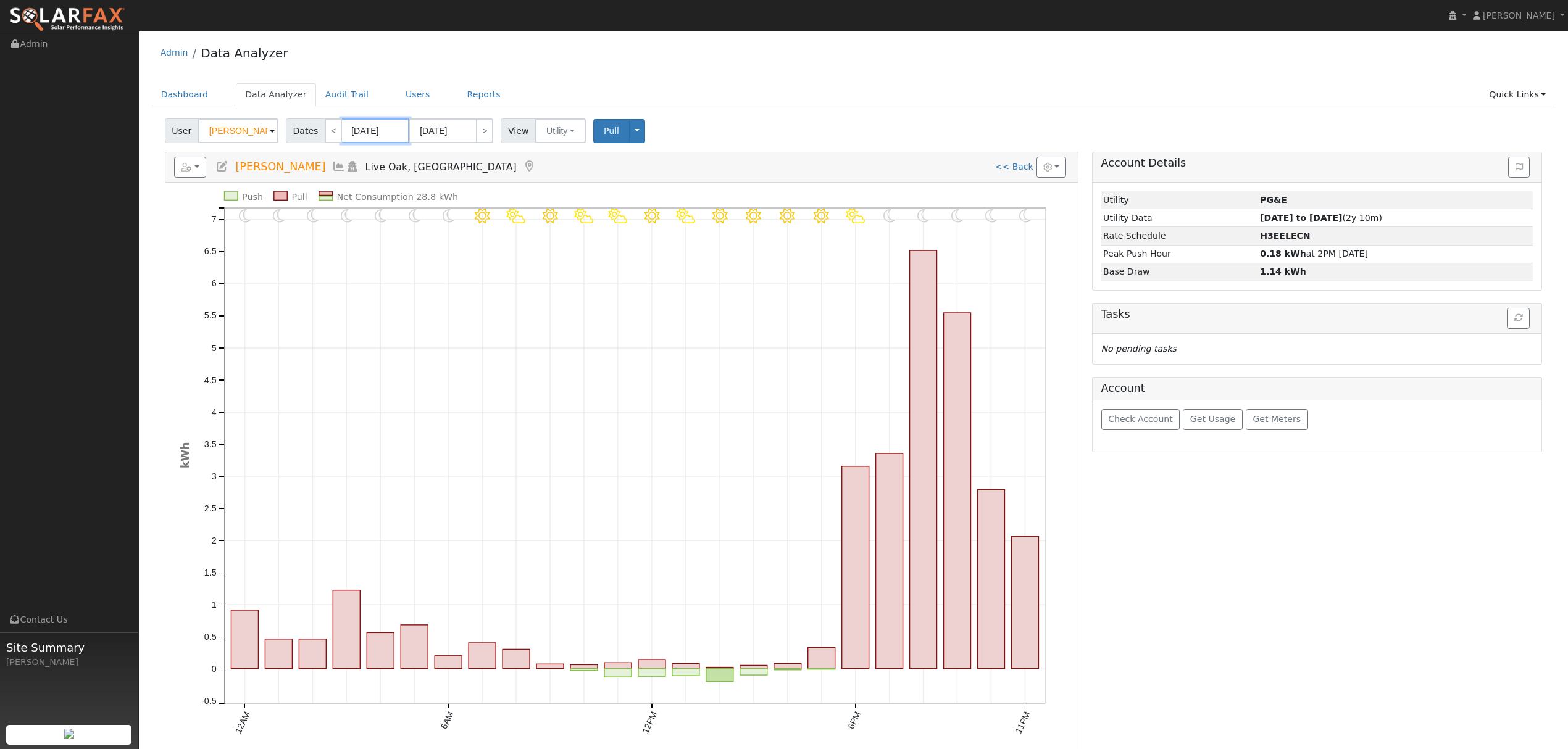
click at [361, 132] on input "07/23/2025" at bounding box center [376, 131] width 68 height 25
drag, startPoint x: 424, startPoint y: 160, endPoint x: 416, endPoint y: 156, distance: 8.9
click at [424, 160] on select "January February March April May June July August September October November De…" at bounding box center [408, 156] width 81 height 15
select select "0"
click at [376, 149] on select "January February March April May June July August September October November De…" at bounding box center [408, 156] width 81 height 15
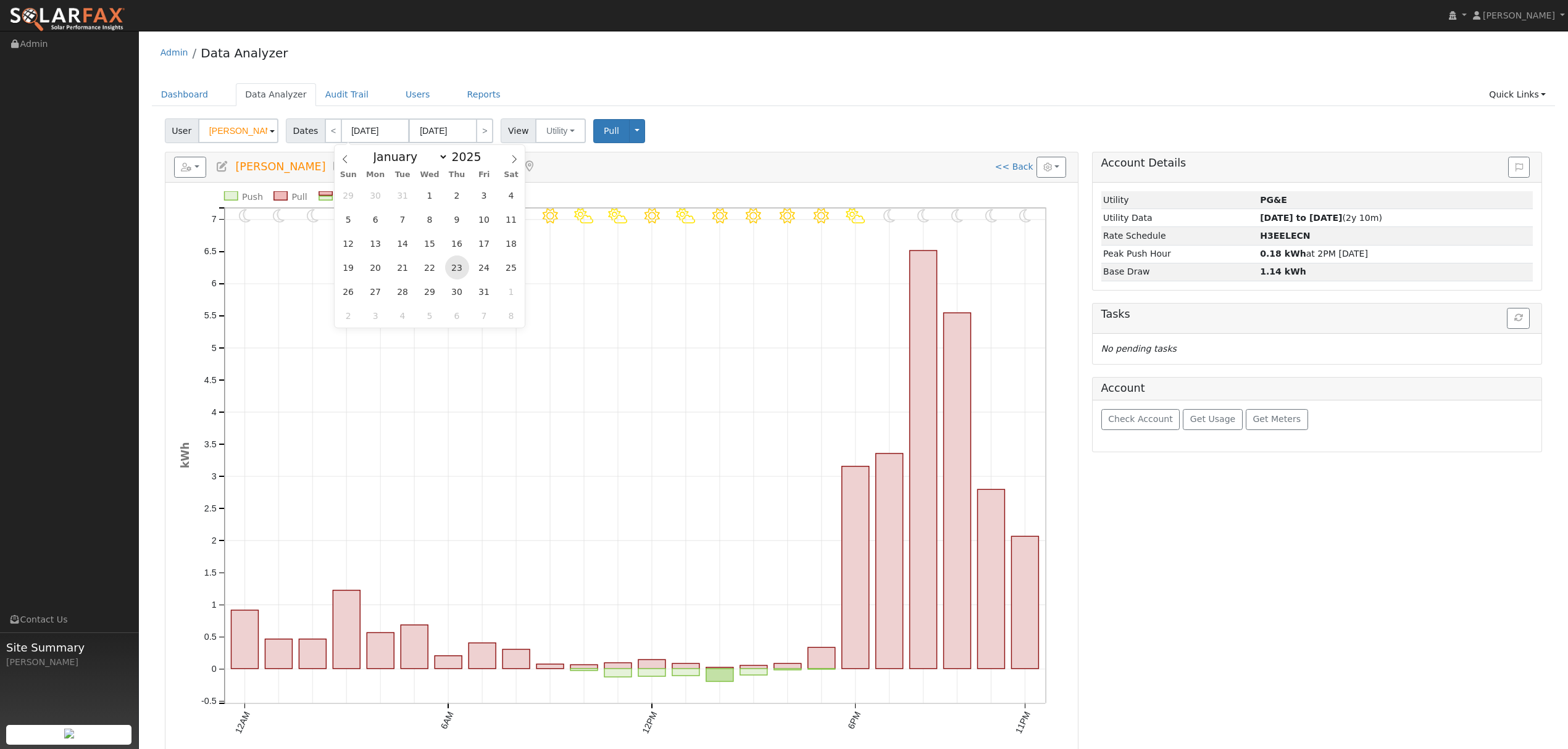
click at [452, 263] on span "23" at bounding box center [457, 267] width 24 height 24
type input "01/23/2025"
type input "03/18/2025"
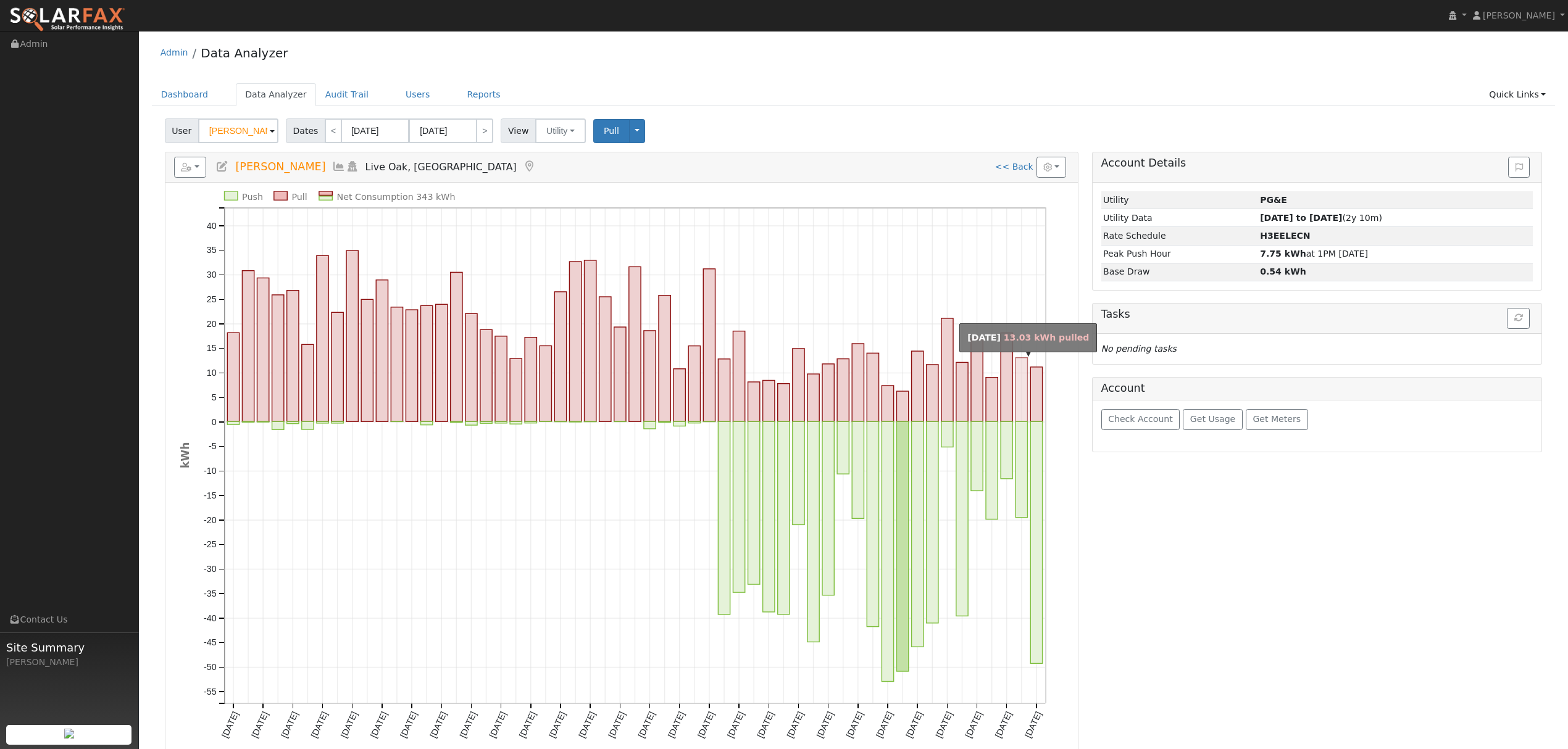
click at [1023, 381] on rect "onclick=""" at bounding box center [1022, 390] width 12 height 64
type input "03/17/2025"
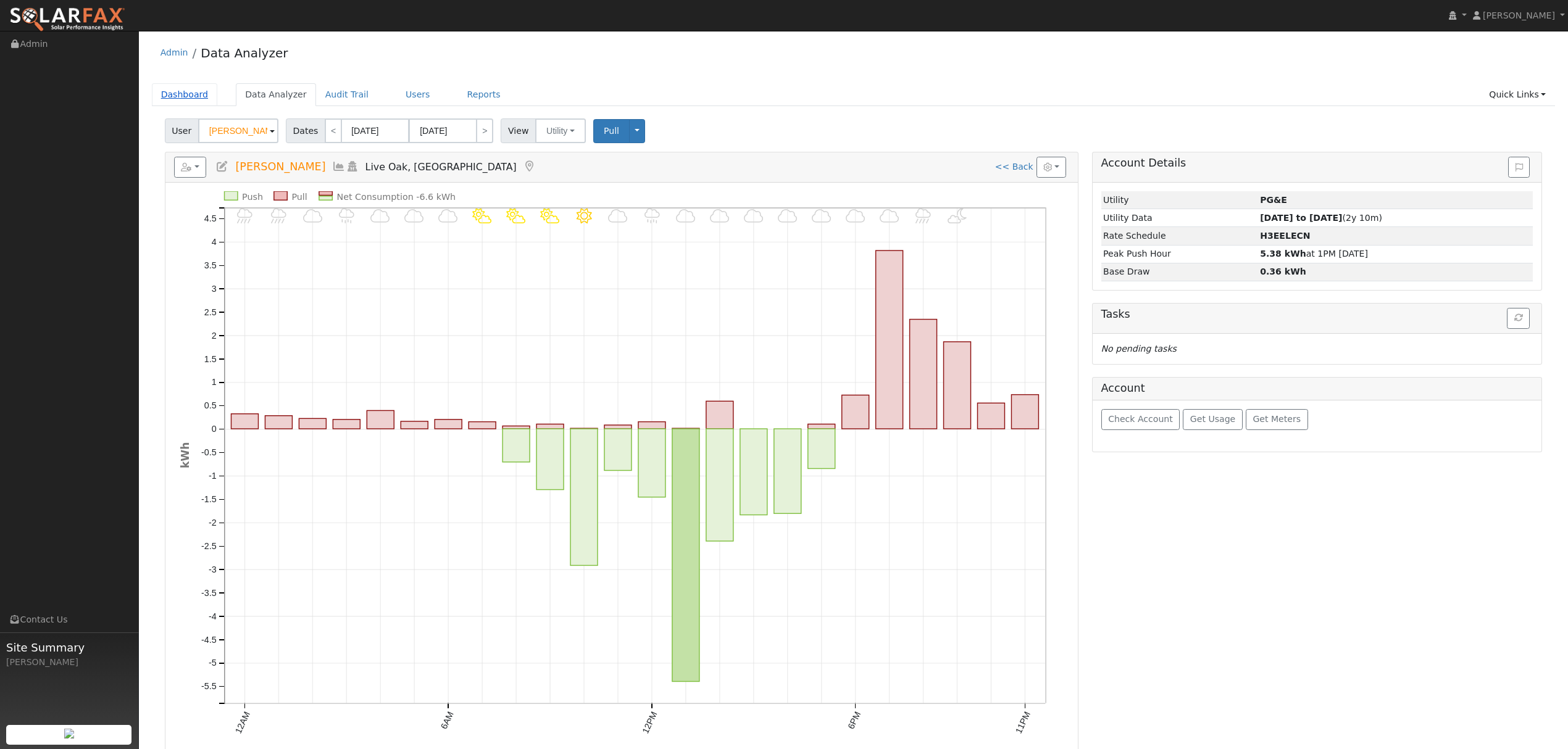
click at [183, 99] on link "Dashboard" at bounding box center [184, 95] width 66 height 23
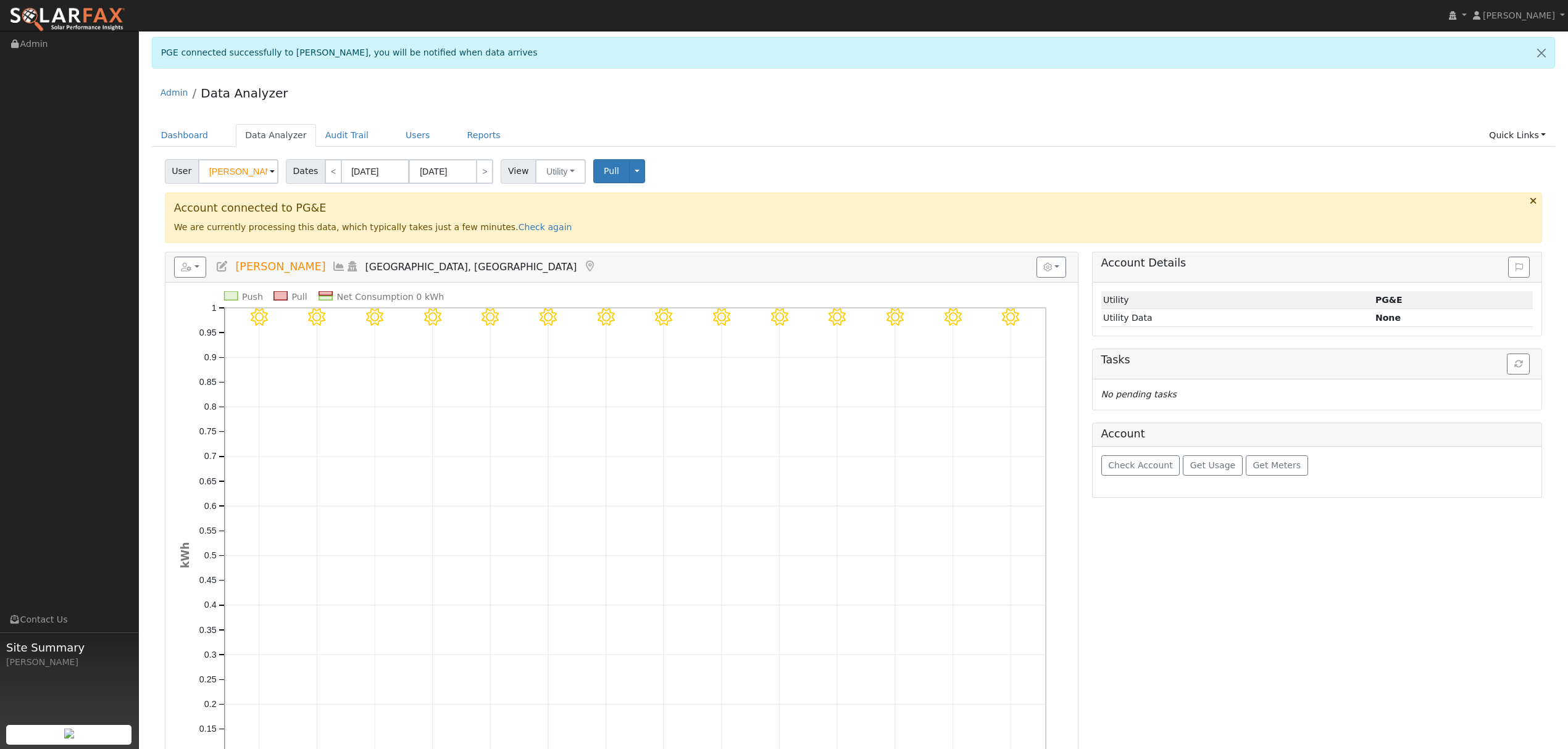
click at [332, 262] on icon at bounding box center [339, 267] width 14 height 11
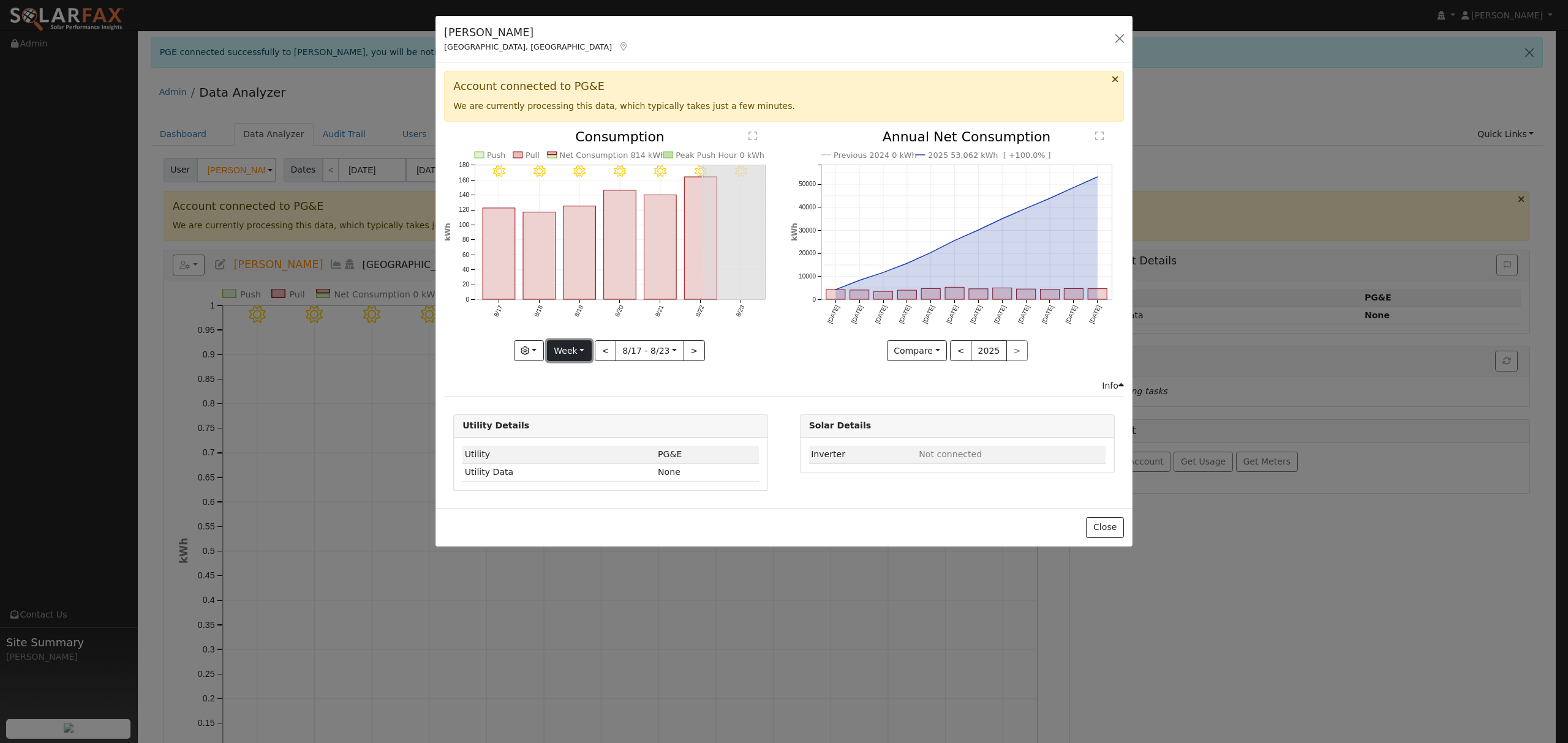
click at [577, 347] on button "Week" at bounding box center [569, 351] width 45 height 21
click at [591, 418] on link "Month" at bounding box center [590, 411] width 85 height 17
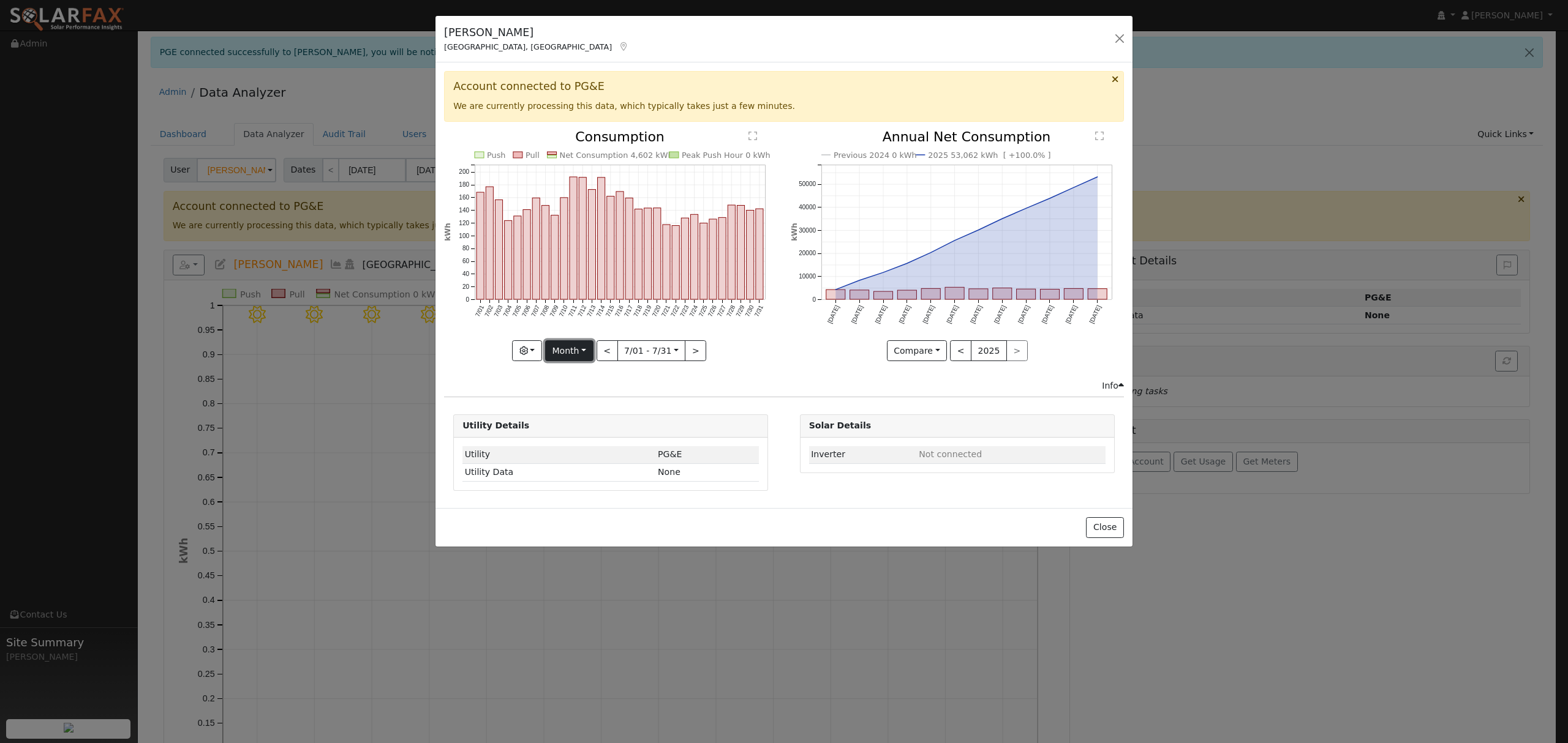
click at [581, 353] on button "Month" at bounding box center [569, 351] width 49 height 21
click at [577, 429] on link "Year" at bounding box center [588, 428] width 85 height 17
type input "[DATE]"
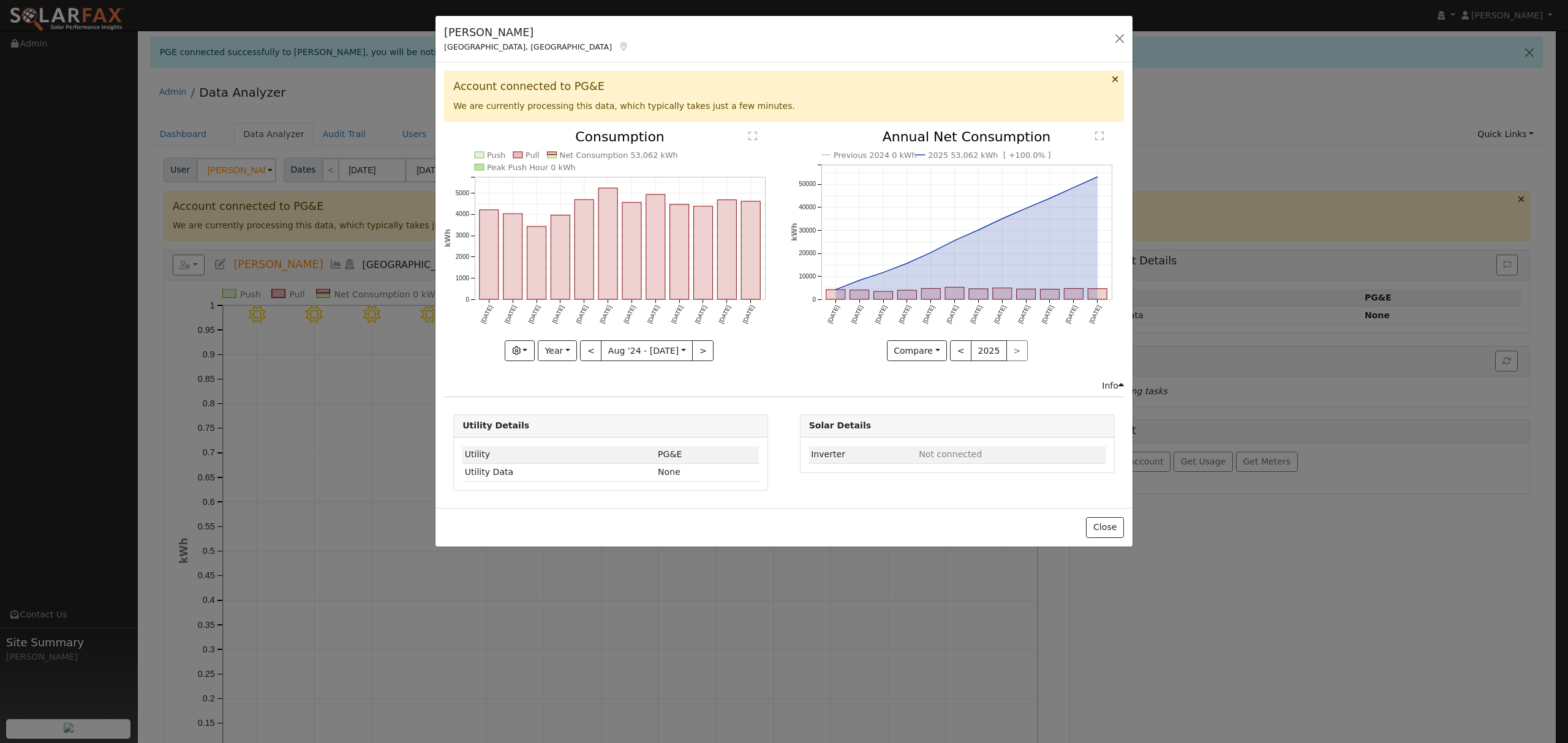
click at [793, 382] on div "Info" at bounding box center [784, 386] width 693 height 13
